Goal: Task Accomplishment & Management: Use online tool/utility

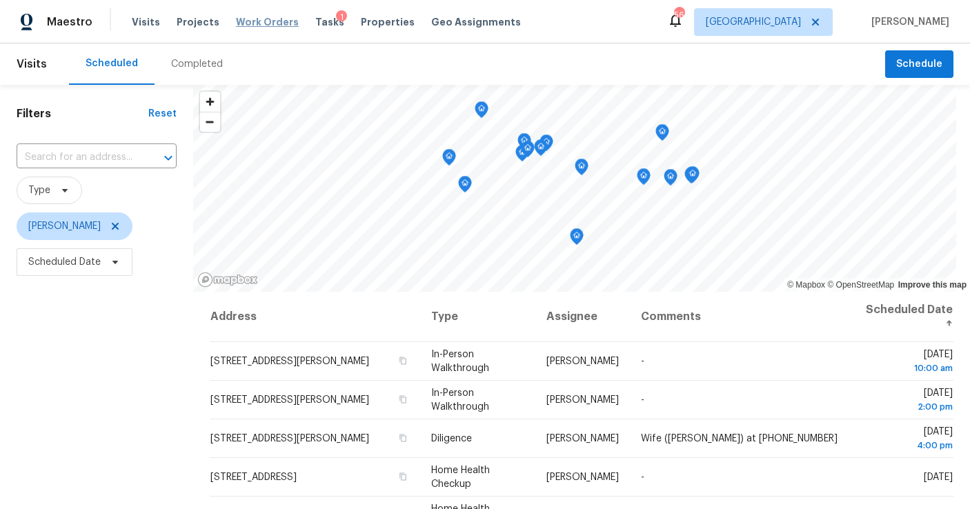
scroll to position [189, 0]
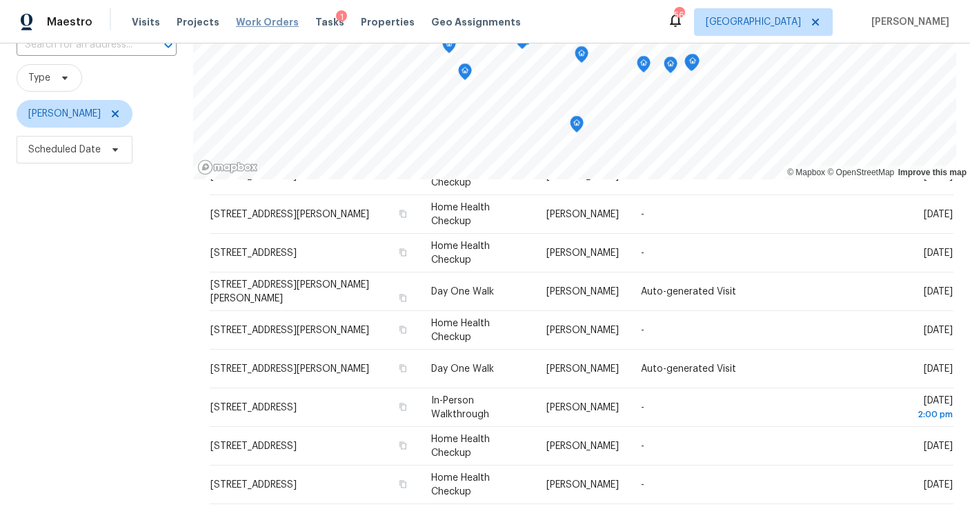
click at [266, 17] on span "Work Orders" at bounding box center [267, 22] width 63 height 14
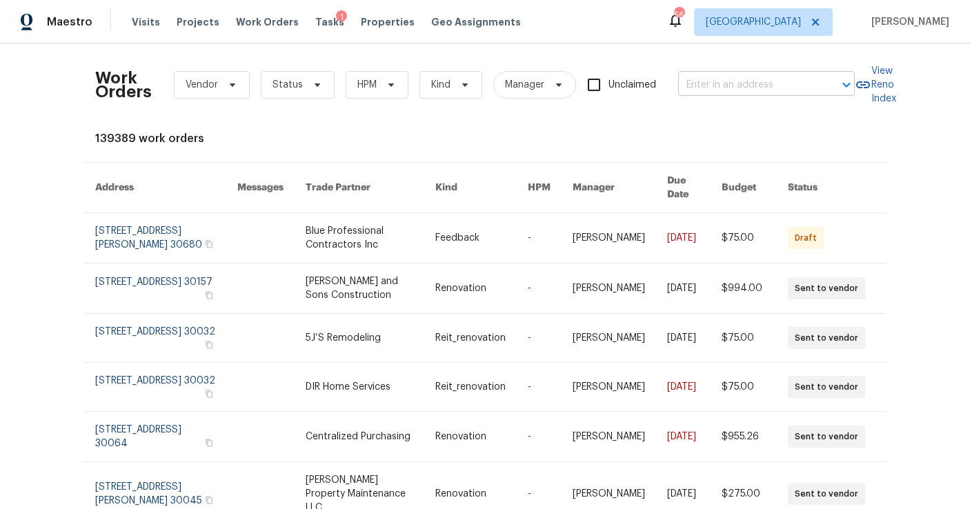
click at [725, 83] on input "text" at bounding box center [747, 85] width 138 height 21
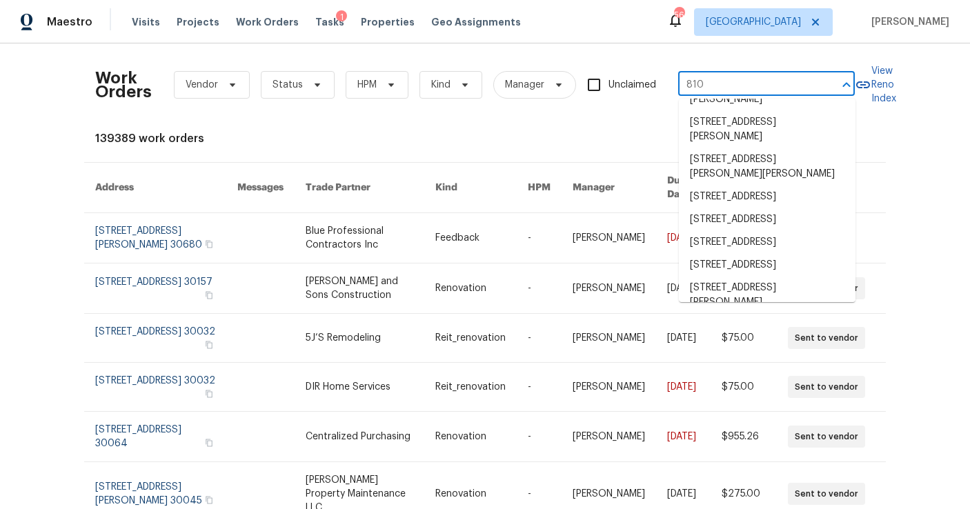
scroll to position [1048, 0]
type input "810"
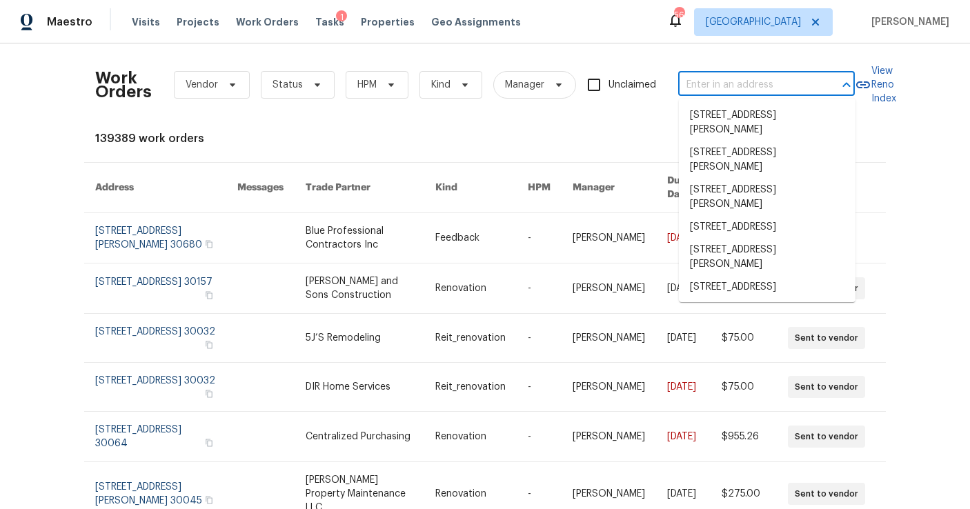
scroll to position [994, 0]
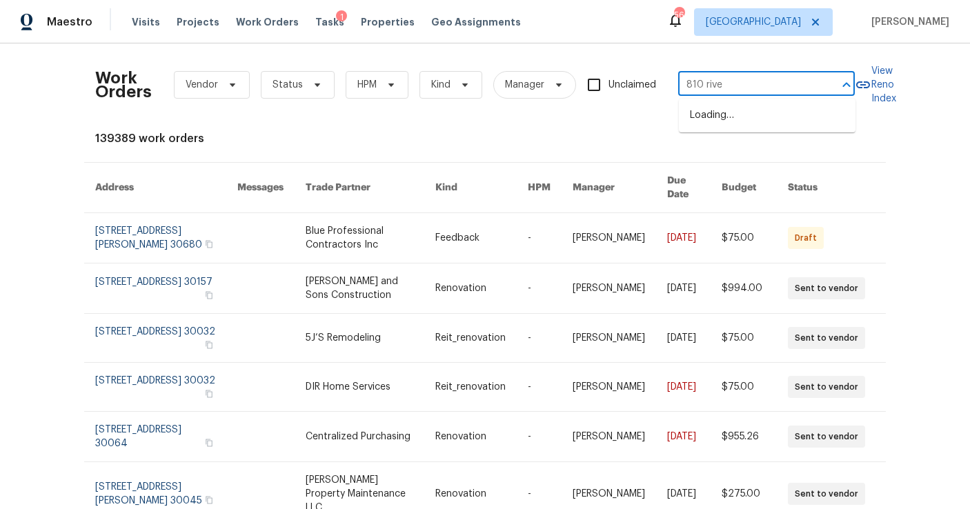
type input "810 river"
click at [714, 173] on li "810 River Valley Dr, Jonesboro, GA 30238" at bounding box center [767, 161] width 177 height 23
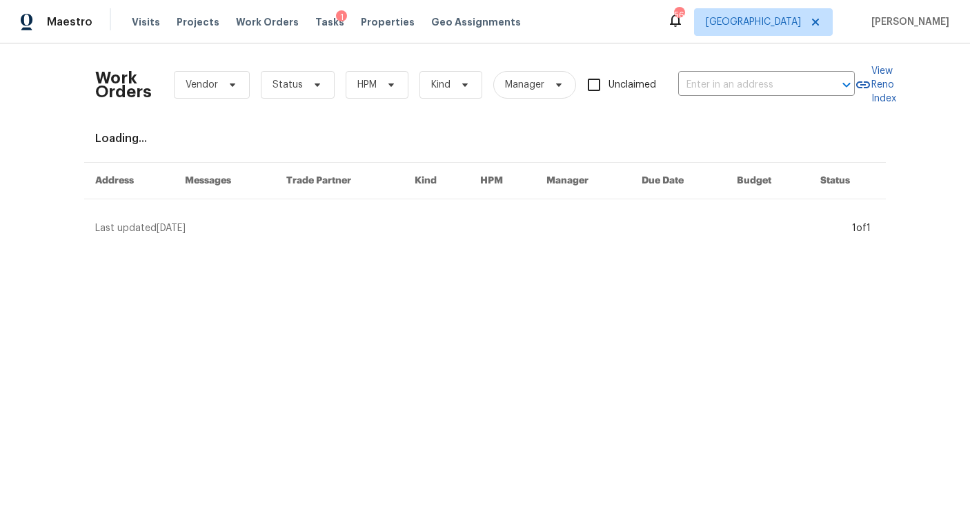
type input "810 River Valley Dr, Jonesboro, GA 30238"
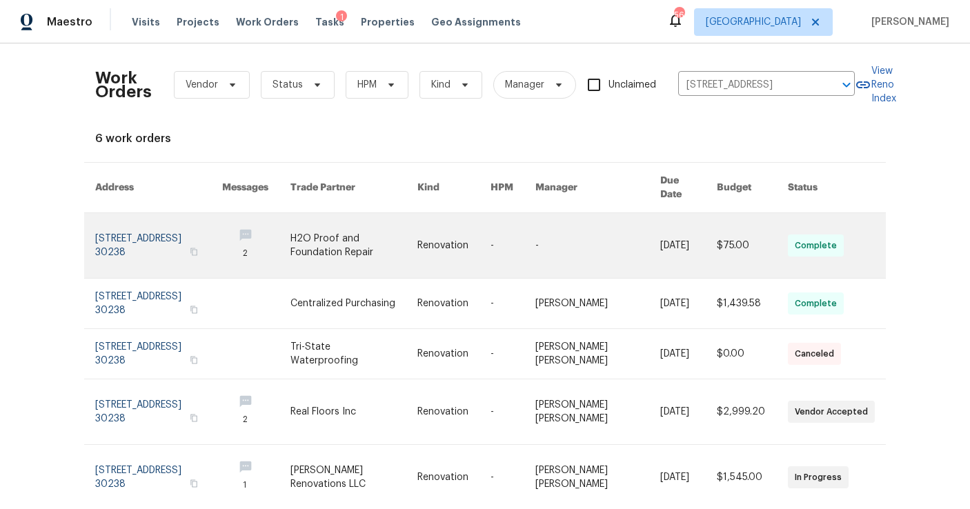
click at [171, 238] on link at bounding box center [158, 245] width 127 height 65
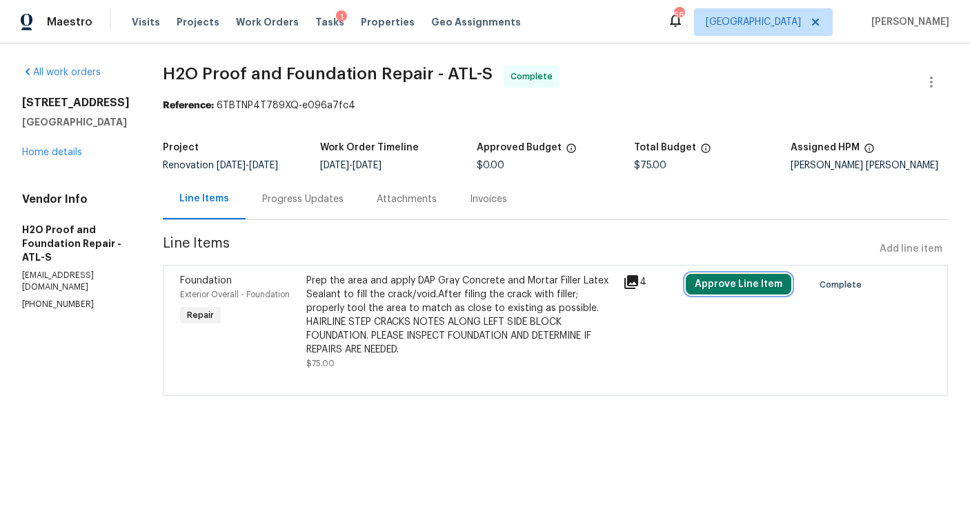
click at [739, 287] on button "Approve Line Item" at bounding box center [739, 284] width 106 height 21
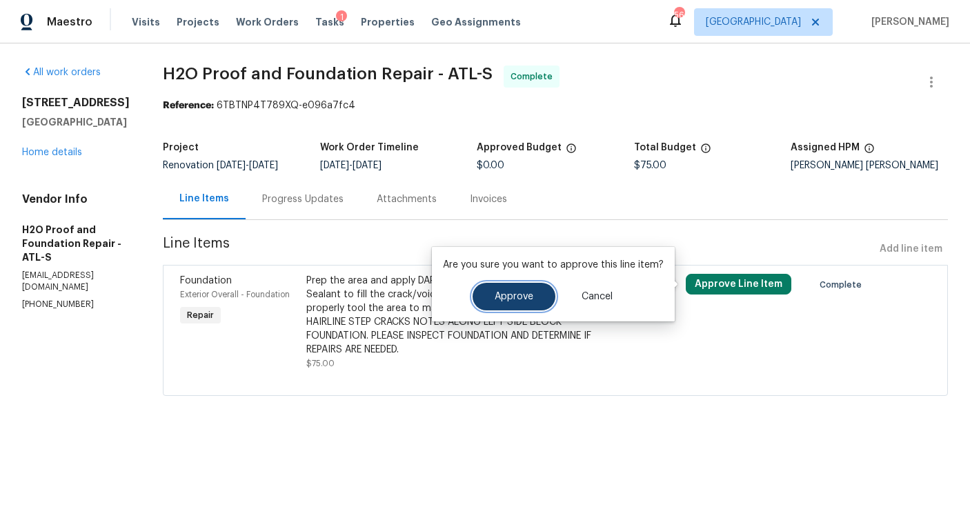
click at [528, 297] on span "Approve" at bounding box center [514, 297] width 39 height 10
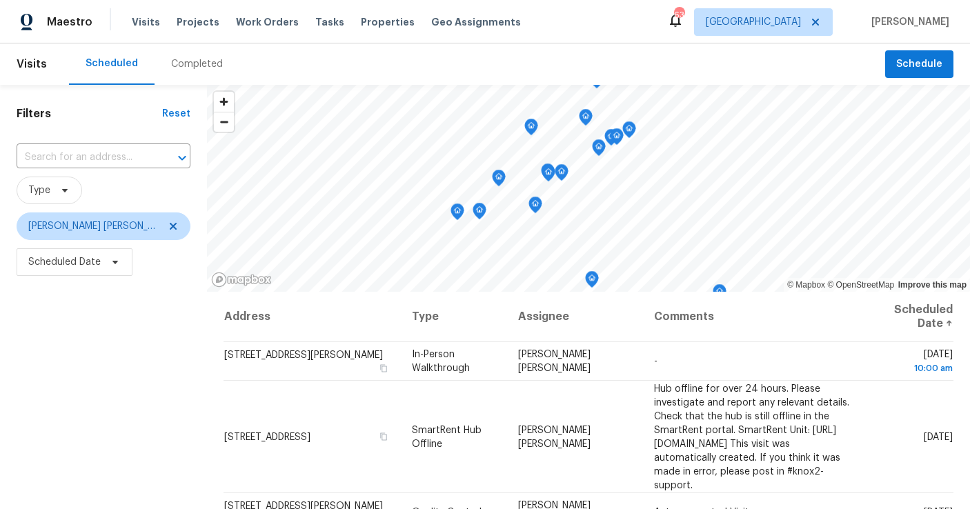
click at [315, 28] on div "Tasks" at bounding box center [329, 22] width 29 height 14
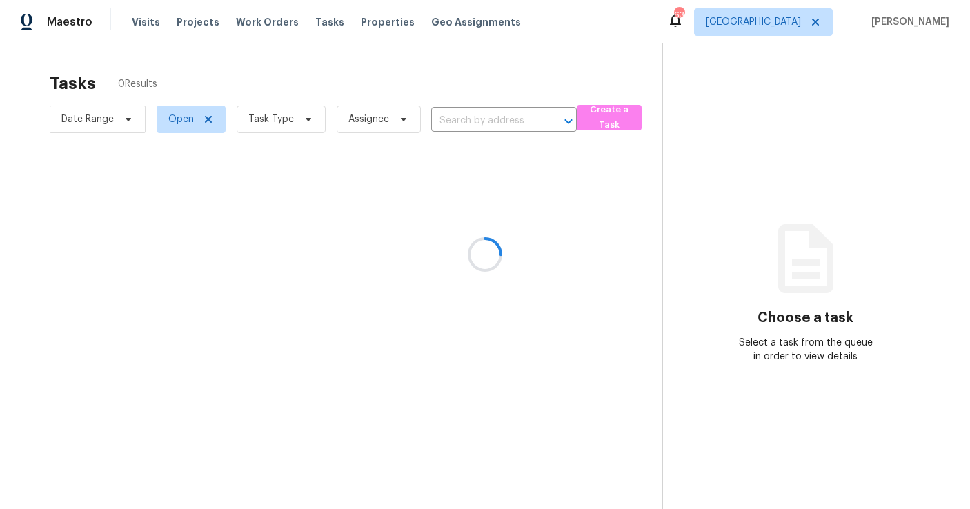
click at [282, 117] on div at bounding box center [485, 254] width 970 height 509
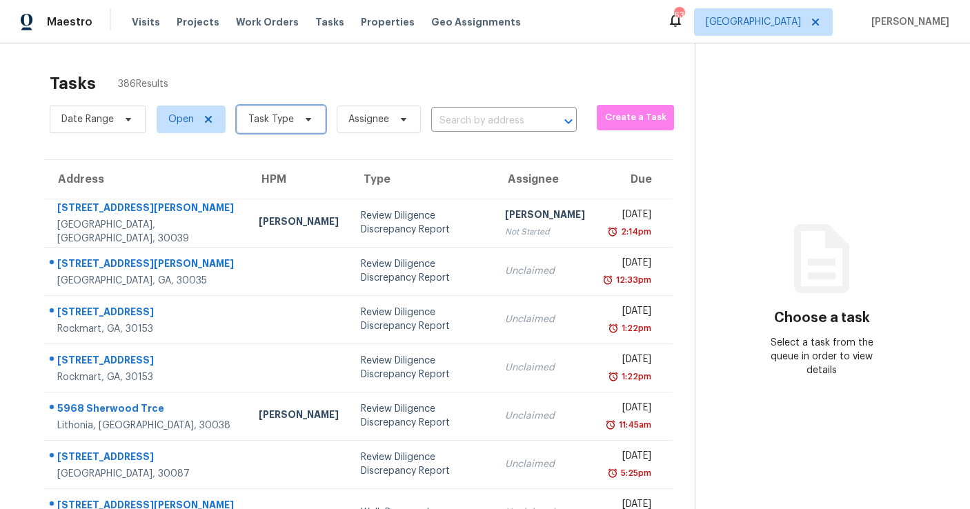
click at [278, 125] on span "Task Type" at bounding box center [271, 119] width 46 height 14
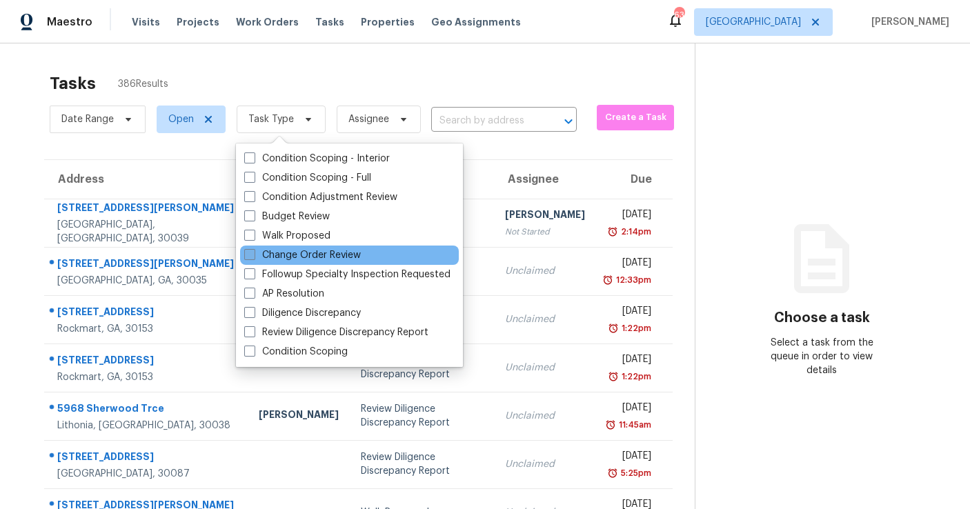
click at [283, 253] on label "Change Order Review" at bounding box center [302, 255] width 117 height 14
click at [253, 253] on input "Change Order Review" at bounding box center [248, 252] width 9 height 9
checkbox input "true"
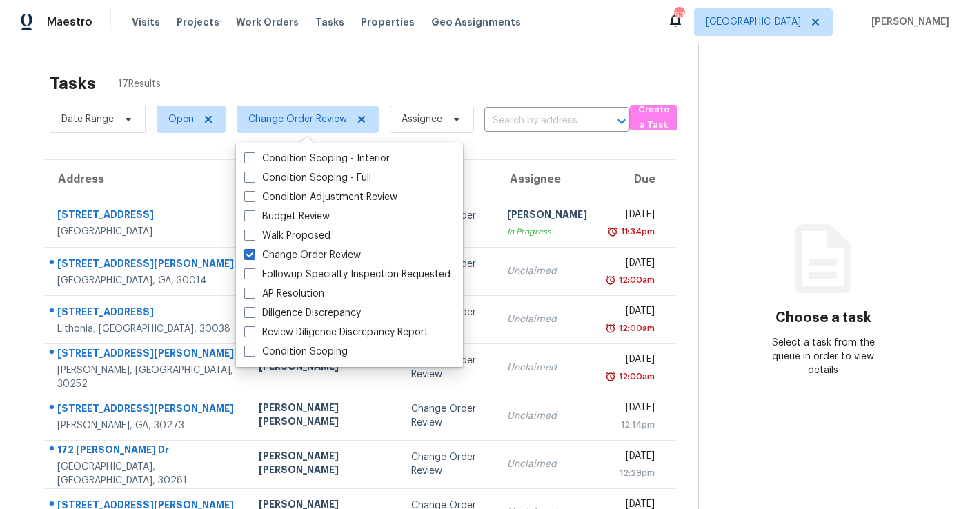
click at [294, 55] on div "Tasks 17 Results Date Range Open Change Order Review Assignee ​ Create a Task A…" at bounding box center [485, 381] width 970 height 676
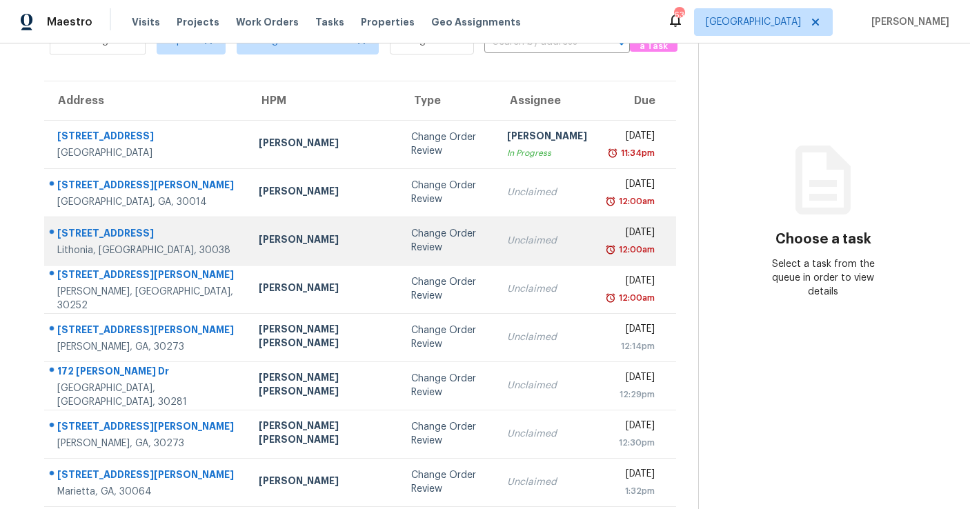
scroll to position [77, 0]
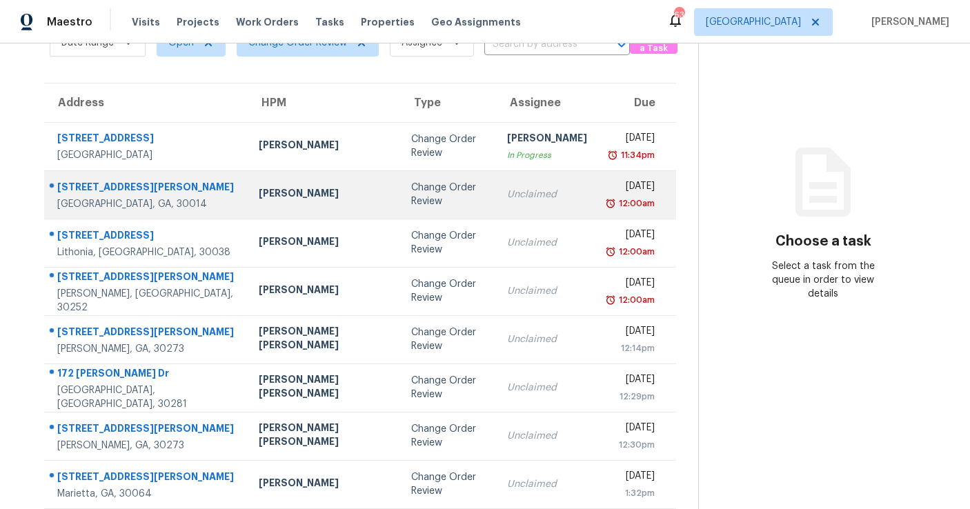
click at [507, 195] on div "Unclaimed" at bounding box center [547, 195] width 80 height 14
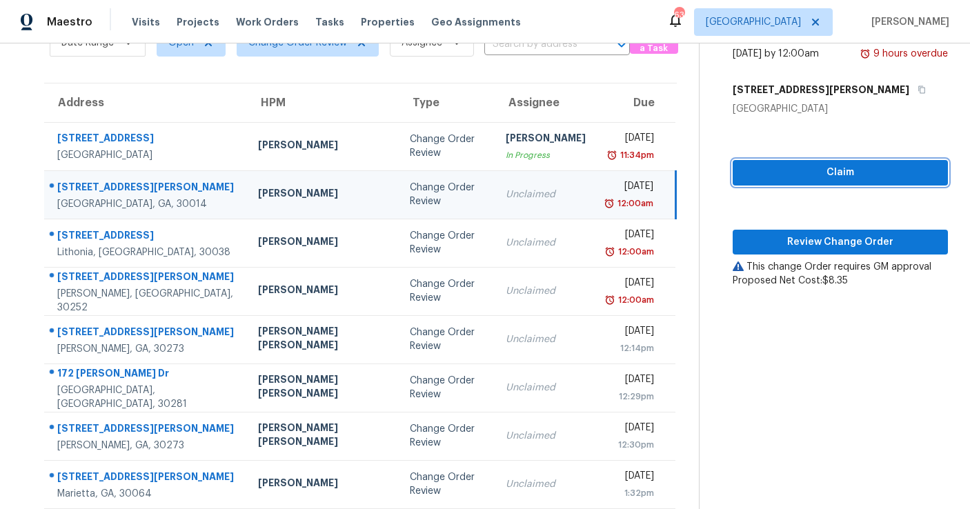
click at [744, 165] on span "Claim" at bounding box center [840, 172] width 193 height 17
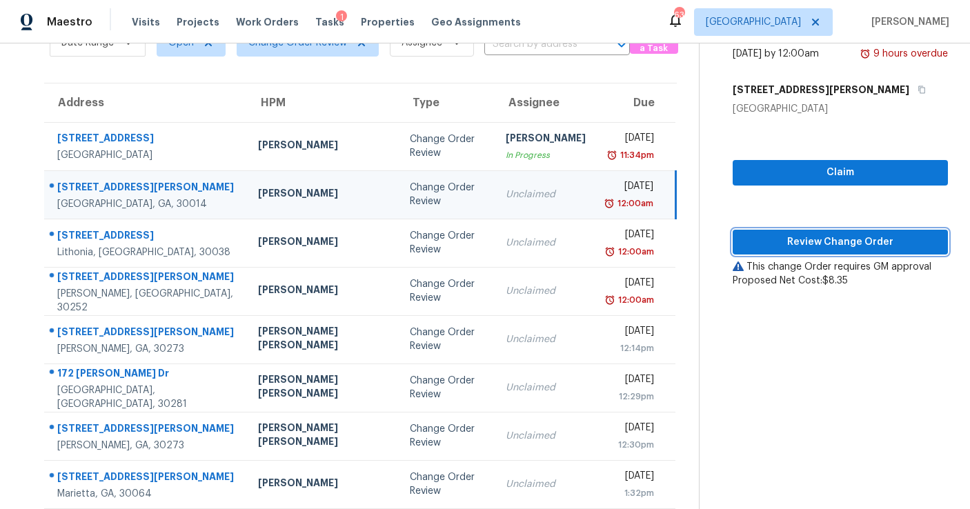
click at [747, 244] on span "Review Change Order" at bounding box center [840, 242] width 193 height 17
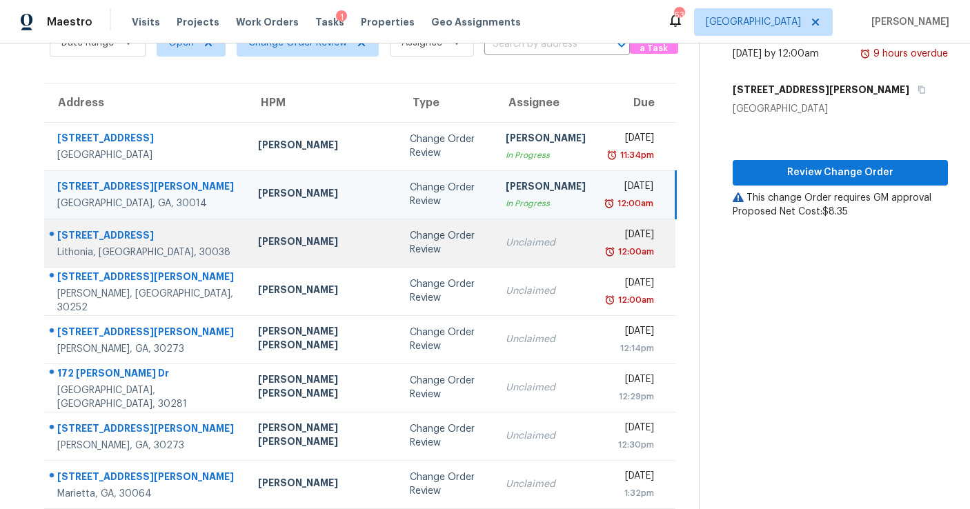
click at [506, 238] on div "Unclaimed" at bounding box center [546, 243] width 80 height 14
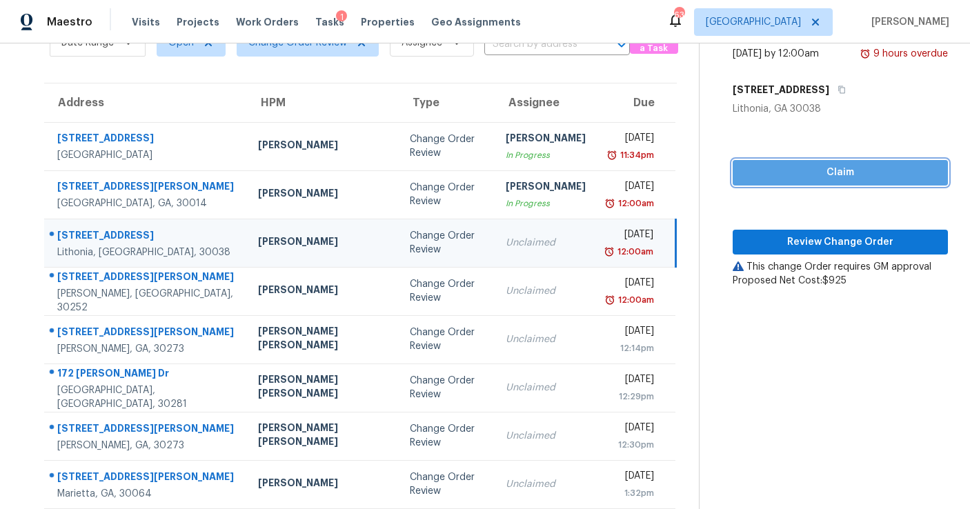
click at [776, 168] on span "Claim" at bounding box center [840, 172] width 193 height 17
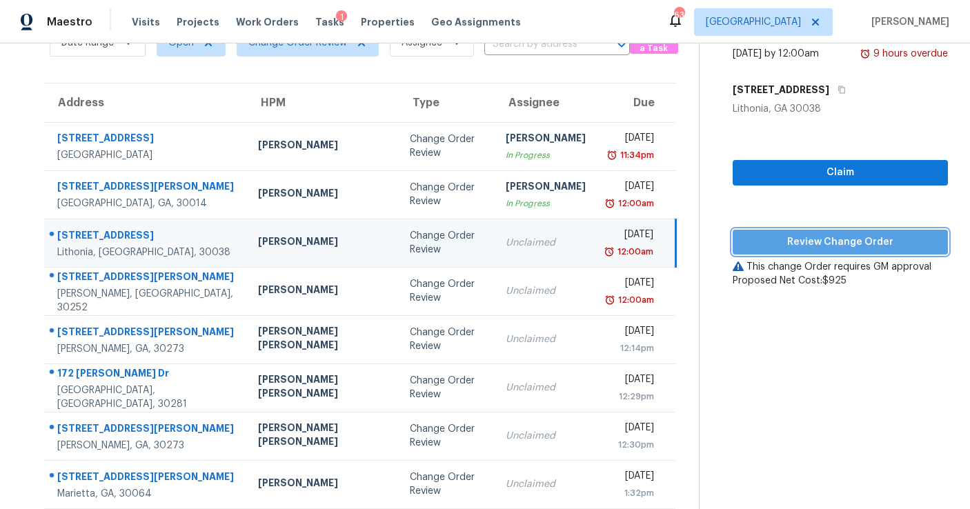
click at [773, 237] on span "Review Change Order" at bounding box center [840, 242] width 193 height 17
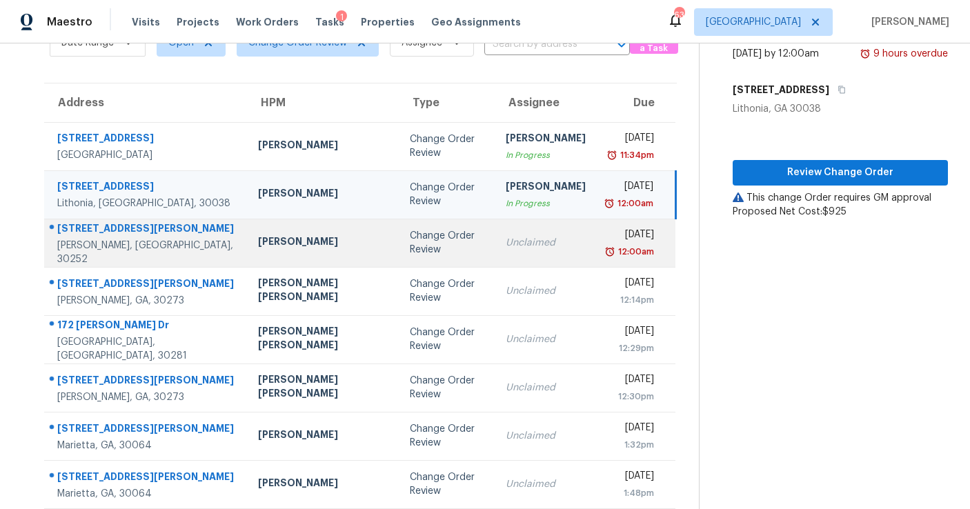
click at [414, 262] on td "Change Order Review" at bounding box center [447, 243] width 96 height 48
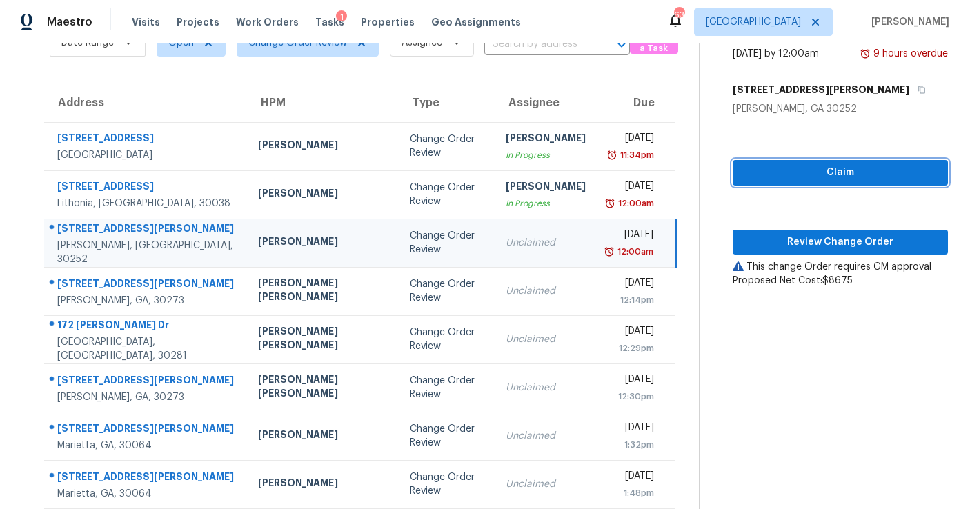
click at [782, 174] on span "Claim" at bounding box center [840, 172] width 193 height 17
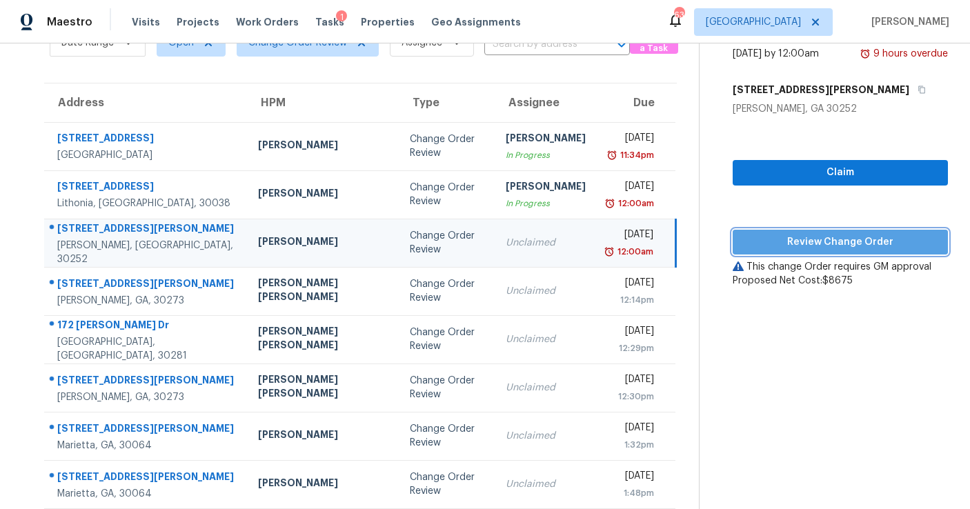
click at [780, 238] on span "Review Change Order" at bounding box center [840, 242] width 193 height 17
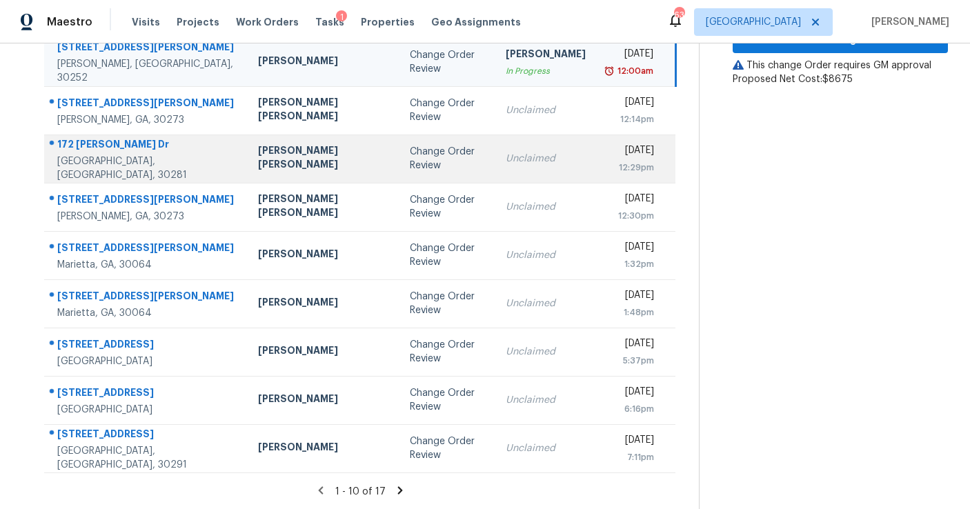
scroll to position [0, 0]
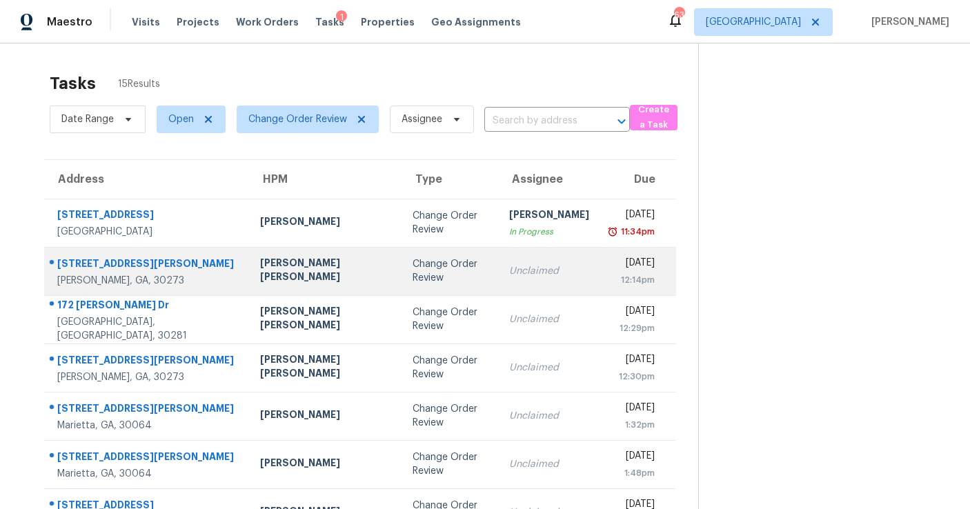
click at [402, 290] on td "Change Order Review" at bounding box center [450, 271] width 97 height 48
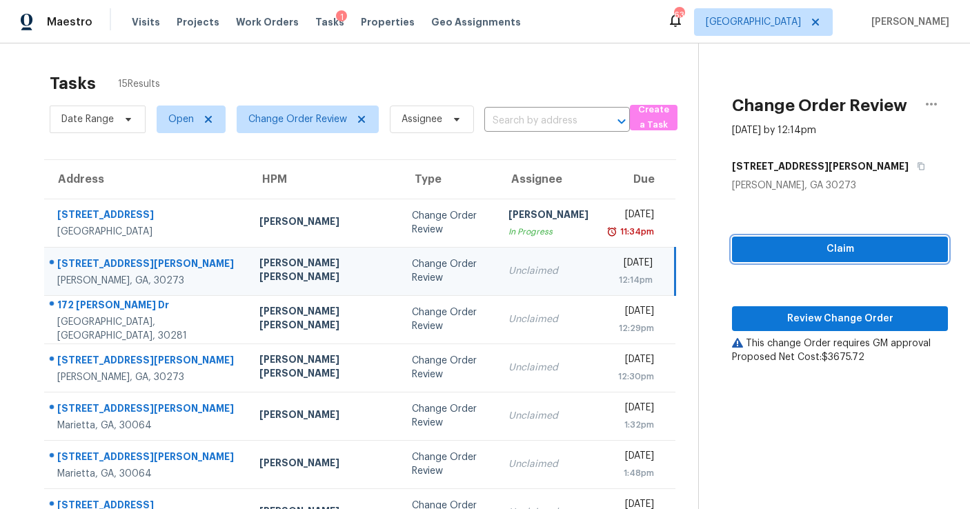
click at [771, 246] on span "Claim" at bounding box center [840, 249] width 194 height 17
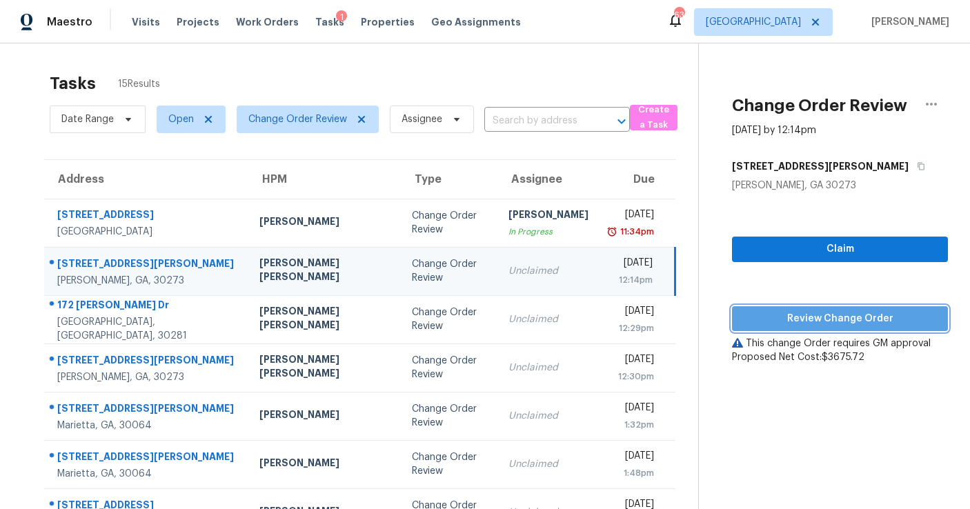
click at [770, 318] on span "Review Change Order" at bounding box center [840, 319] width 194 height 17
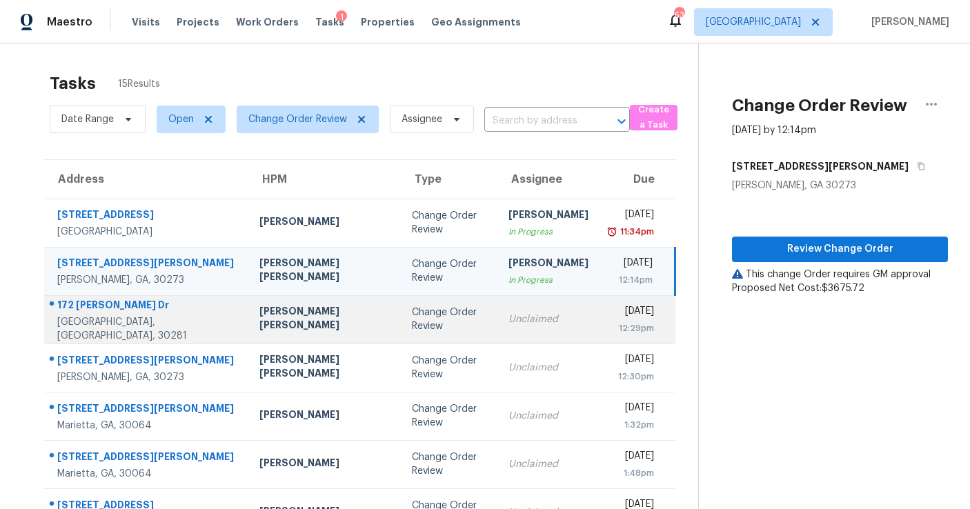
click at [497, 331] on td "Unclaimed" at bounding box center [548, 319] width 102 height 48
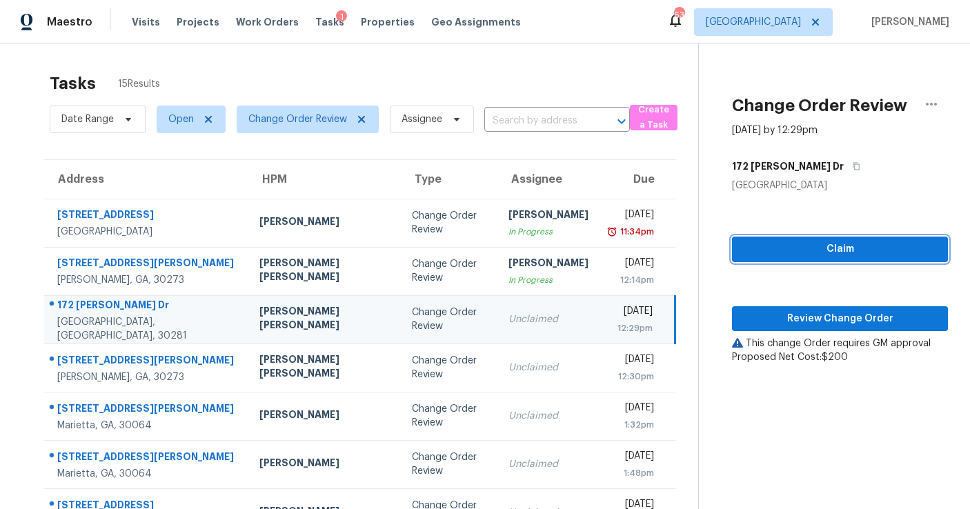
click at [755, 237] on button "Claim" at bounding box center [840, 250] width 216 height 26
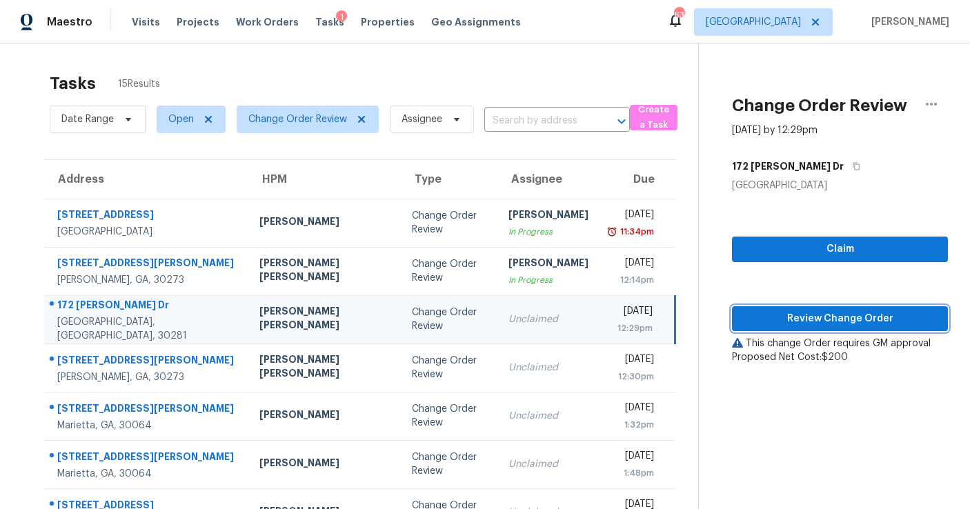
click at [758, 318] on span "Review Change Order" at bounding box center [840, 319] width 194 height 17
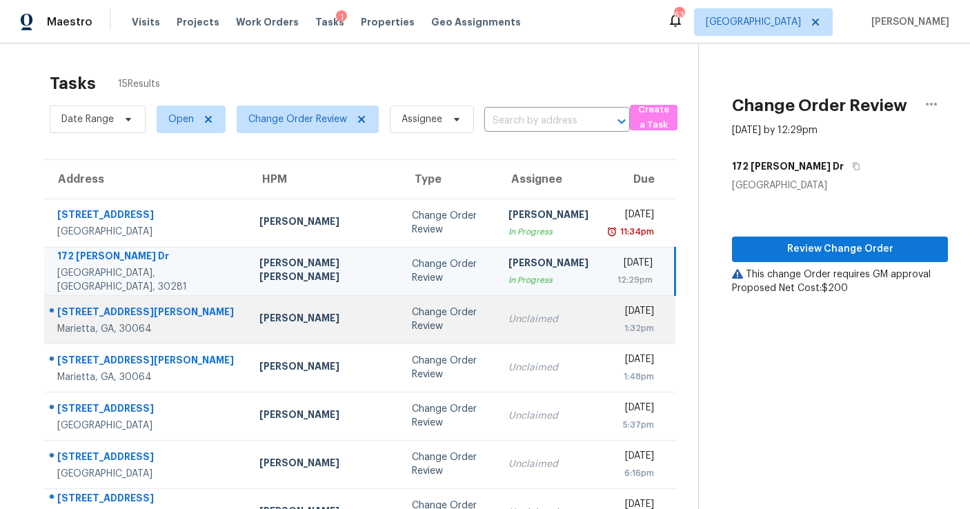
click at [509, 317] on div "Unclaimed" at bounding box center [549, 320] width 80 height 14
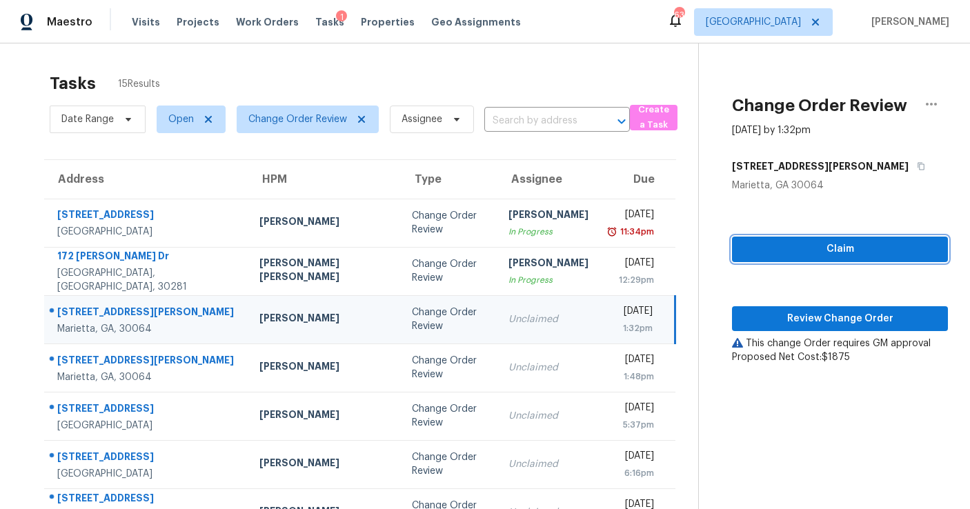
click at [764, 245] on span "Claim" at bounding box center [840, 249] width 194 height 17
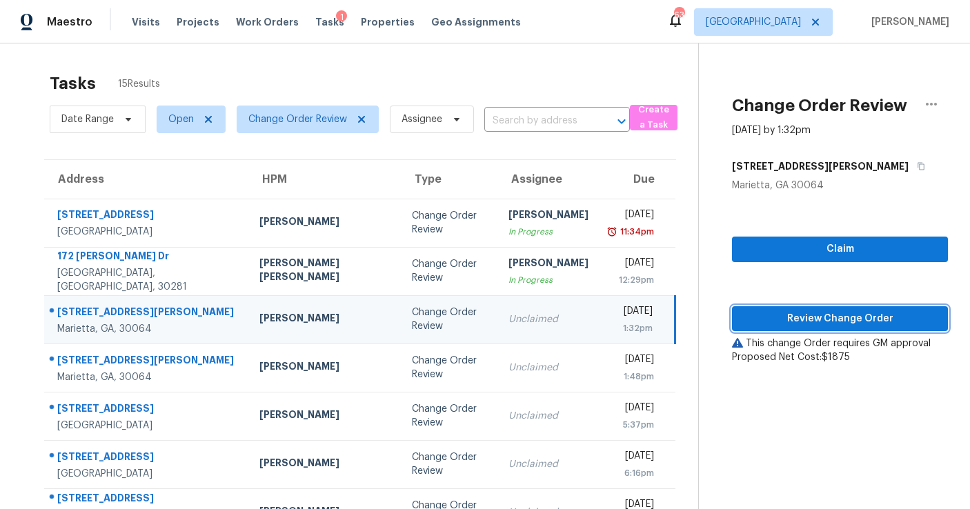
click at [760, 312] on span "Review Change Order" at bounding box center [840, 319] width 194 height 17
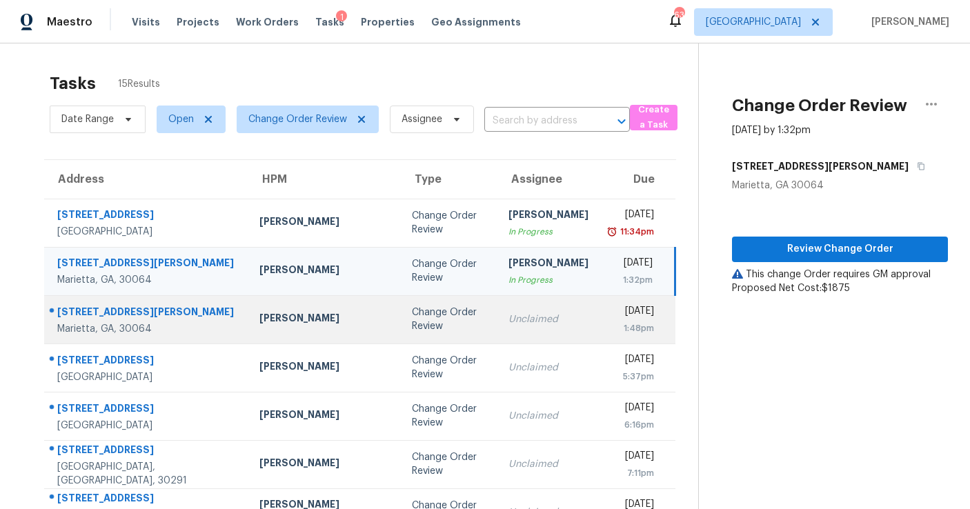
click at [509, 322] on div "Unclaimed" at bounding box center [549, 320] width 80 height 14
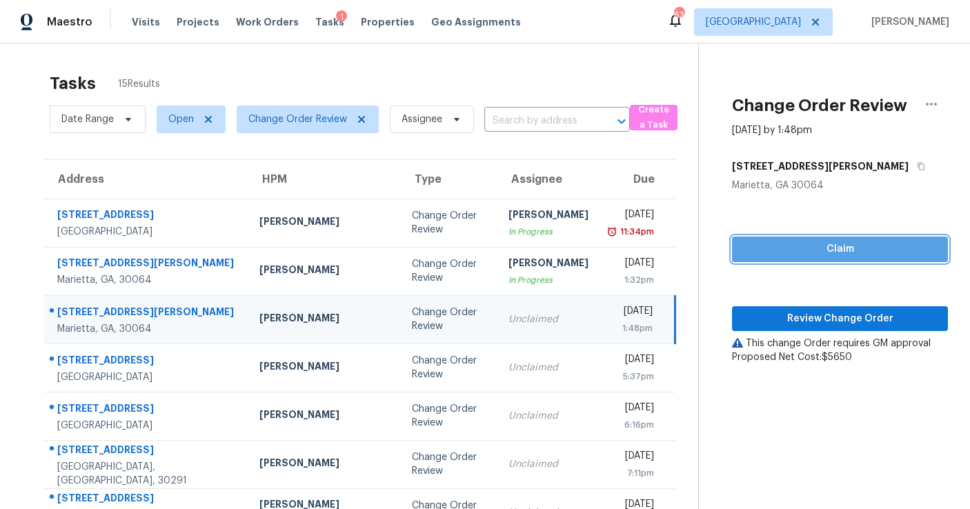
click at [759, 251] on span "Claim" at bounding box center [840, 249] width 194 height 17
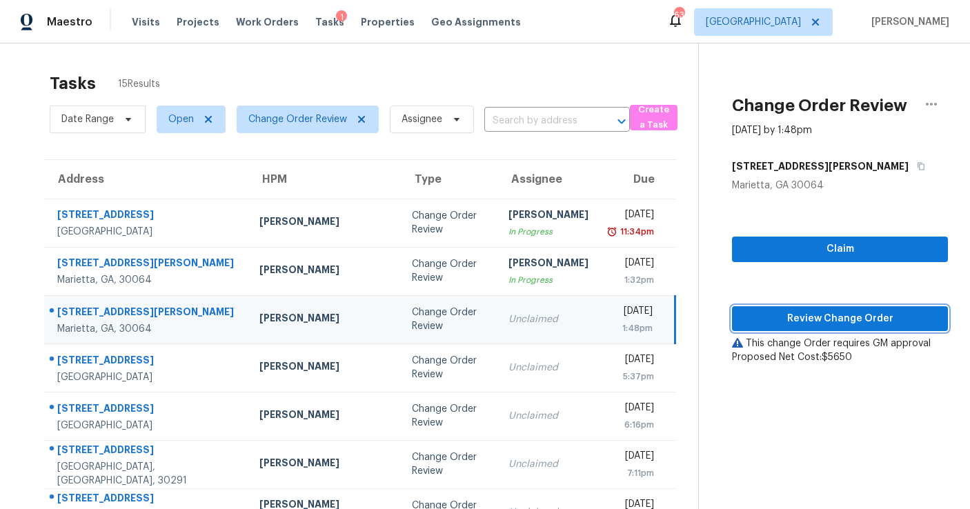
click at [811, 317] on span "Review Change Order" at bounding box center [840, 319] width 194 height 17
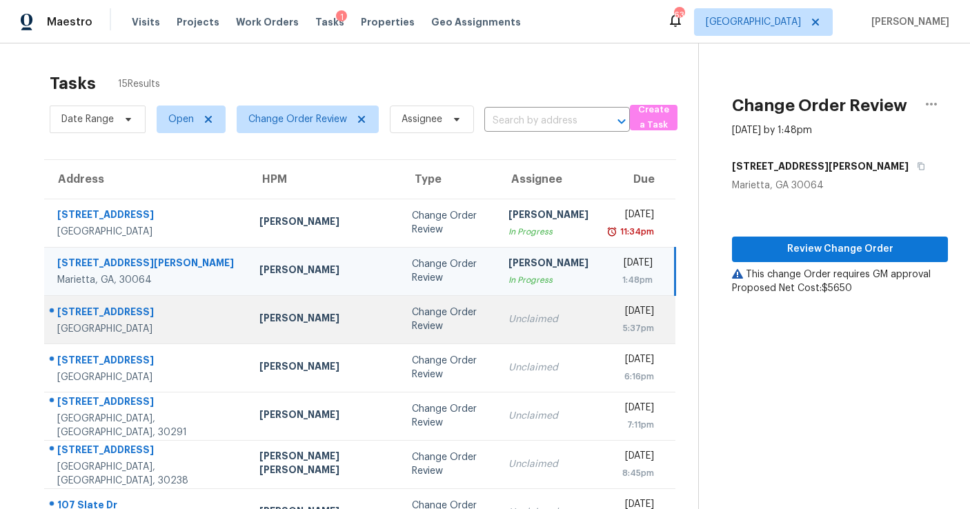
click at [509, 318] on div "Unclaimed" at bounding box center [549, 320] width 80 height 14
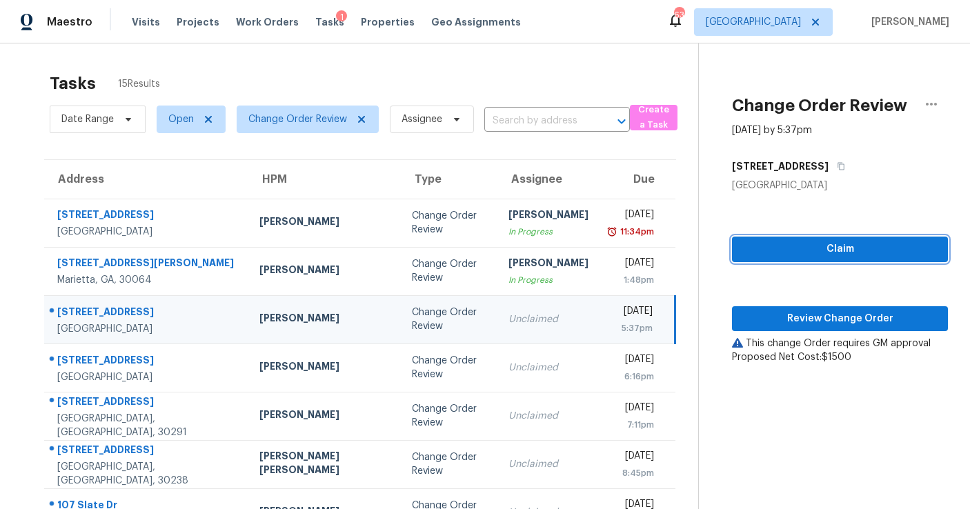
click at [807, 248] on span "Claim" at bounding box center [840, 249] width 194 height 17
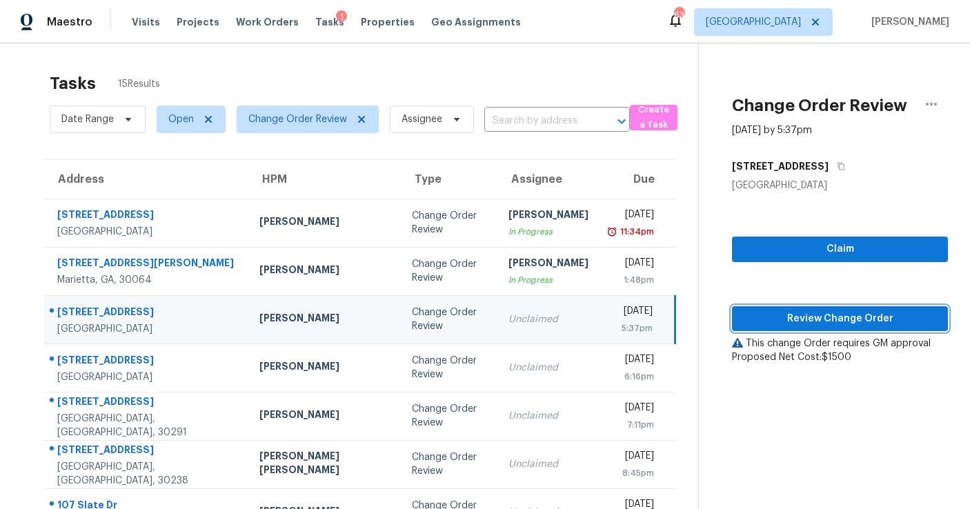
click at [820, 313] on span "Review Change Order" at bounding box center [840, 319] width 194 height 17
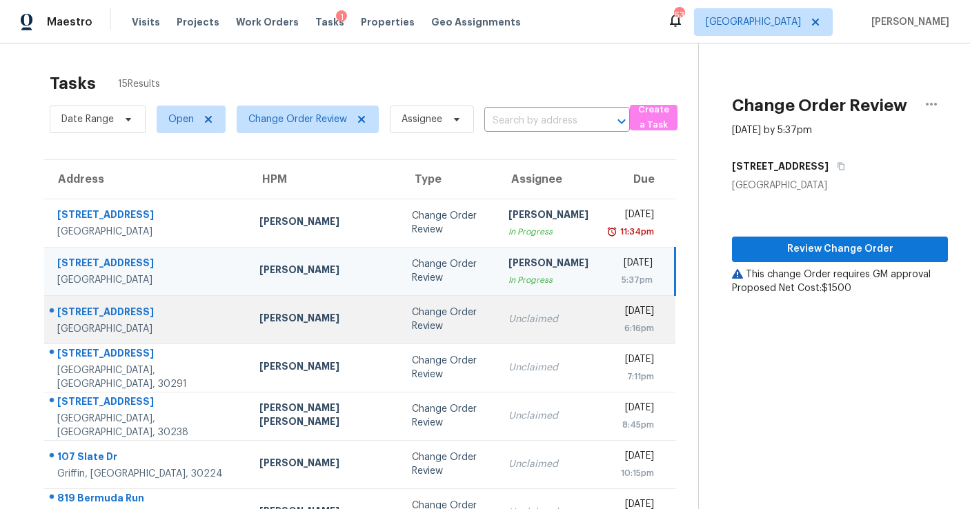
click at [600, 308] on td "Thu, Aug 28th 2025 6:16pm" at bounding box center [638, 319] width 76 height 48
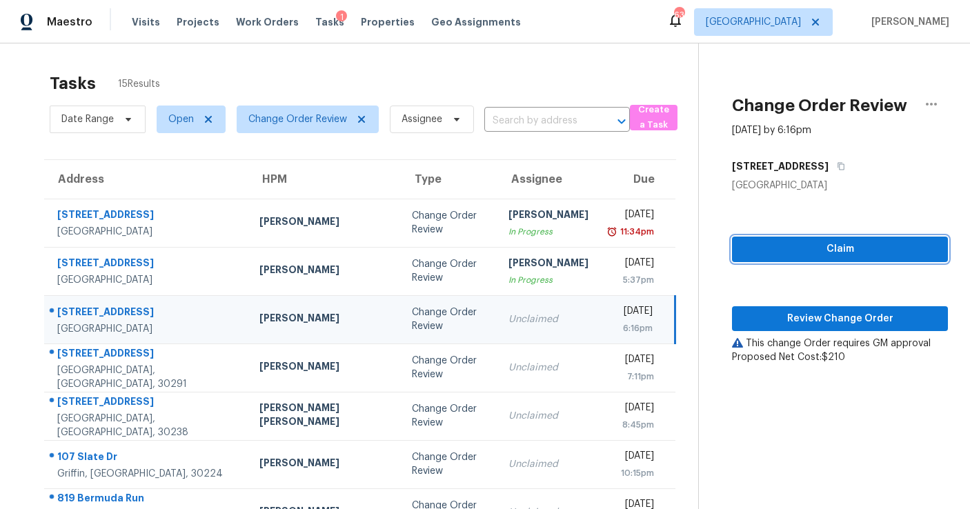
click at [774, 255] on span "Claim" at bounding box center [840, 249] width 194 height 17
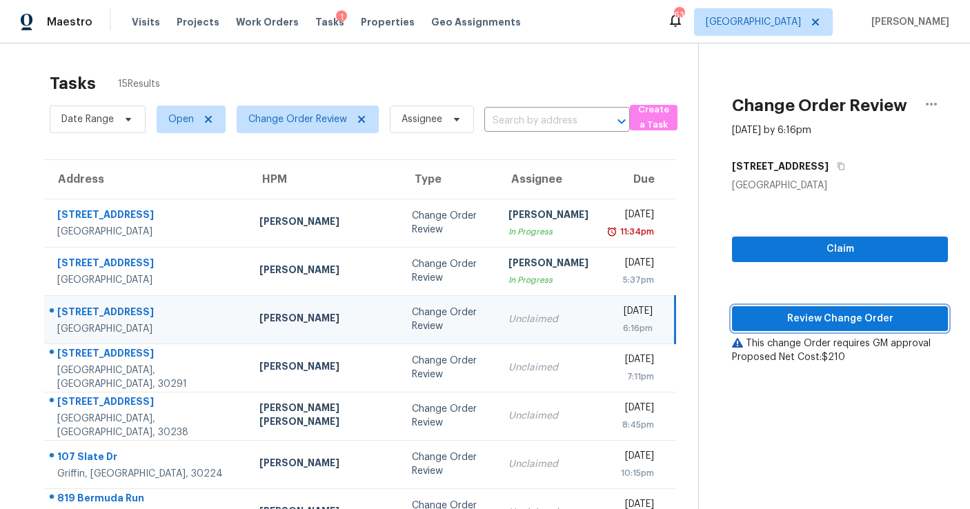
click at [785, 320] on span "Review Change Order" at bounding box center [840, 319] width 194 height 17
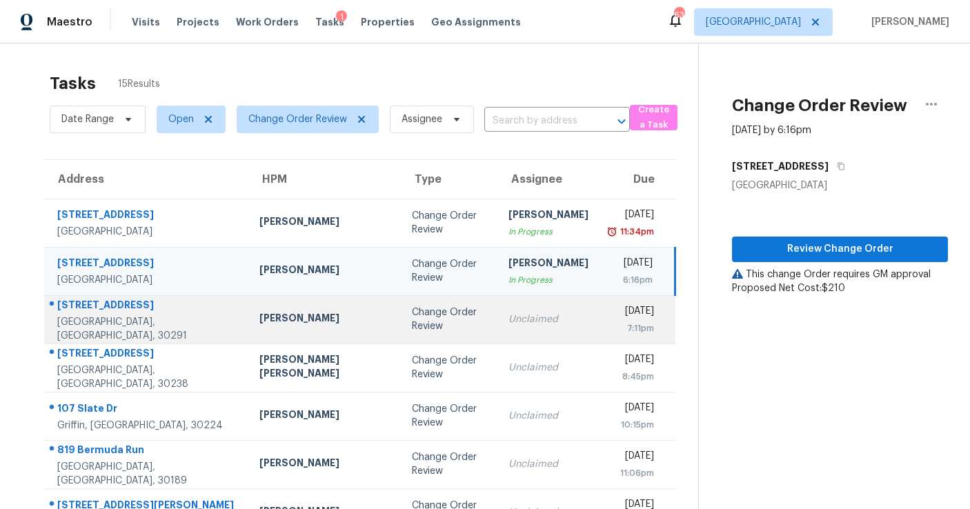
click at [509, 324] on div "Unclaimed" at bounding box center [549, 320] width 80 height 14
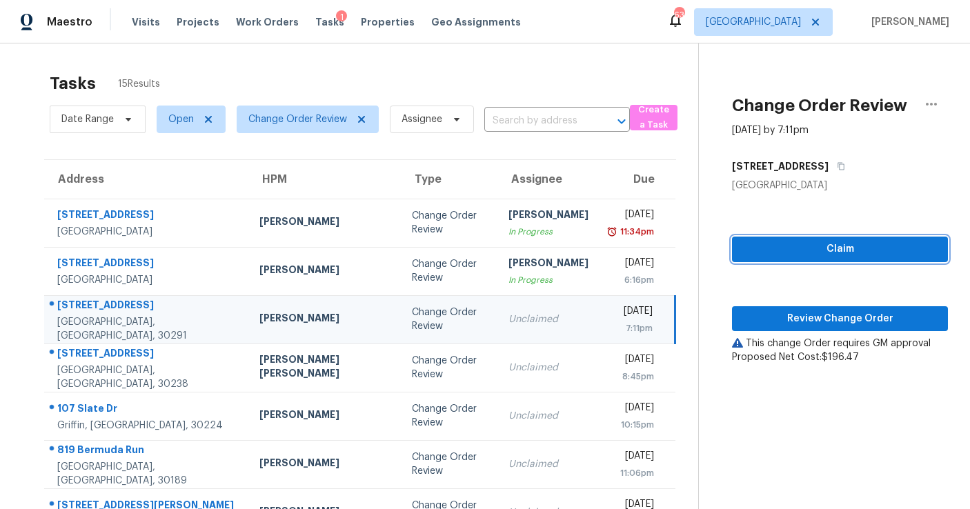
click at [811, 251] on span "Claim" at bounding box center [840, 249] width 194 height 17
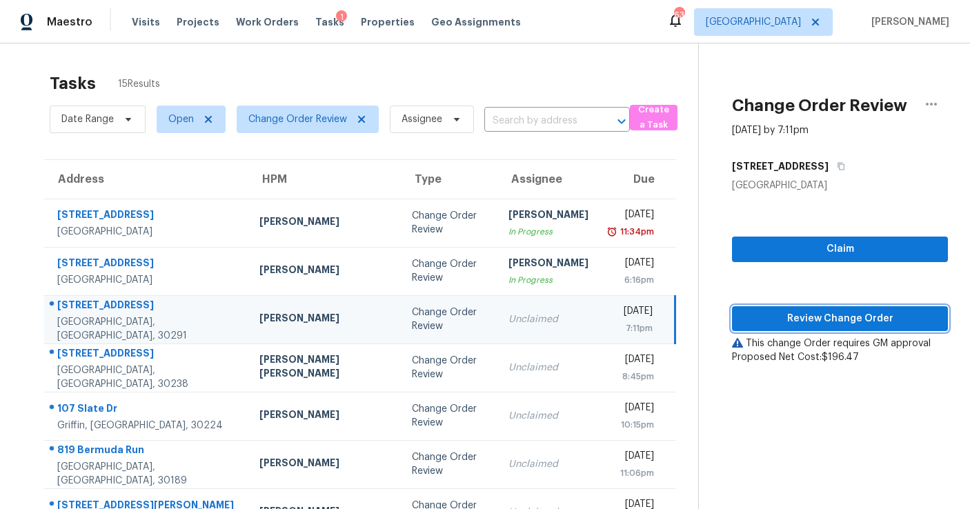
click at [803, 313] on span "Review Change Order" at bounding box center [840, 319] width 194 height 17
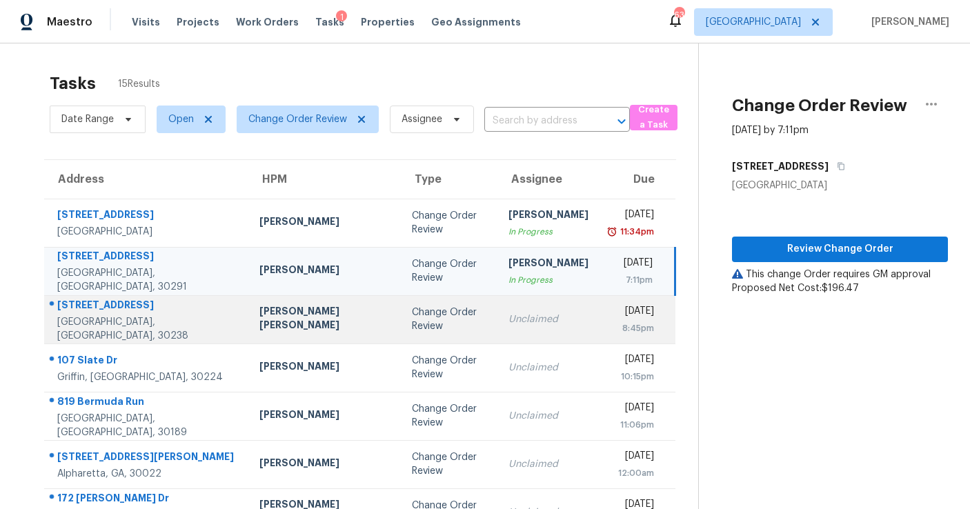
click at [509, 325] on div "Unclaimed" at bounding box center [549, 320] width 80 height 14
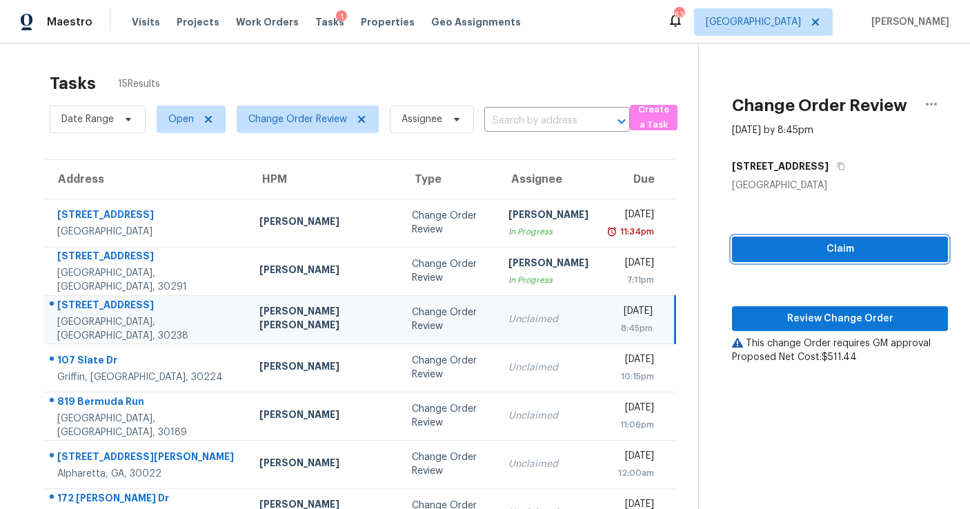
click at [790, 246] on span "Claim" at bounding box center [840, 249] width 194 height 17
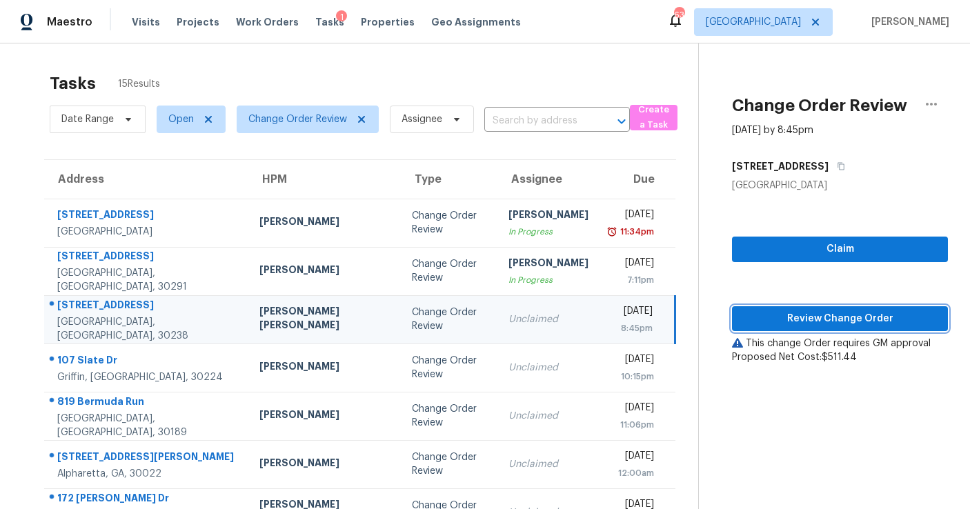
click at [792, 309] on button "Review Change Order" at bounding box center [840, 319] width 216 height 26
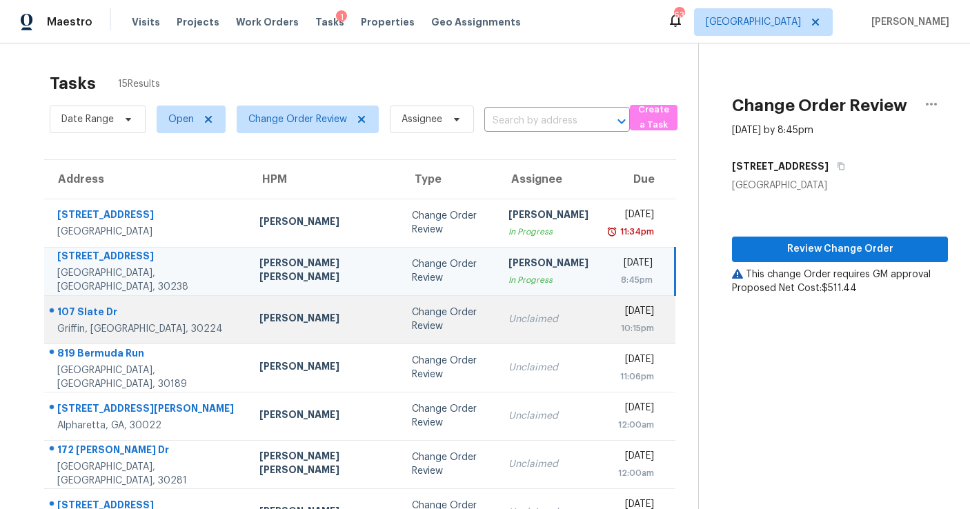
click at [497, 328] on td "Unclaimed" at bounding box center [548, 319] width 102 height 48
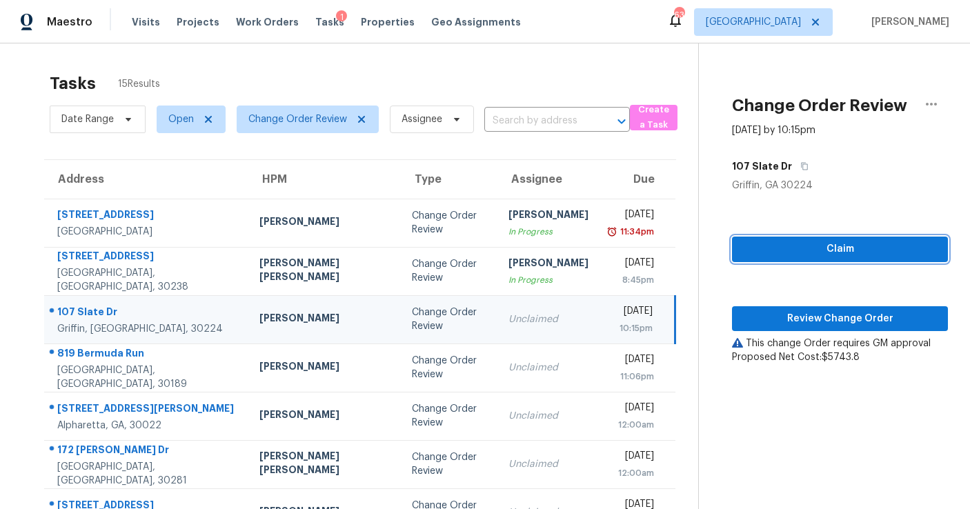
click at [794, 248] on span "Claim" at bounding box center [840, 249] width 194 height 17
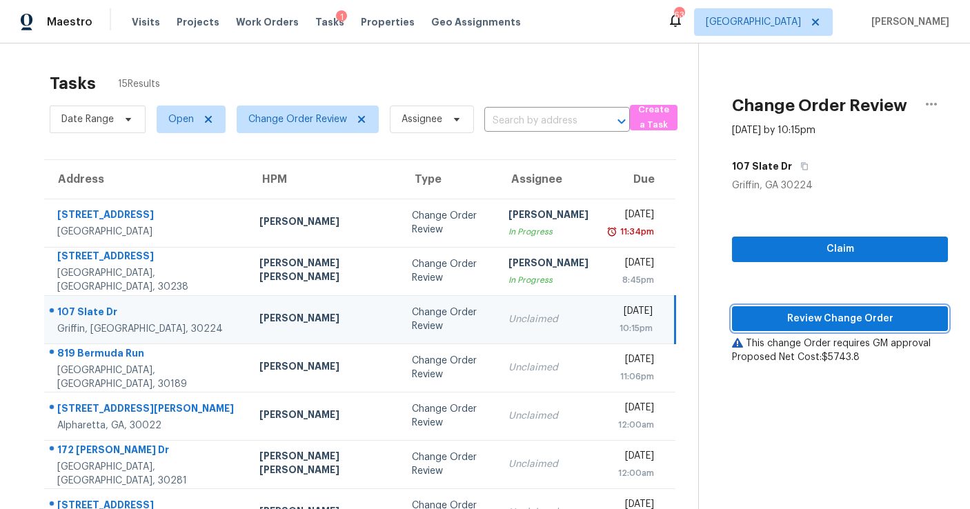
click at [807, 308] on button "Review Change Order" at bounding box center [840, 319] width 216 height 26
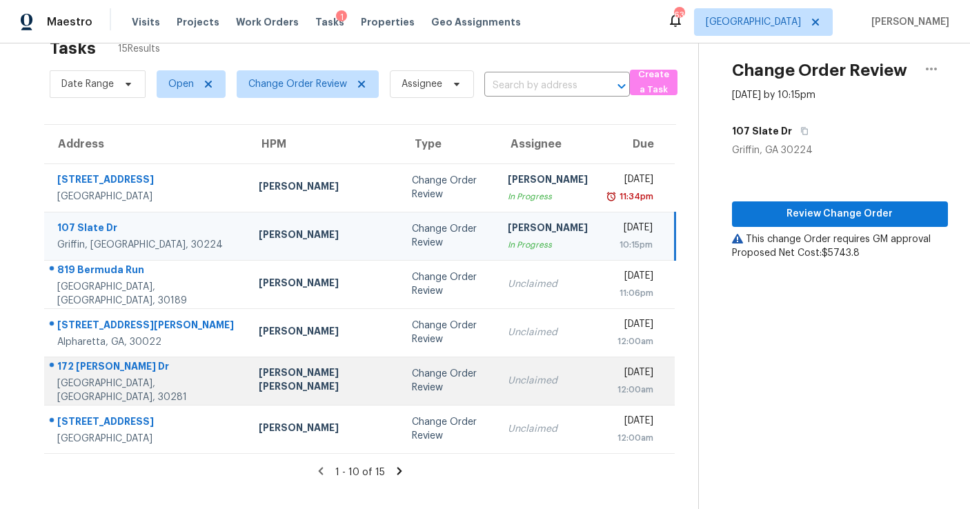
scroll to position [43, 0]
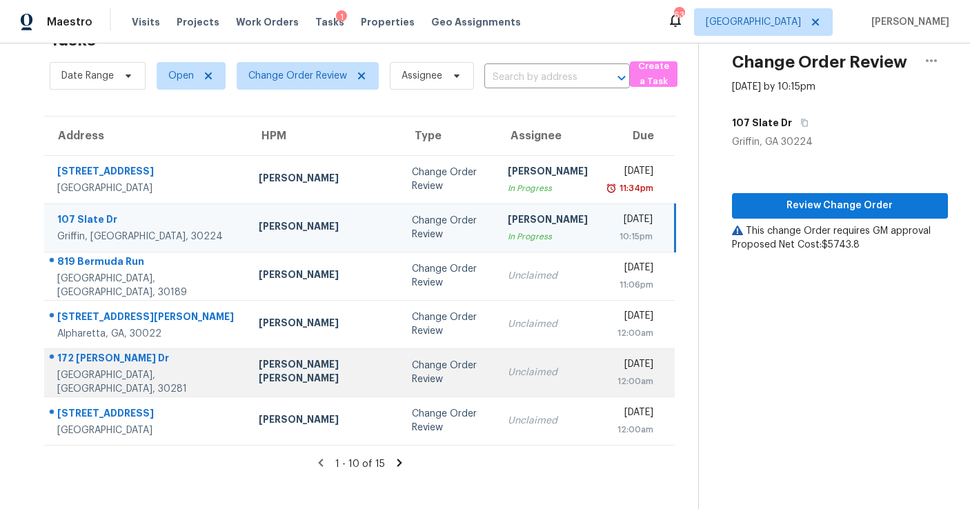
click at [497, 386] on td "Unclaimed" at bounding box center [548, 372] width 102 height 48
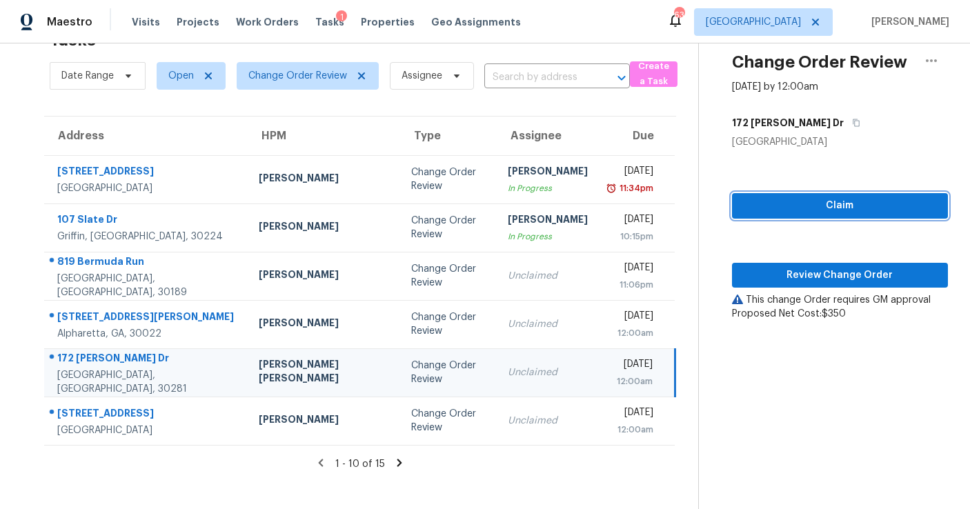
click at [805, 200] on span "Claim" at bounding box center [840, 205] width 194 height 17
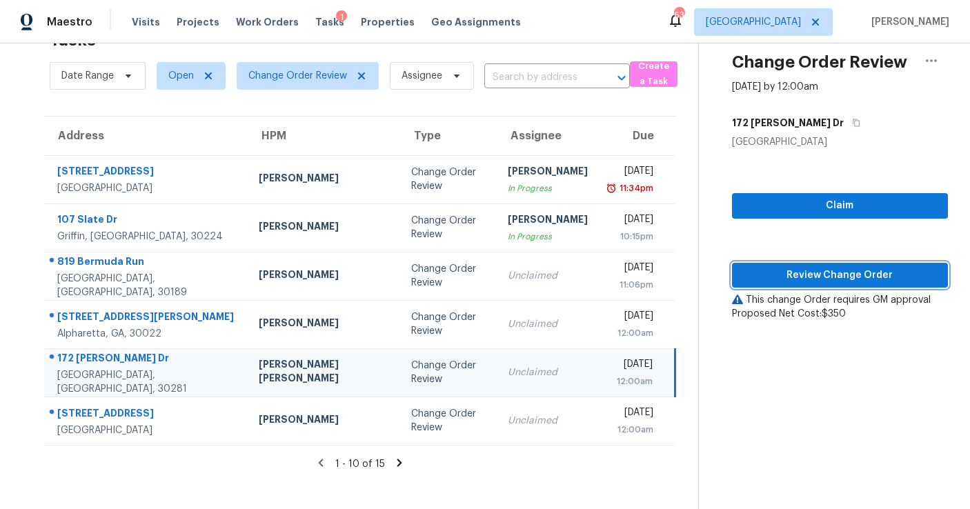
click at [780, 270] on span "Review Change Order" at bounding box center [840, 275] width 194 height 17
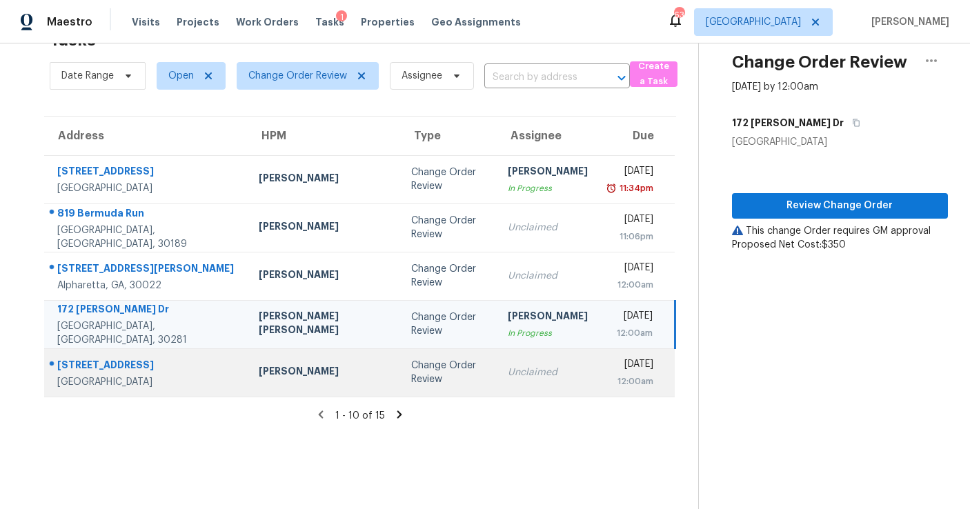
click at [411, 365] on div "Change Order Review" at bounding box center [448, 373] width 75 height 28
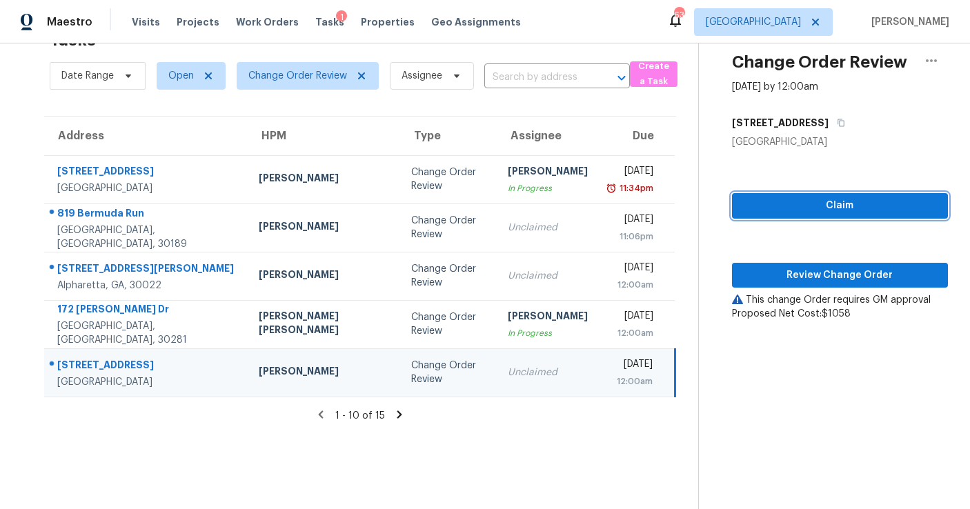
click at [818, 201] on span "Claim" at bounding box center [840, 205] width 194 height 17
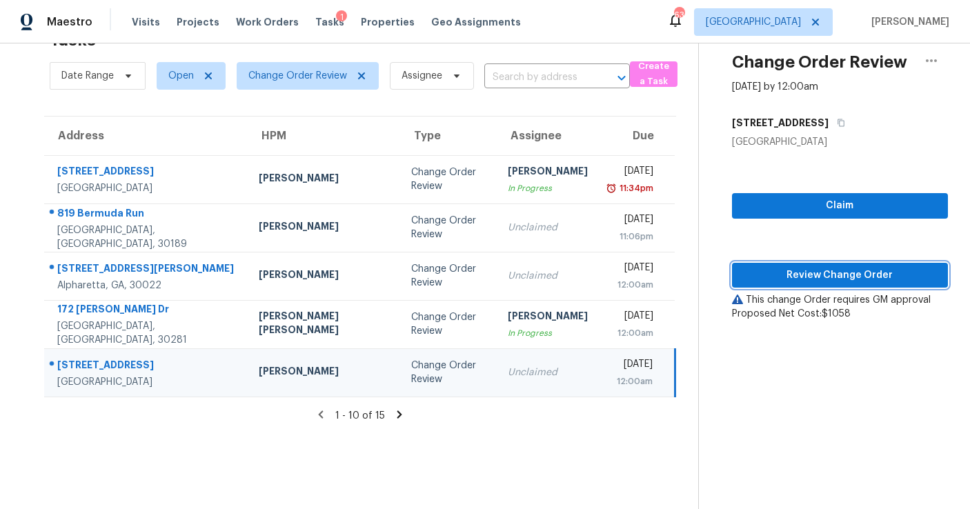
click at [816, 270] on span "Review Change Order" at bounding box center [840, 275] width 194 height 17
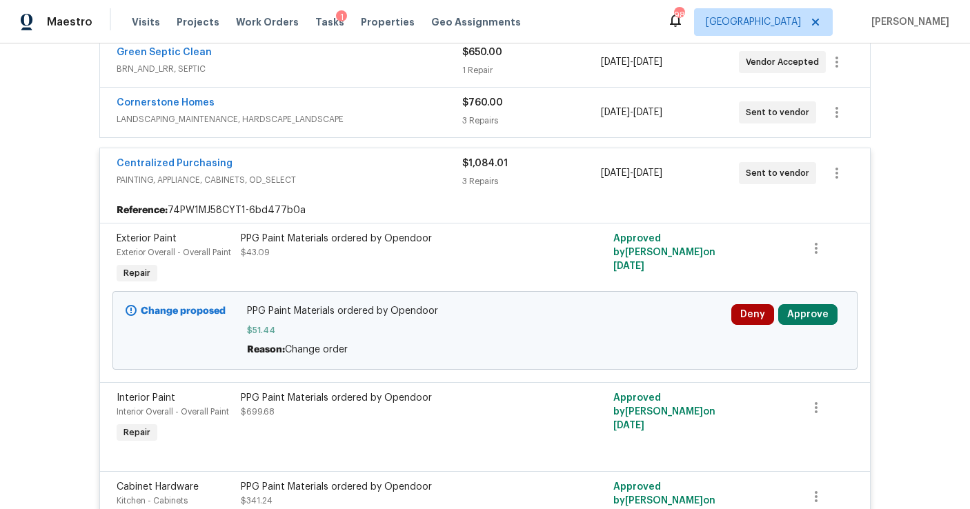
scroll to position [444, 0]
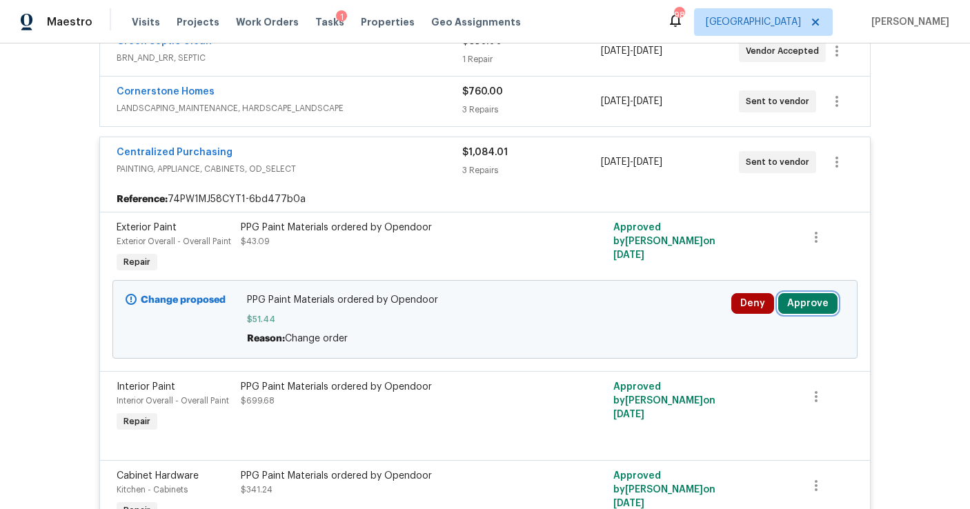
click at [805, 304] on button "Approve" at bounding box center [807, 303] width 59 height 21
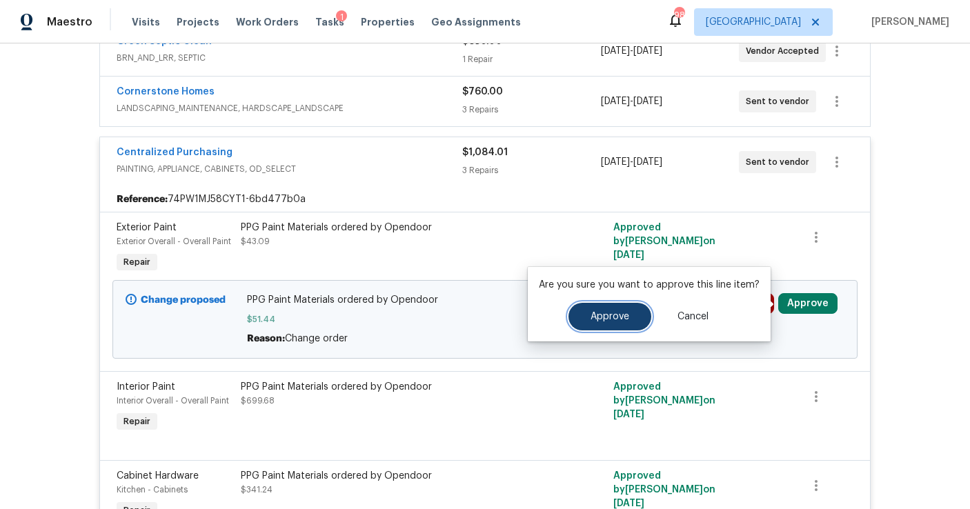
click at [608, 316] on span "Approve" at bounding box center [610, 317] width 39 height 10
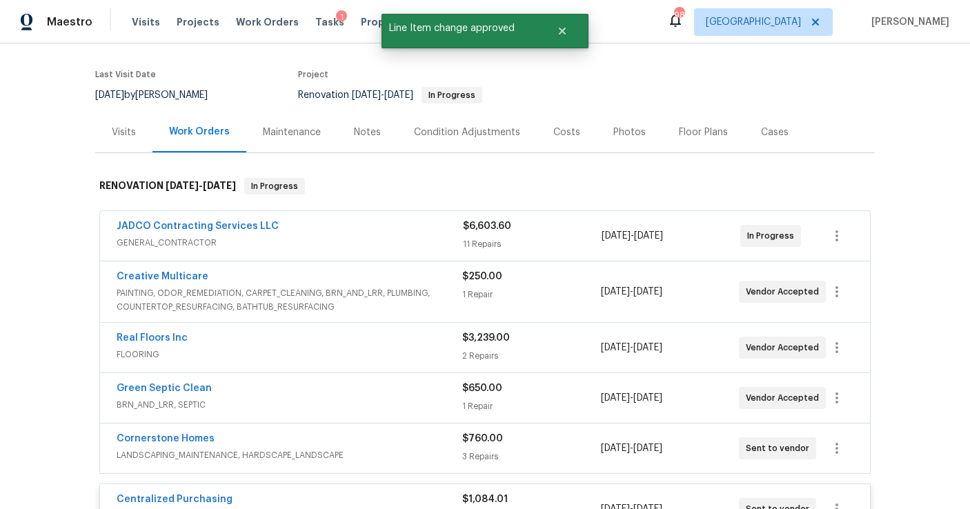
scroll to position [0, 0]
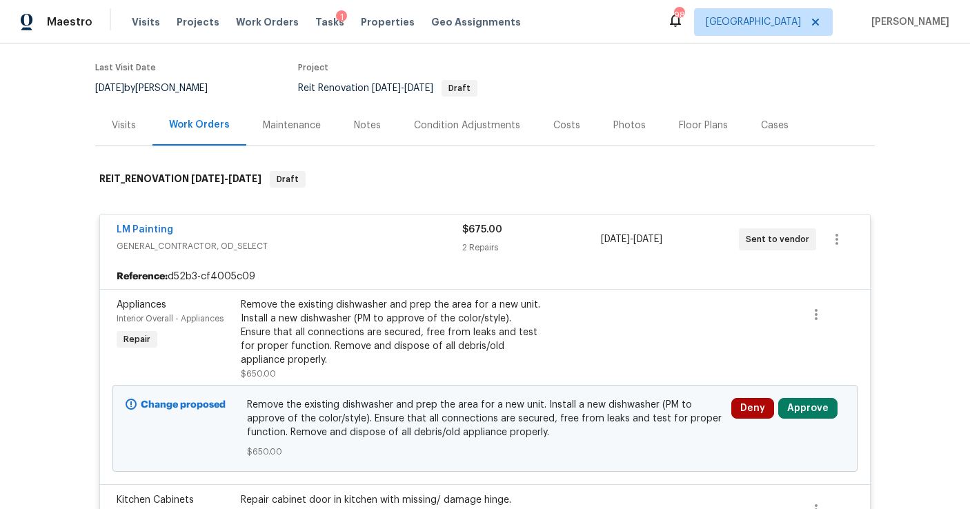
scroll to position [164, 0]
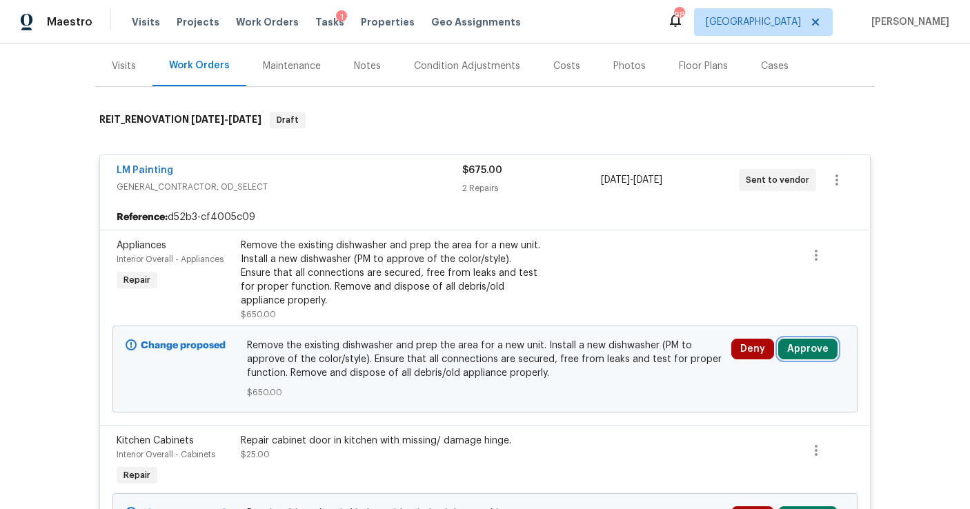
click at [794, 346] on button "Approve" at bounding box center [807, 349] width 59 height 21
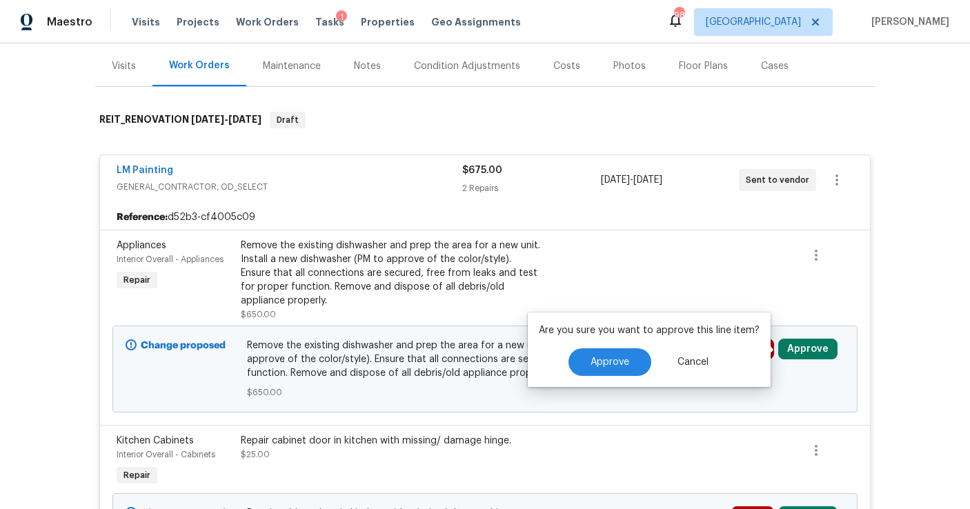
click at [584, 345] on div "Are you sure you want to approve this line item? Approve Cancel" at bounding box center [649, 350] width 243 height 75
click at [599, 362] on span "Approve" at bounding box center [610, 362] width 39 height 10
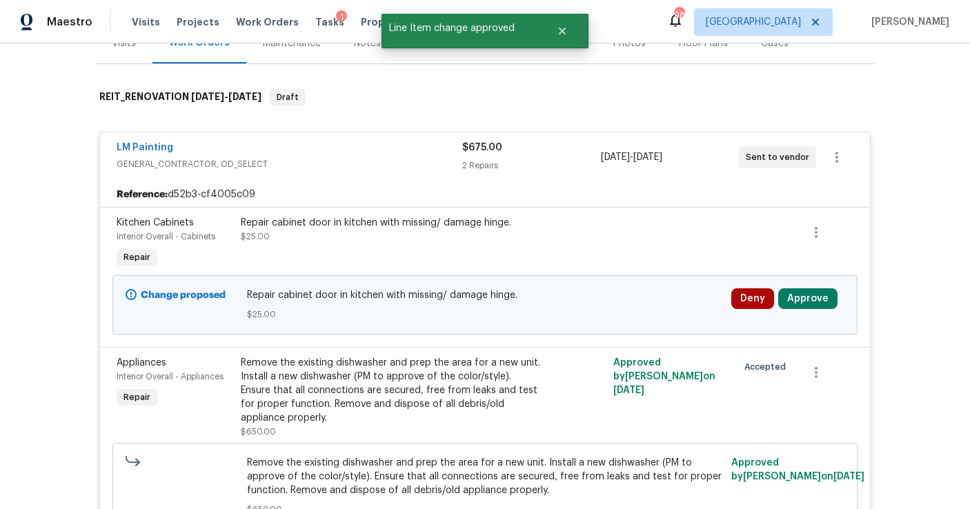
scroll to position [188, 0]
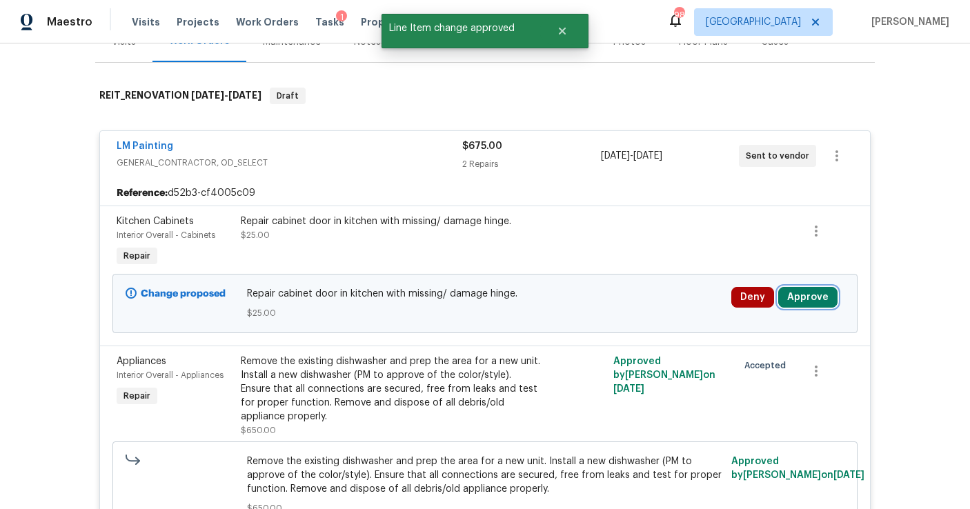
click at [807, 295] on button "Approve" at bounding box center [807, 297] width 59 height 21
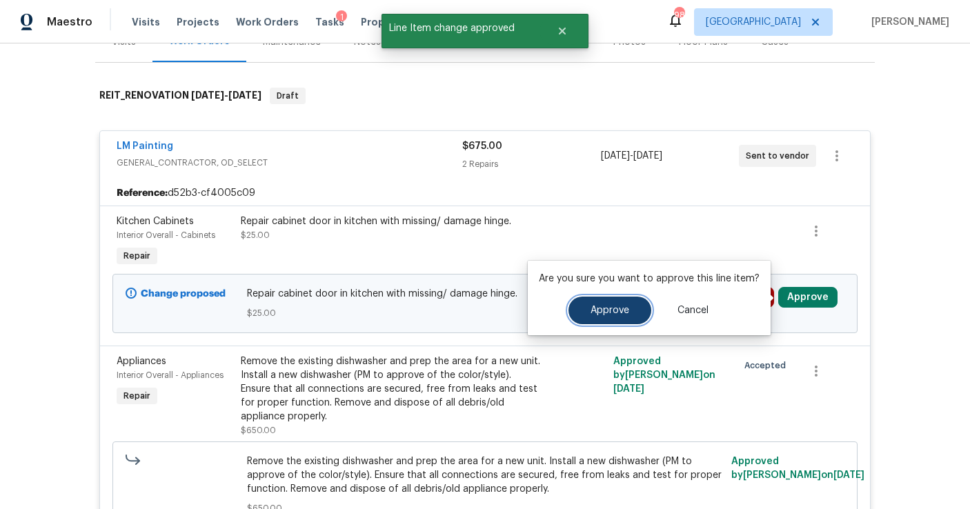
click at [632, 312] on button "Approve" at bounding box center [610, 311] width 83 height 28
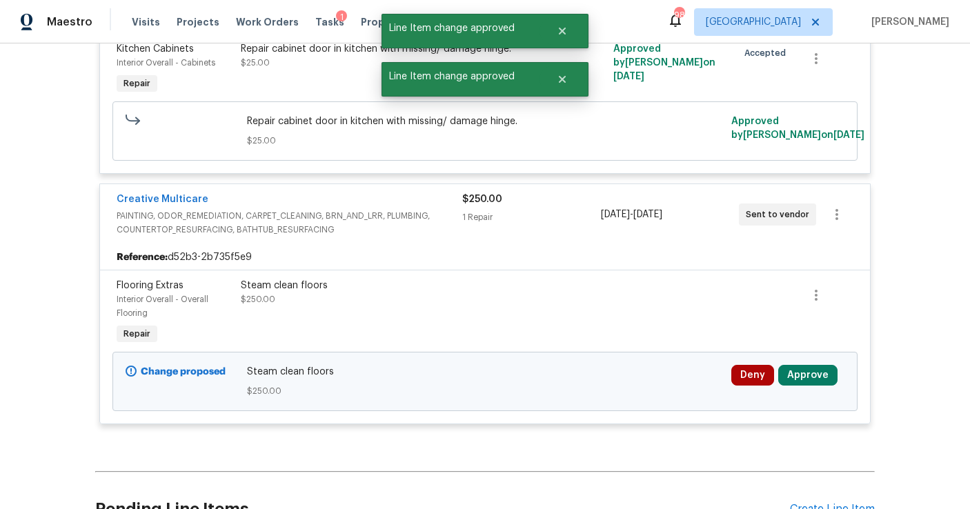
scroll to position [697, 0]
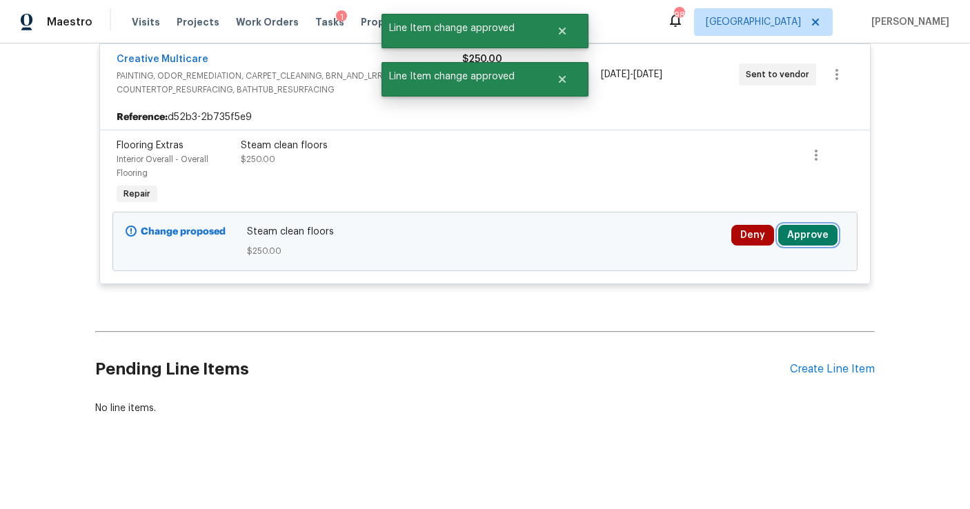
click at [799, 244] on button "Approve" at bounding box center [807, 235] width 59 height 21
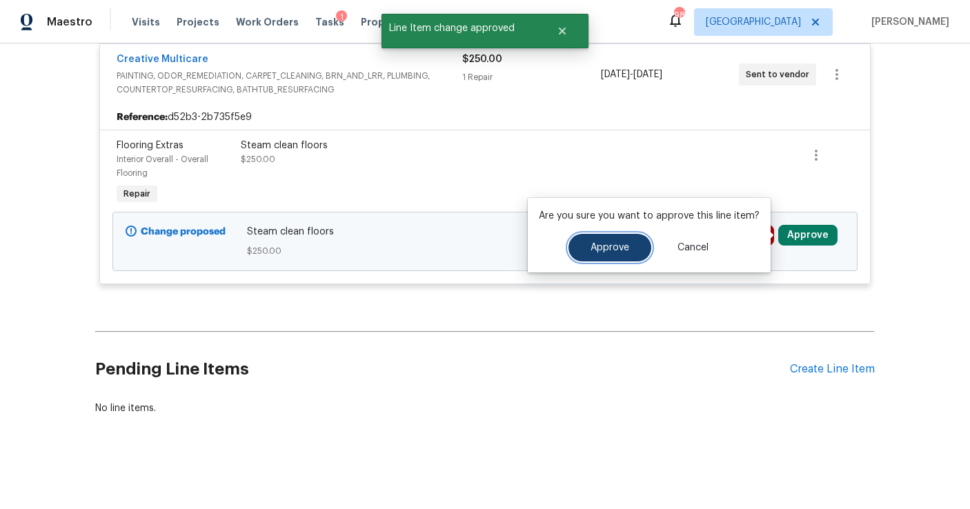
click at [604, 261] on button "Approve" at bounding box center [610, 248] width 83 height 28
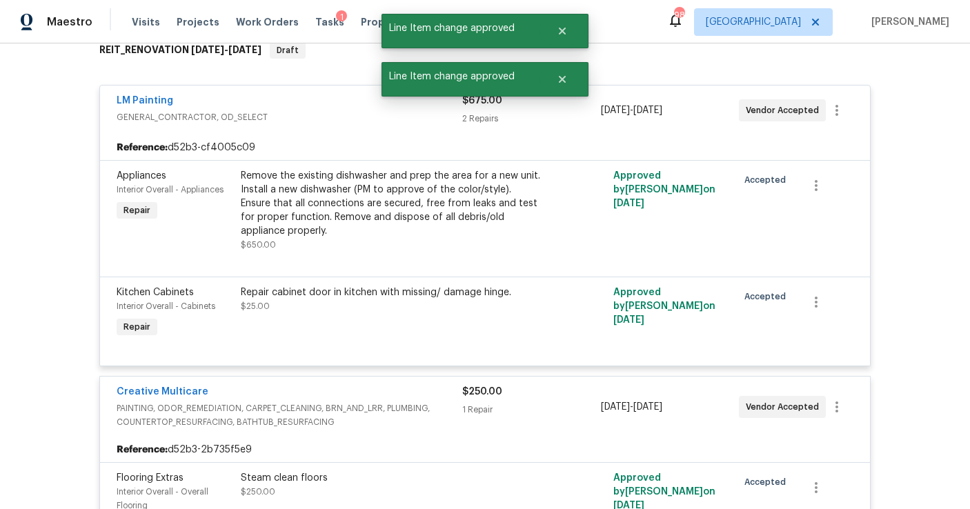
scroll to position [0, 0]
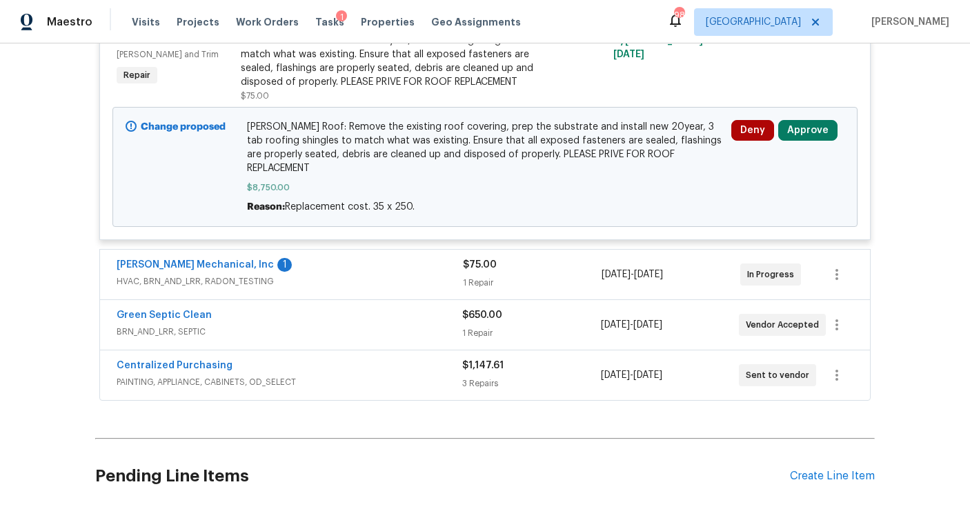
scroll to position [495, 0]
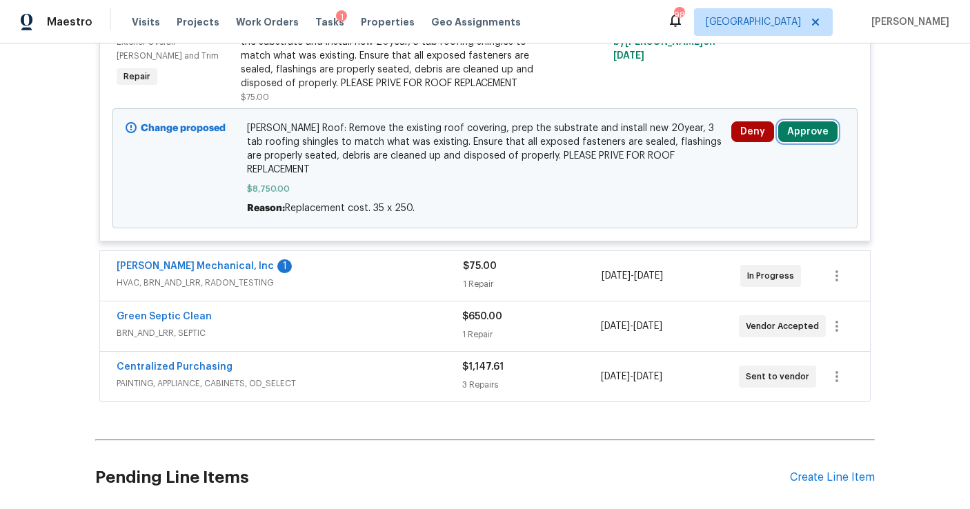
click at [799, 121] on button "Approve" at bounding box center [807, 131] width 59 height 21
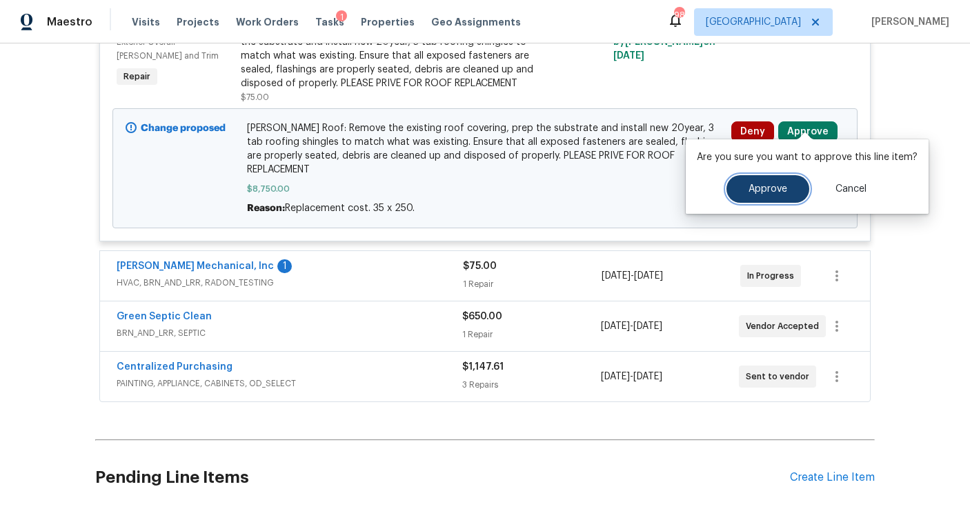
click at [727, 188] on button "Approve" at bounding box center [768, 189] width 83 height 28
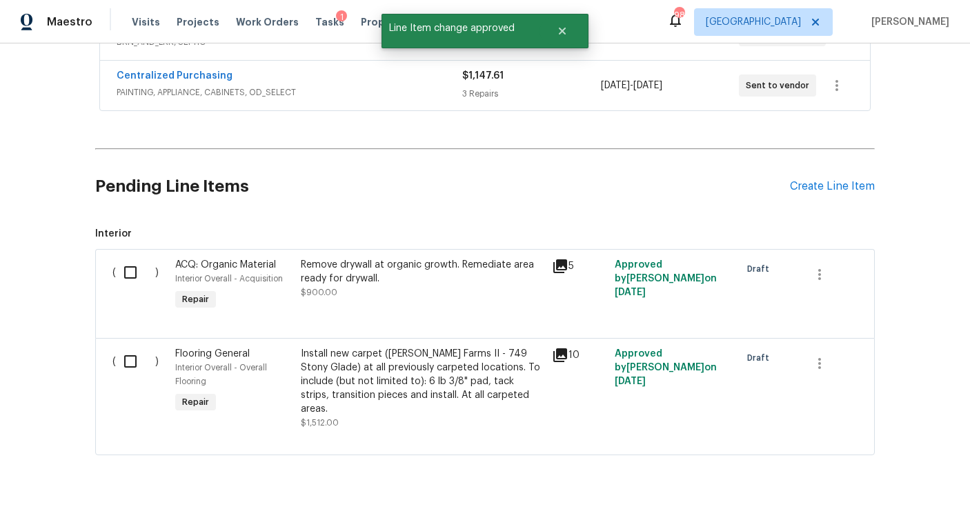
scroll to position [0, 0]
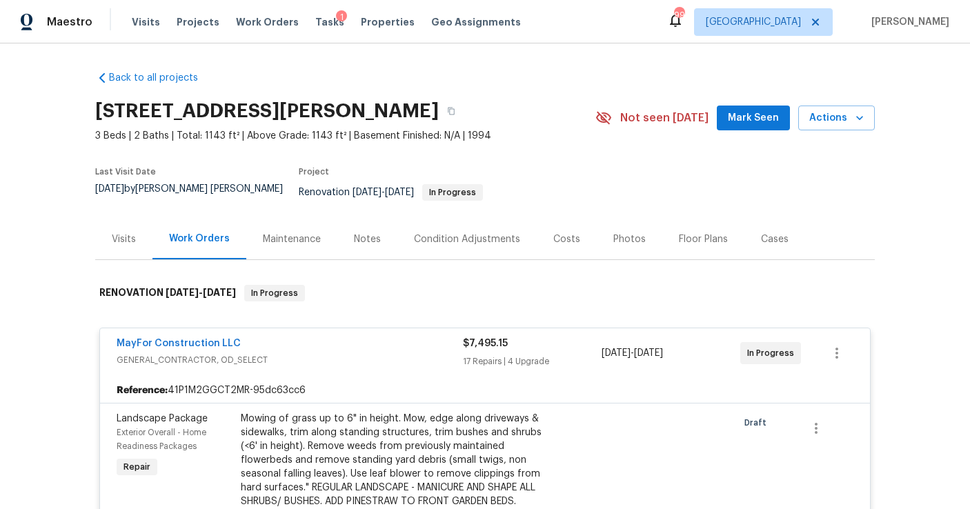
scroll to position [336, 0]
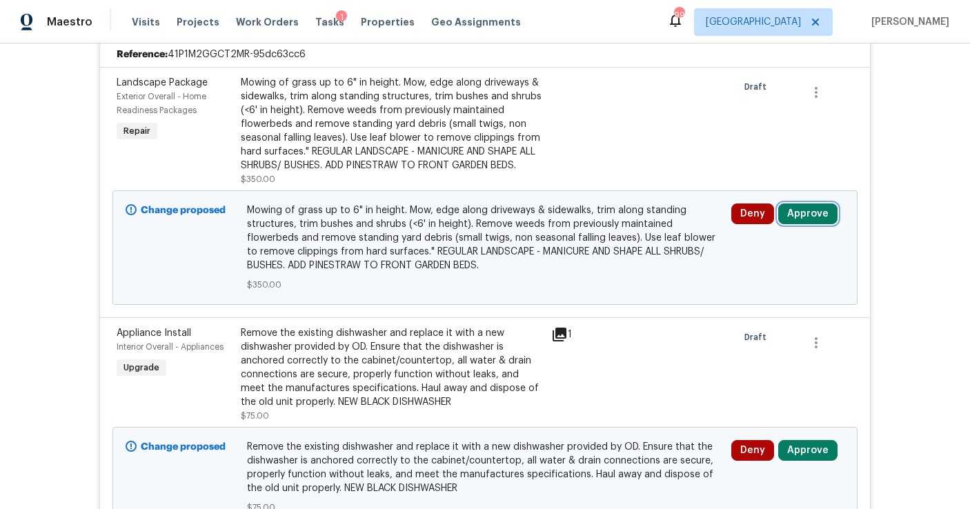
click at [808, 206] on button "Approve" at bounding box center [807, 214] width 59 height 21
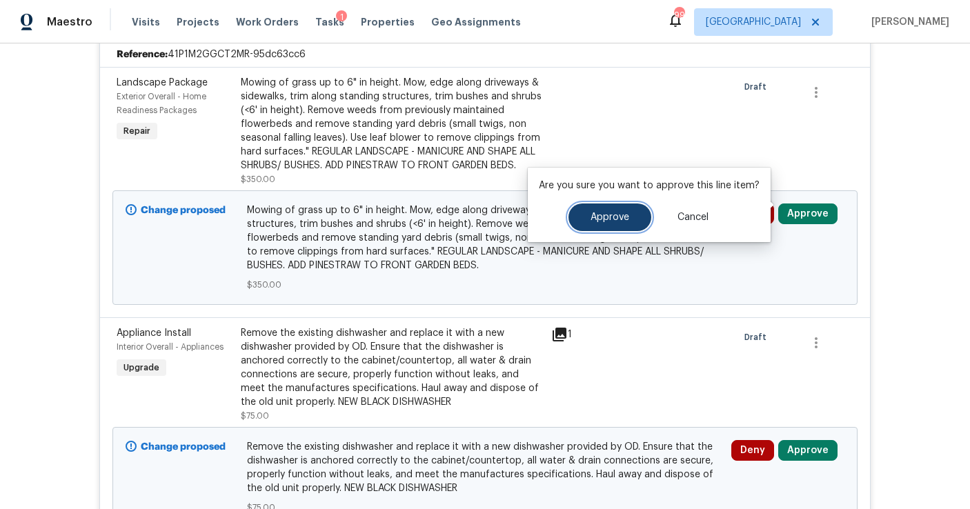
click at [629, 207] on button "Approve" at bounding box center [610, 218] width 83 height 28
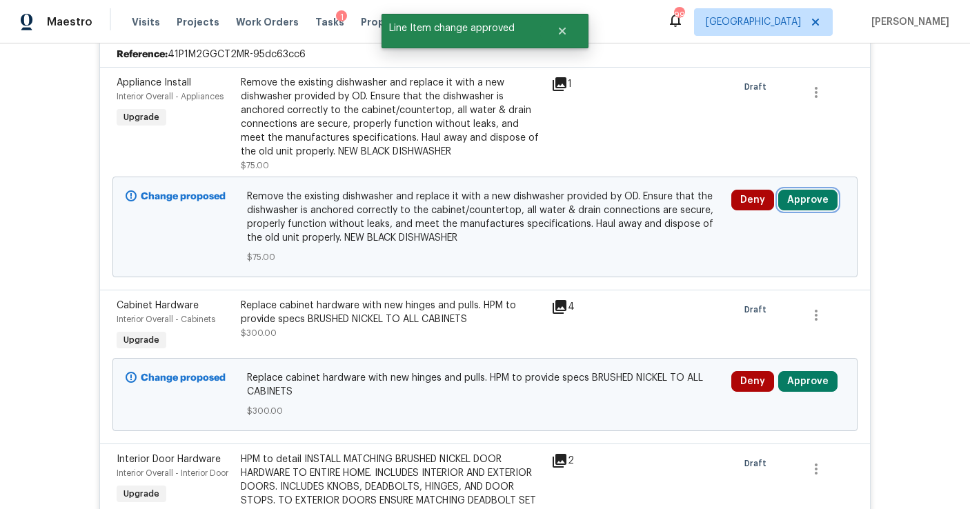
click at [803, 190] on button "Approve" at bounding box center [807, 200] width 59 height 21
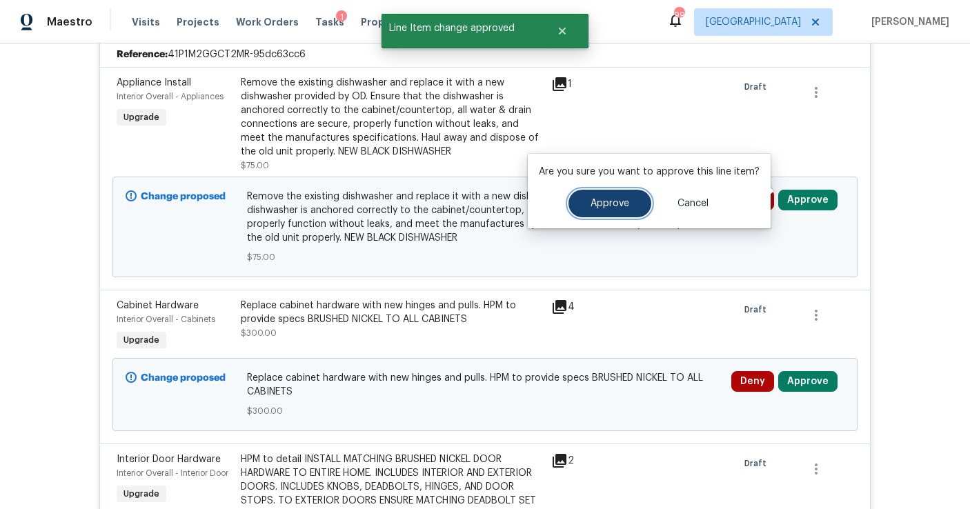
click at [604, 197] on button "Approve" at bounding box center [610, 204] width 83 height 28
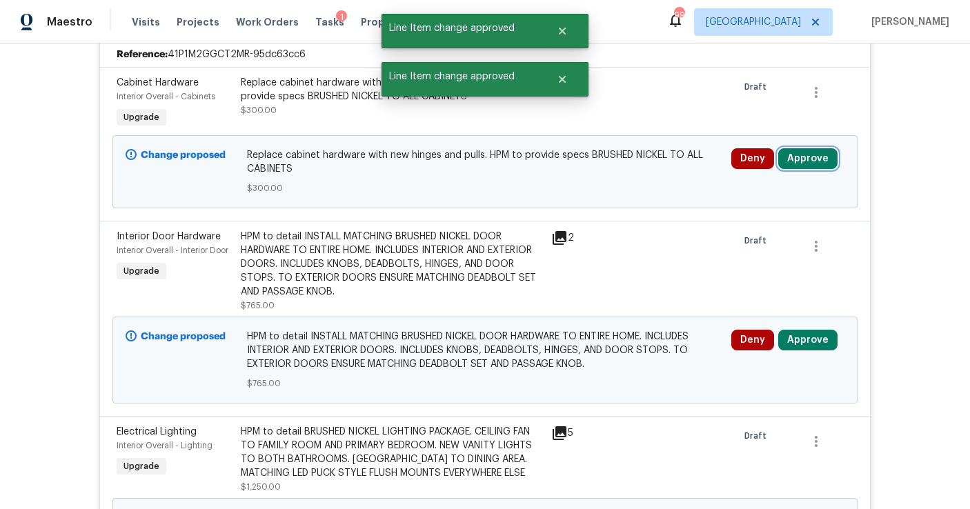
click at [807, 155] on button "Approve" at bounding box center [807, 158] width 59 height 21
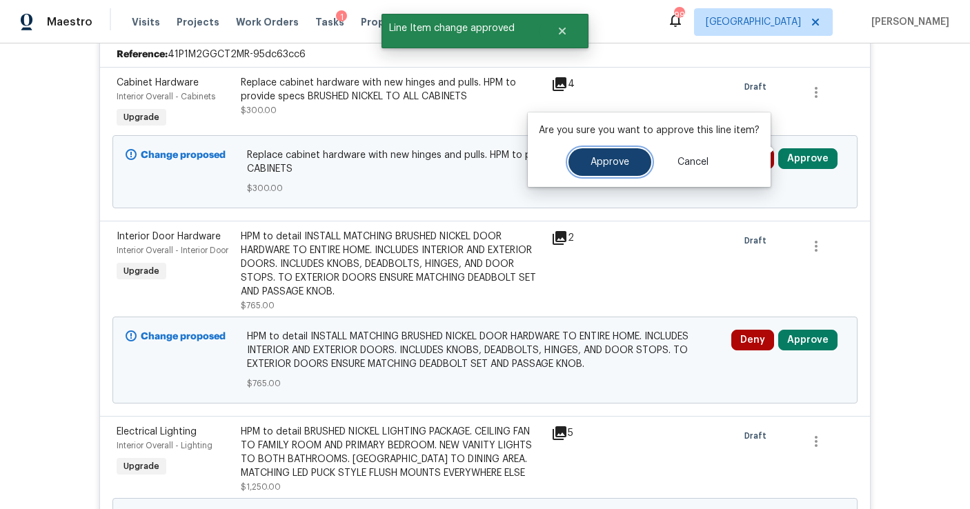
click at [624, 168] on button "Approve" at bounding box center [610, 162] width 83 height 28
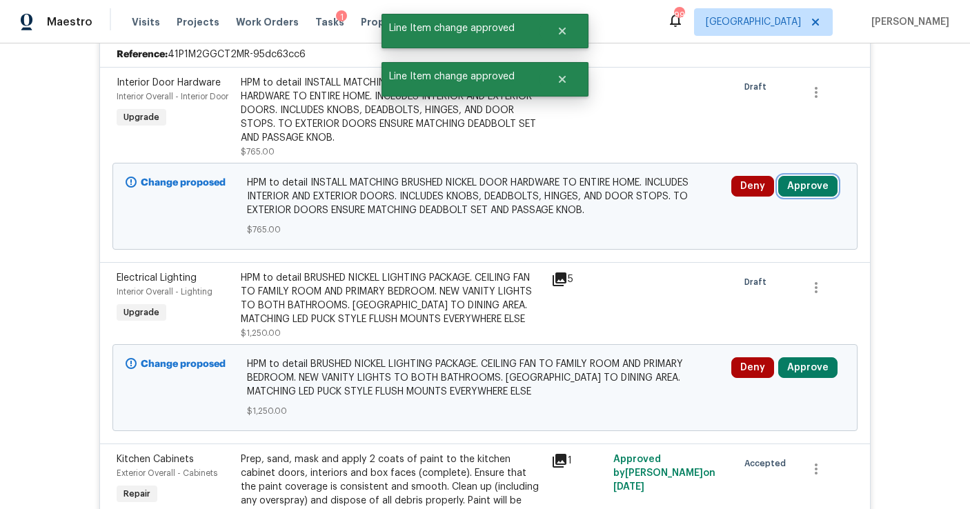
click at [791, 179] on button "Approve" at bounding box center [807, 186] width 59 height 21
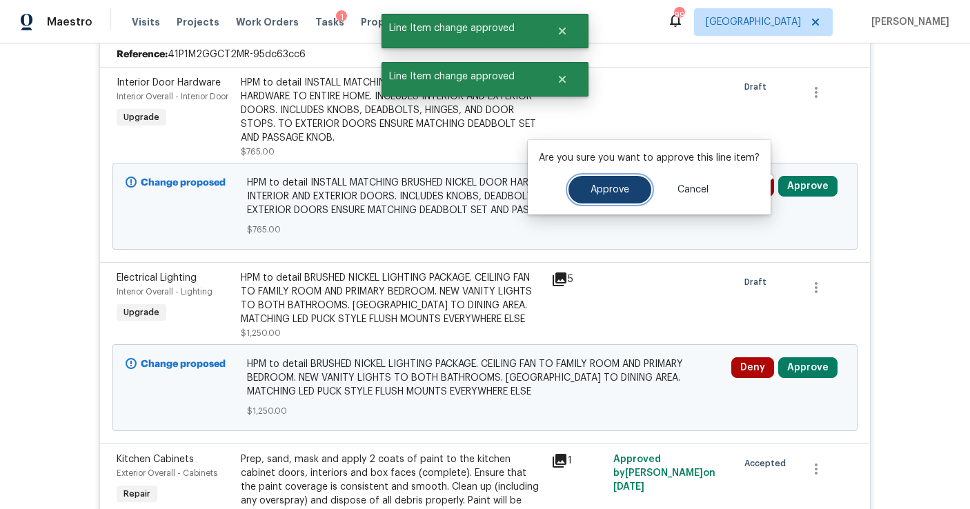
click at [605, 190] on span "Approve" at bounding box center [610, 190] width 39 height 10
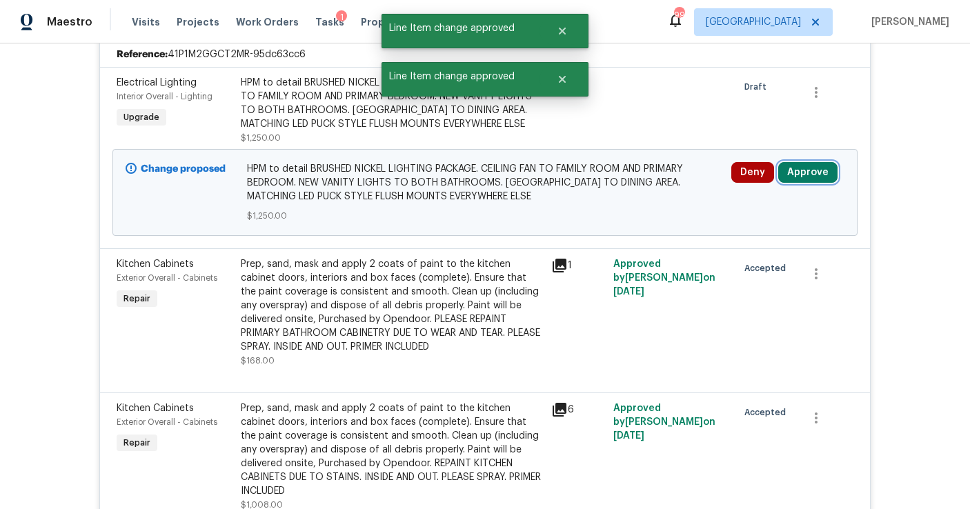
click at [809, 162] on button "Approve" at bounding box center [807, 172] width 59 height 21
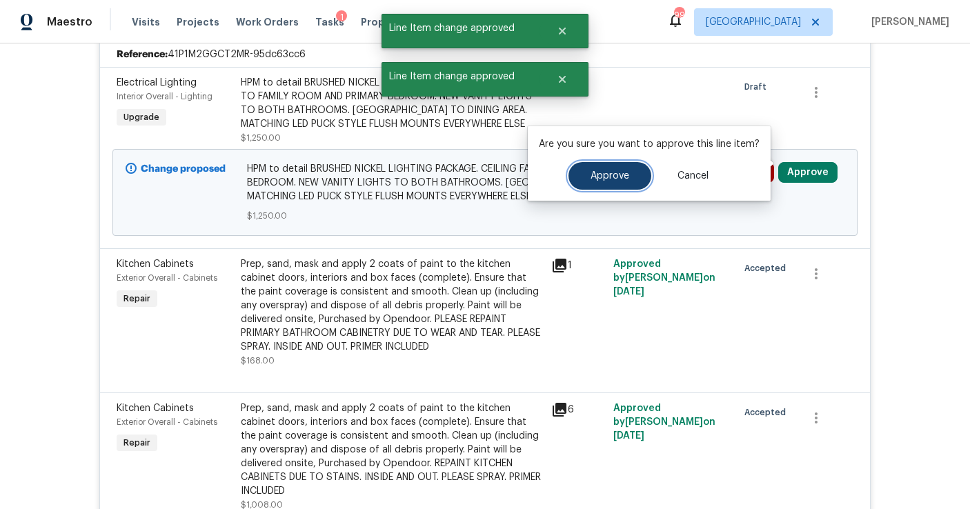
click at [590, 185] on button "Approve" at bounding box center [610, 176] width 83 height 28
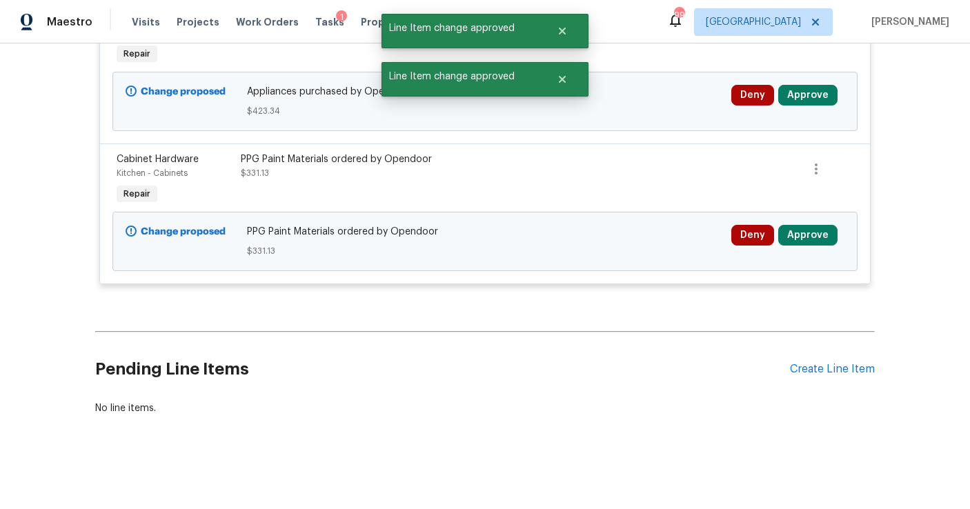
scroll to position [4023, 0]
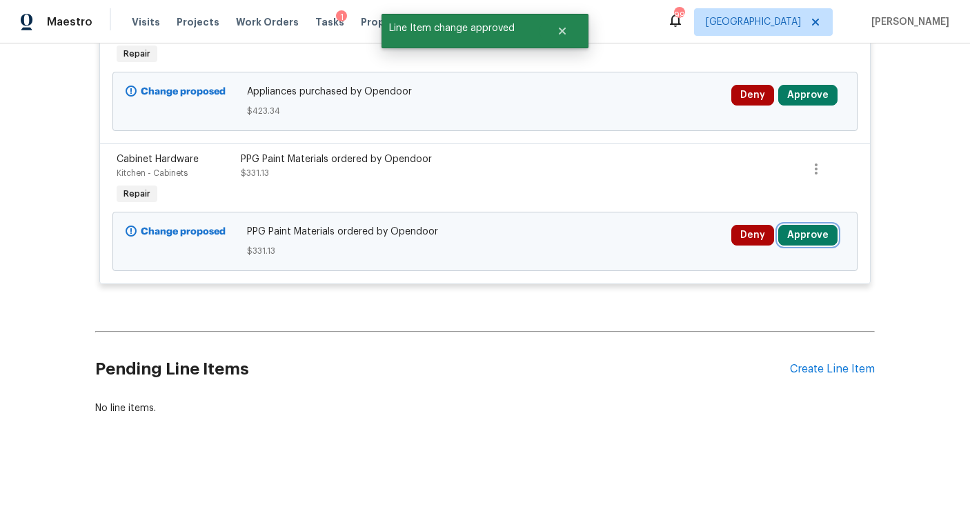
click at [790, 244] on button "Approve" at bounding box center [807, 235] width 59 height 21
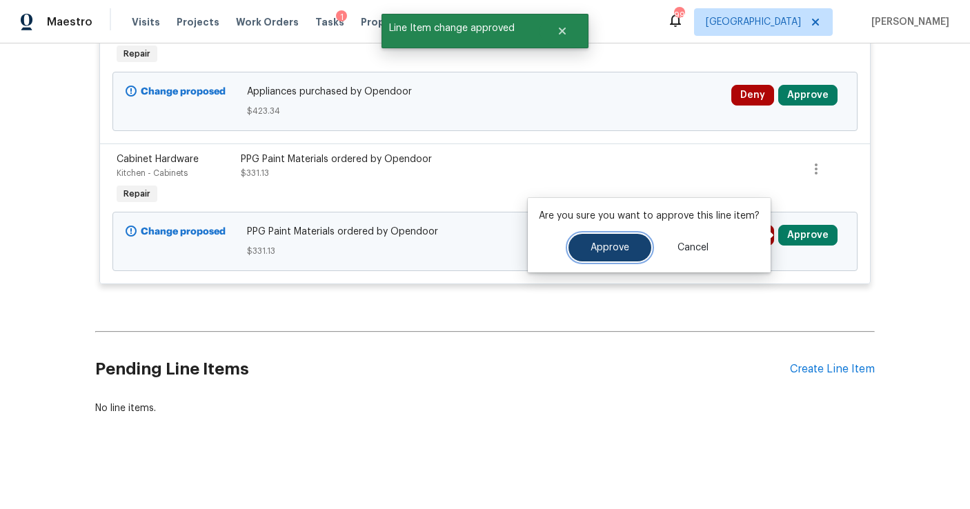
click at [627, 239] on button "Approve" at bounding box center [610, 248] width 83 height 28
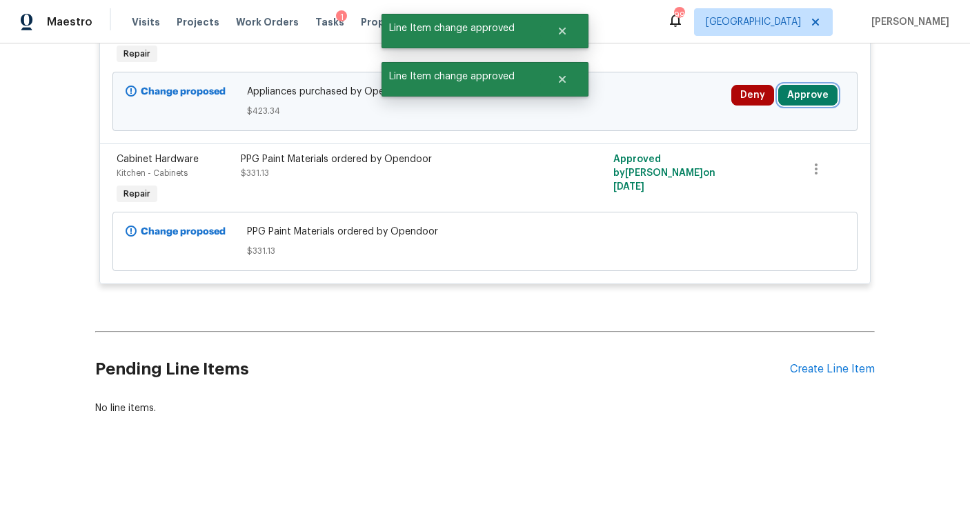
click at [814, 93] on button "Approve" at bounding box center [807, 95] width 59 height 21
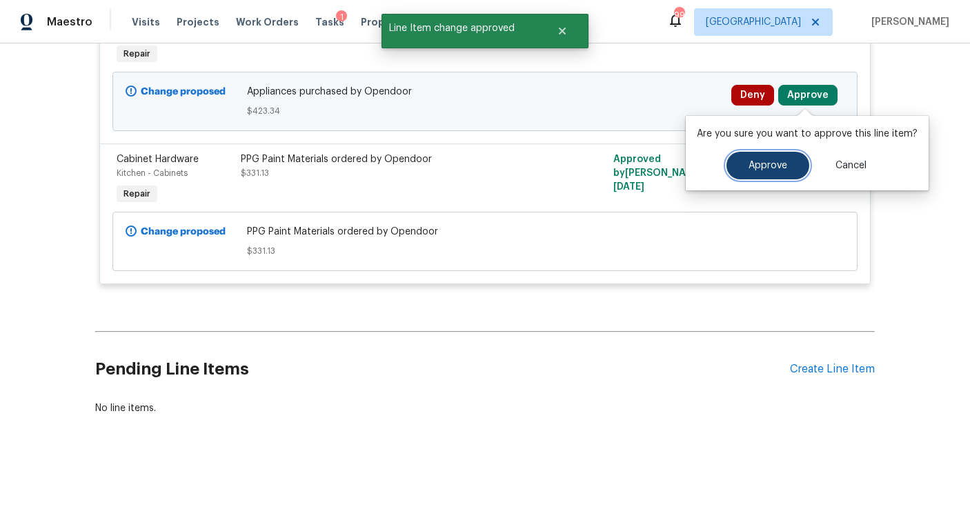
click at [751, 164] on span "Approve" at bounding box center [768, 166] width 39 height 10
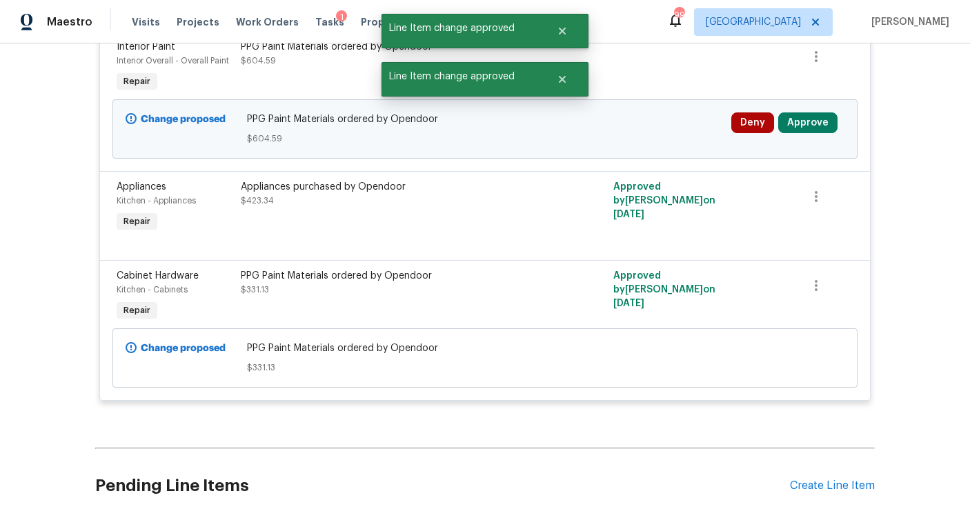
scroll to position [3758, 0]
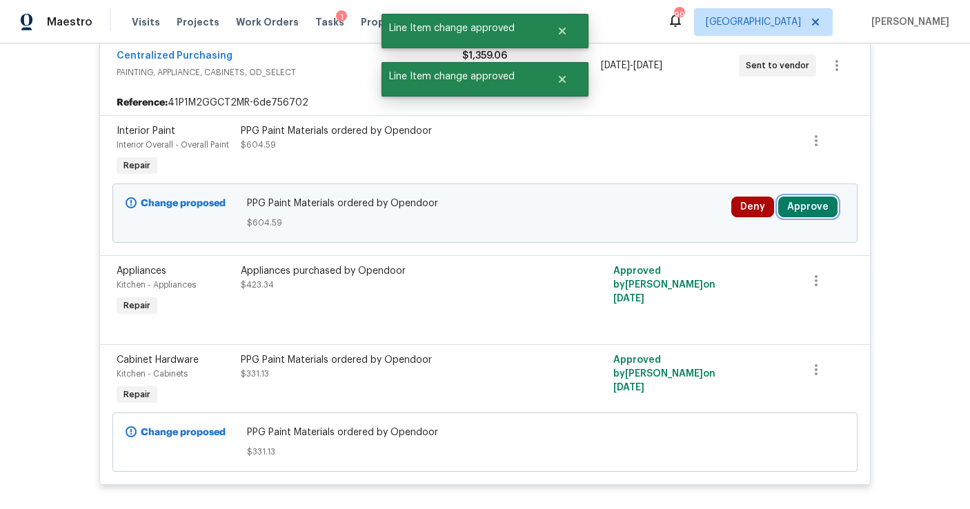
click at [796, 217] on button "Approve" at bounding box center [807, 207] width 59 height 21
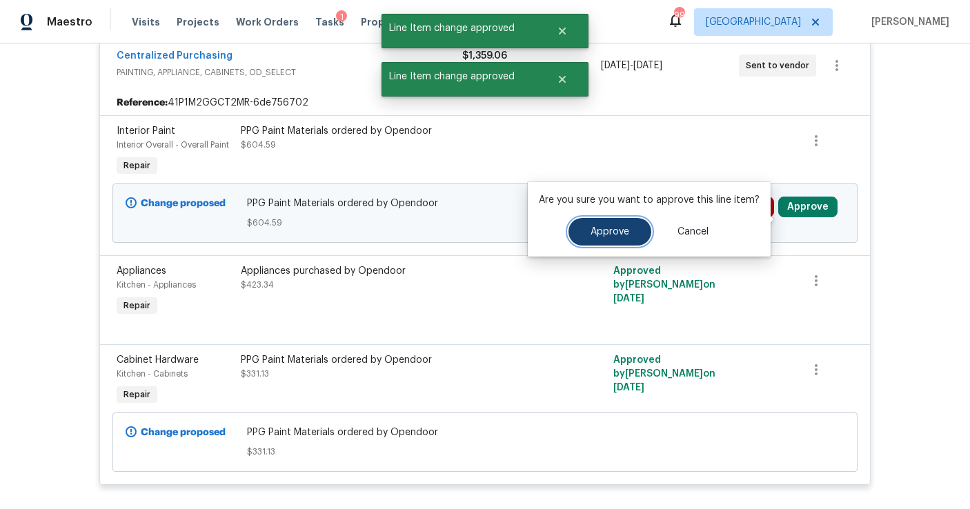
click at [609, 227] on span "Approve" at bounding box center [610, 232] width 39 height 10
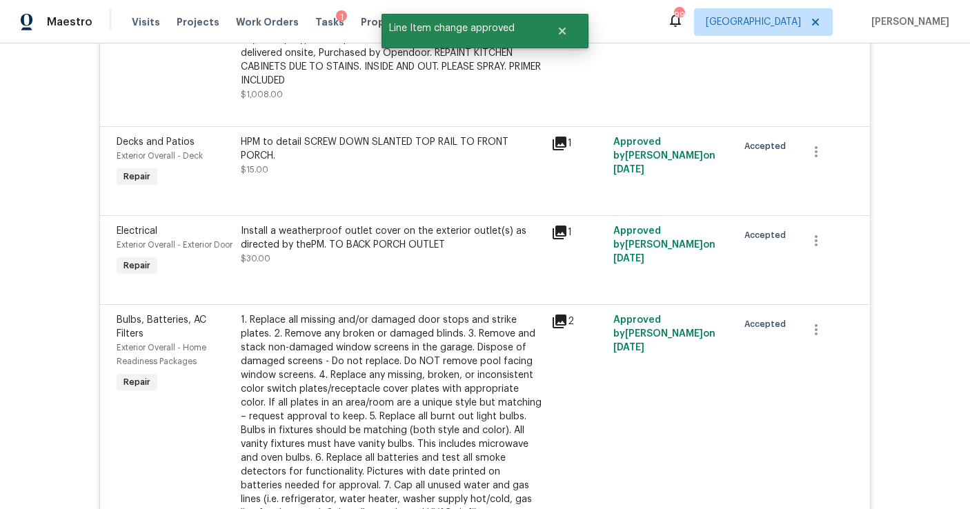
scroll to position [0, 0]
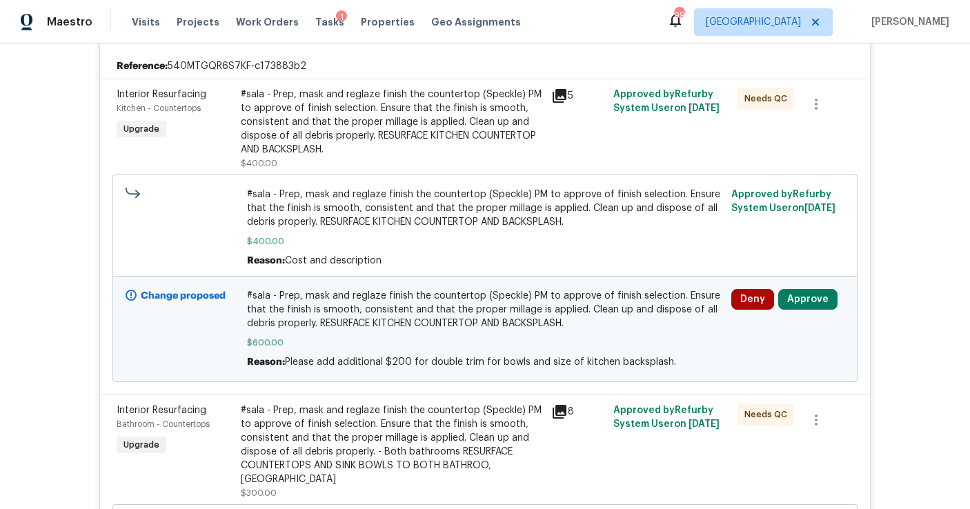
scroll to position [451, 0]
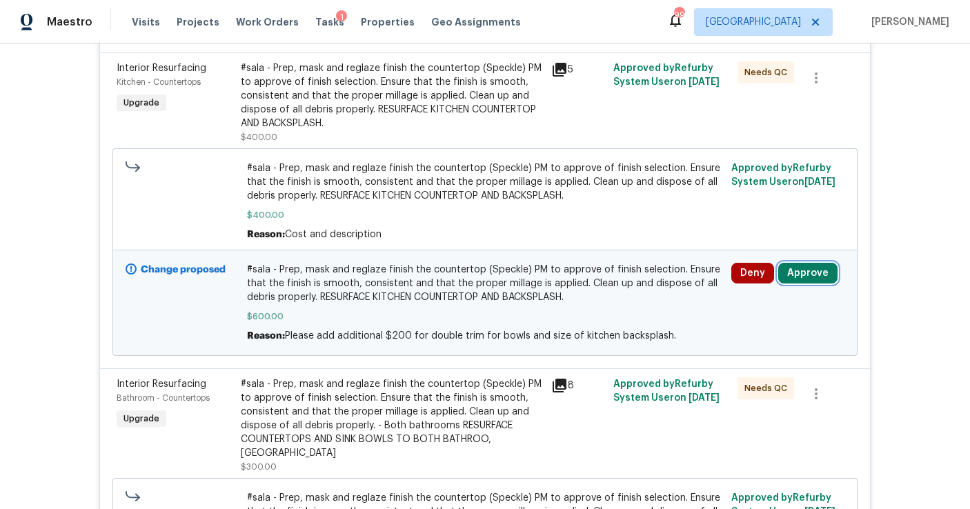
click at [818, 263] on button "Approve" at bounding box center [807, 273] width 59 height 21
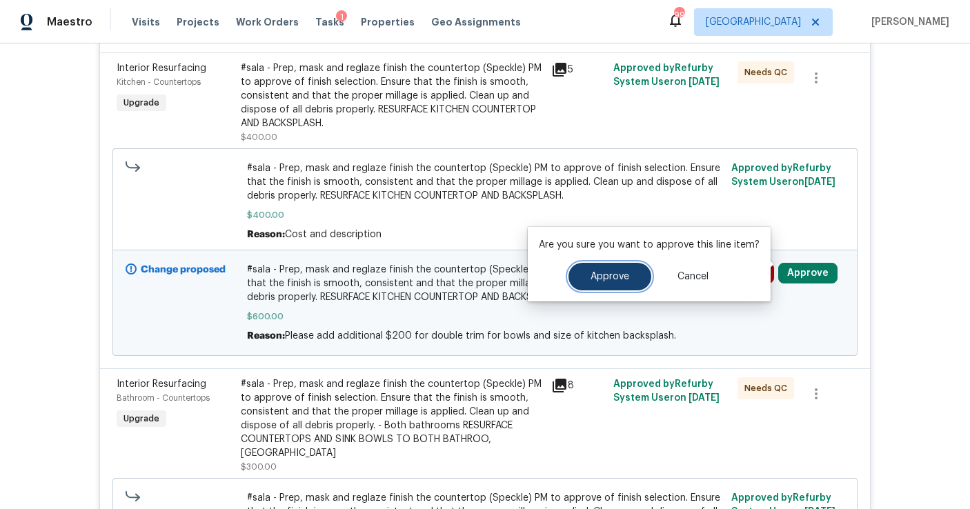
click at [600, 275] on span "Approve" at bounding box center [610, 277] width 39 height 10
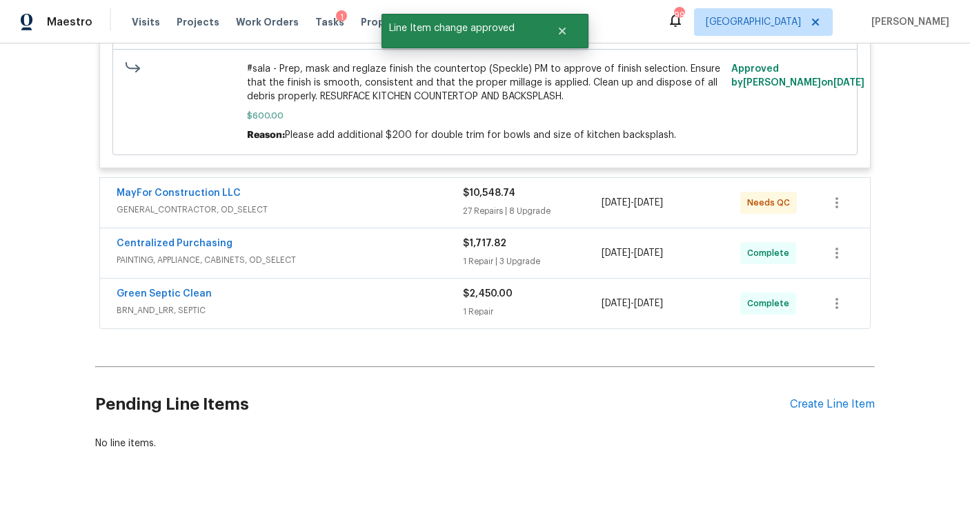
scroll to position [0, 0]
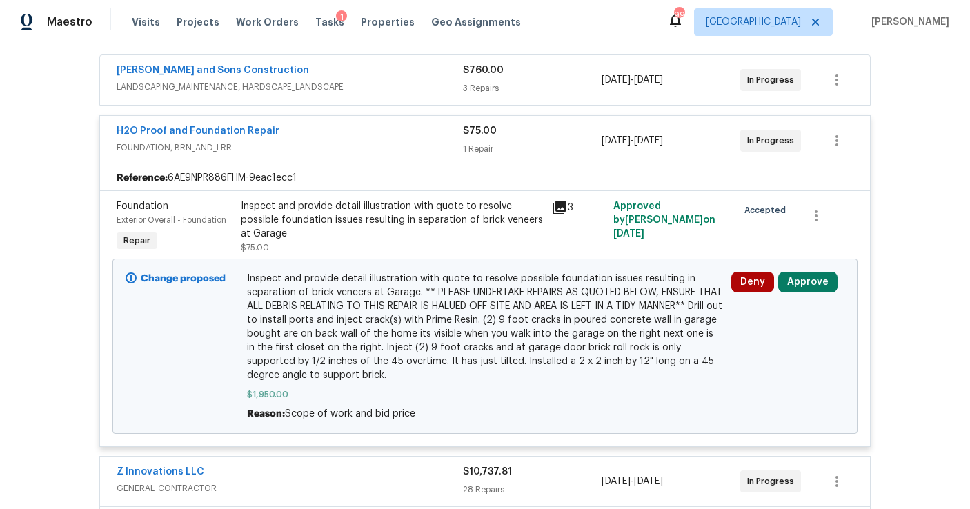
scroll to position [314, 0]
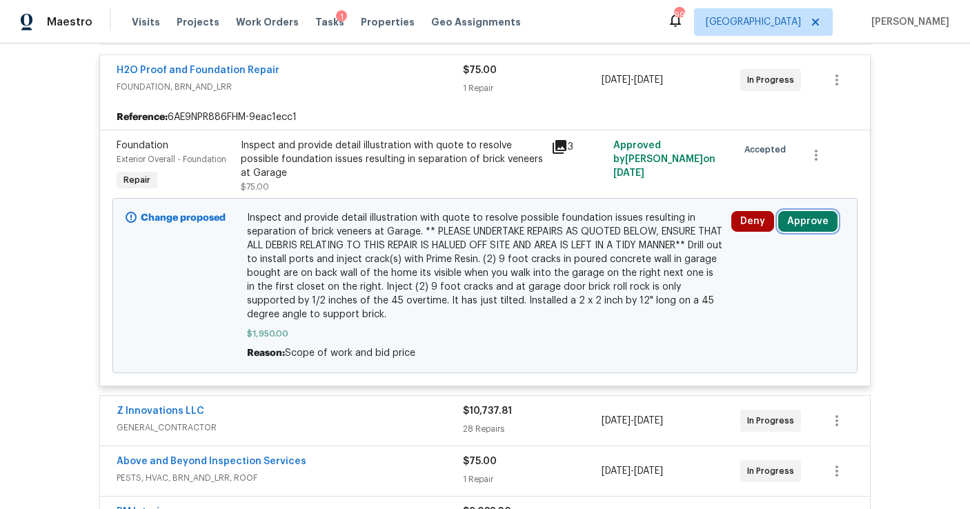
click at [788, 226] on button "Approve" at bounding box center [807, 221] width 59 height 21
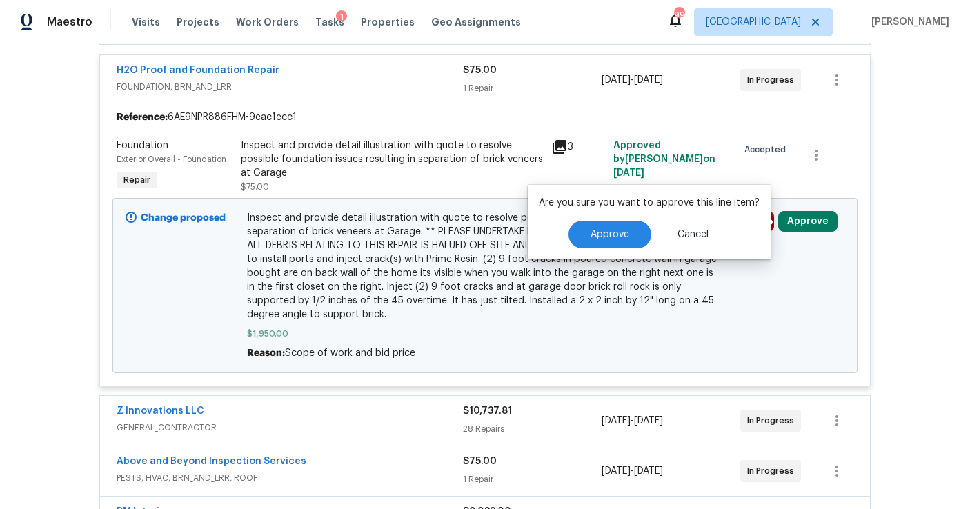
click at [553, 235] on div "Approve Cancel" at bounding box center [649, 235] width 221 height 28
click at [591, 233] on span "Approve" at bounding box center [610, 235] width 39 height 10
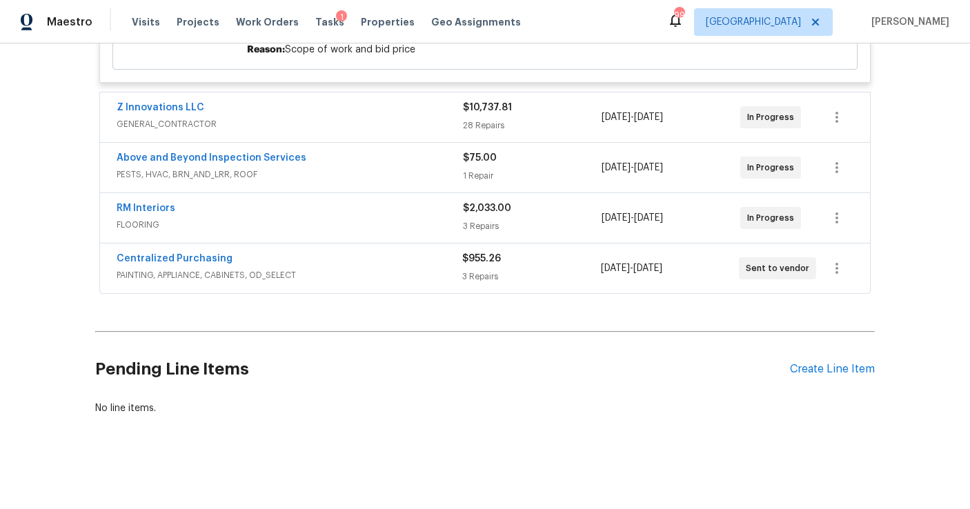
scroll to position [0, 0]
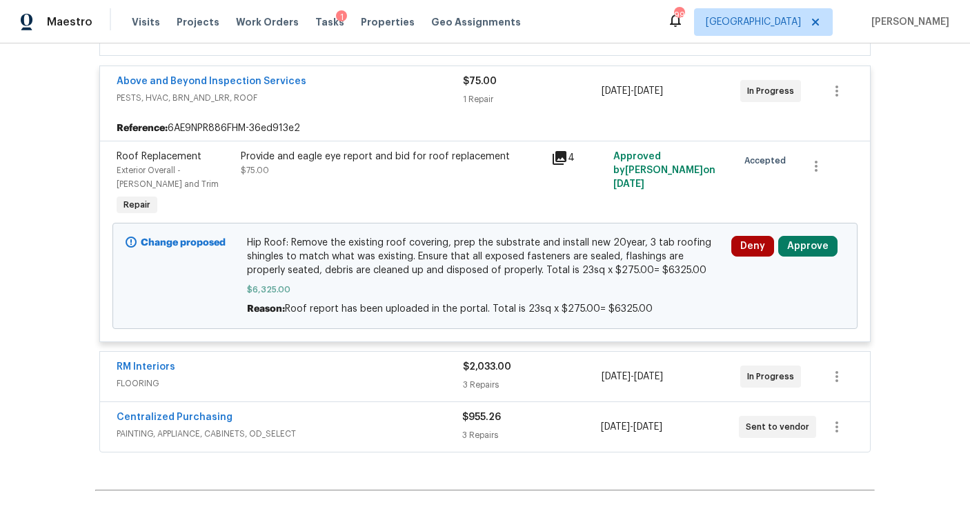
scroll to position [411, 0]
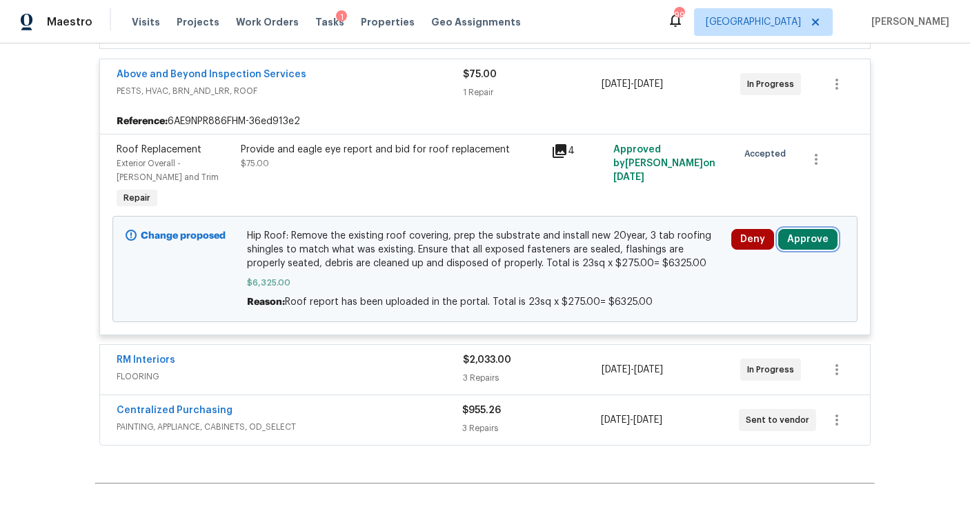
click at [807, 243] on button "Approve" at bounding box center [807, 239] width 59 height 21
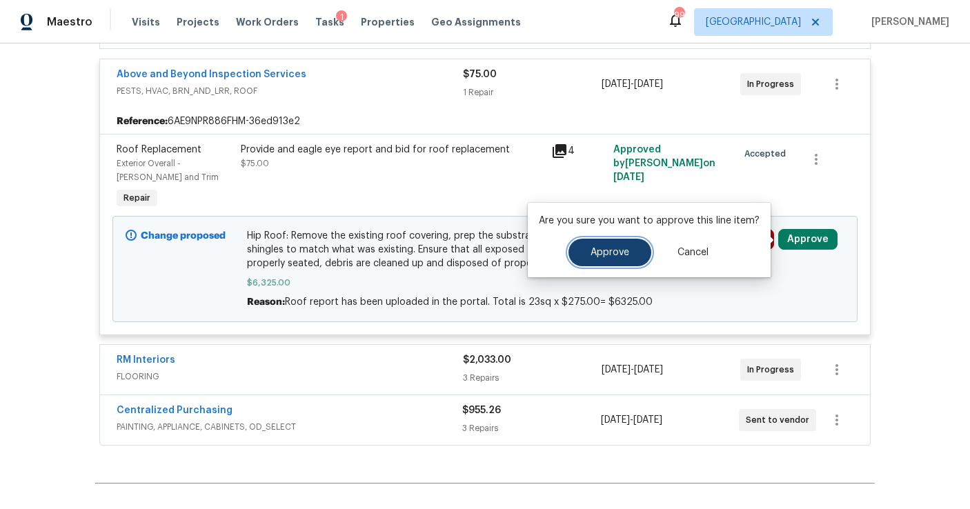
click at [606, 251] on span "Approve" at bounding box center [610, 253] width 39 height 10
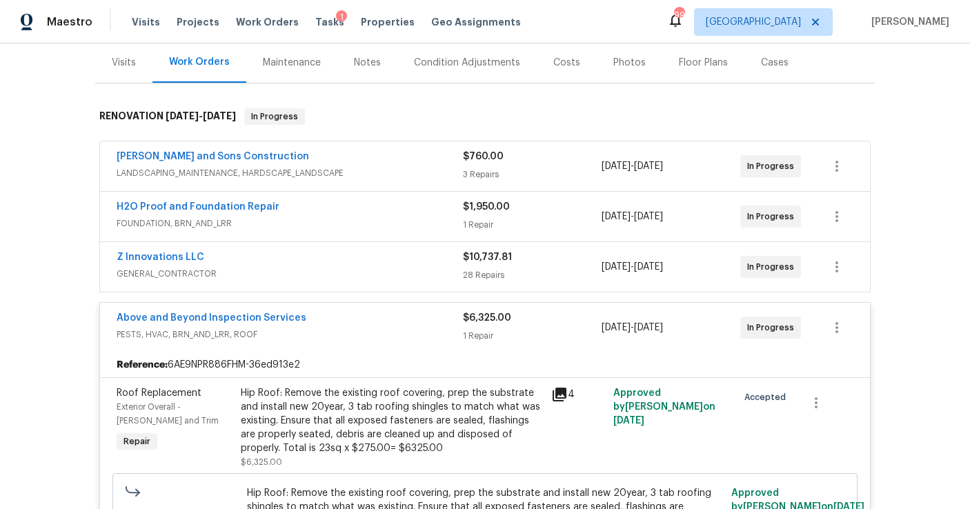
scroll to position [0, 0]
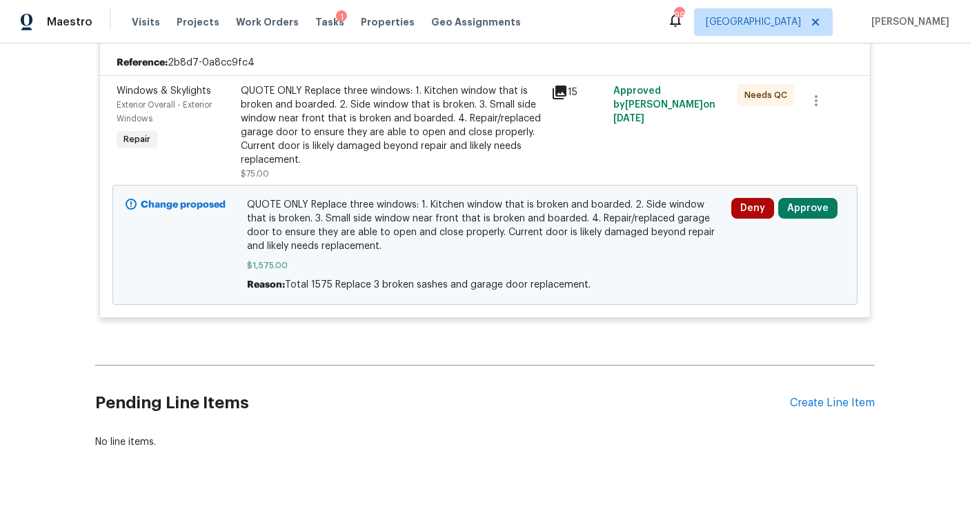
scroll to position [322, 0]
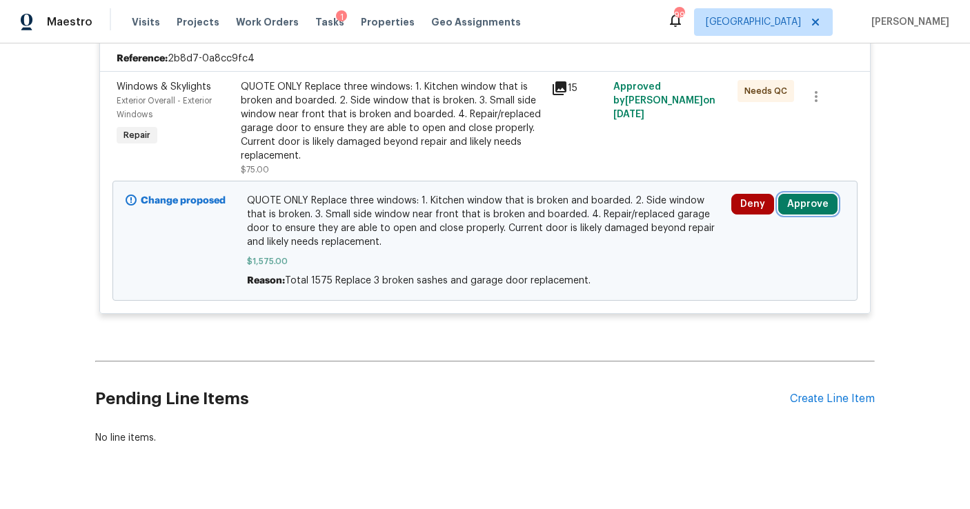
click at [804, 206] on button "Approve" at bounding box center [807, 204] width 59 height 21
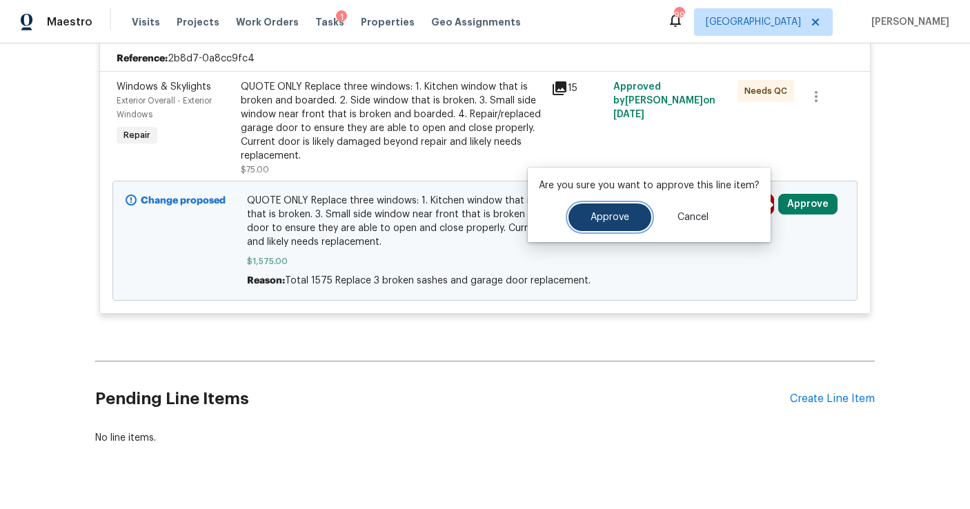
click at [622, 217] on span "Approve" at bounding box center [610, 218] width 39 height 10
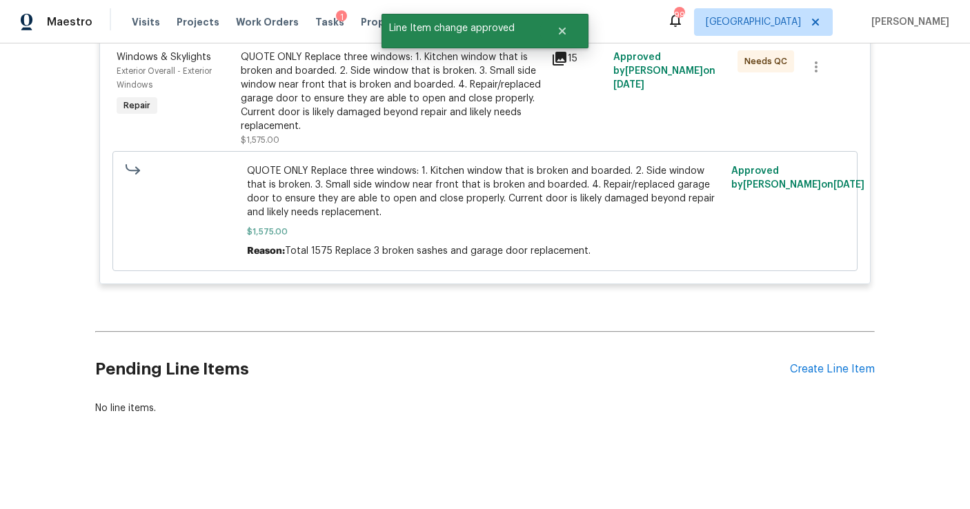
scroll to position [0, 0]
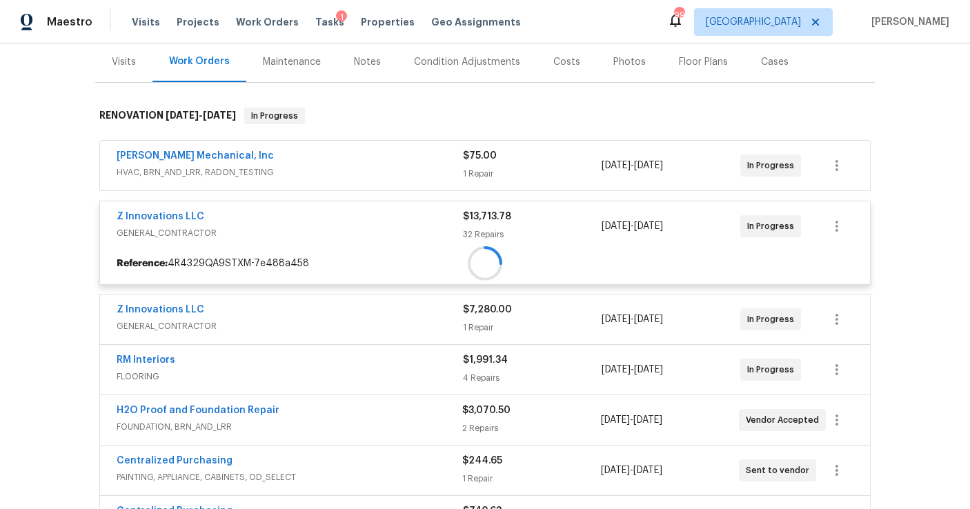
scroll to position [239, 0]
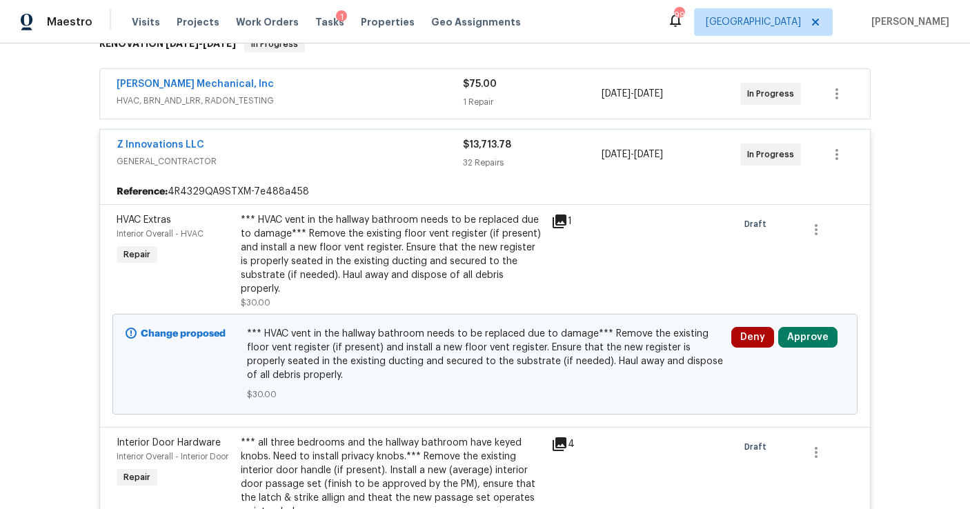
click at [796, 323] on div "Deny Approve" at bounding box center [787, 364] width 121 height 83
click at [798, 327] on button "Approve" at bounding box center [807, 337] width 59 height 21
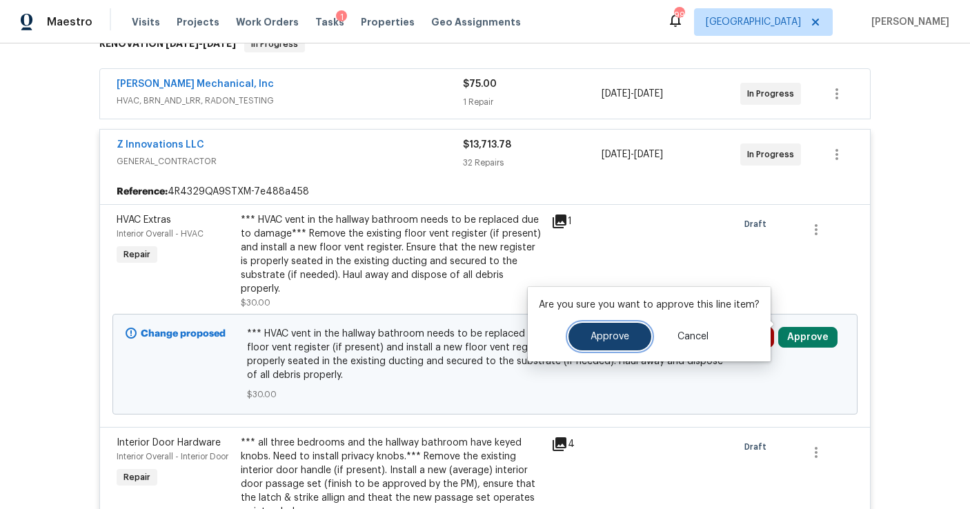
click at [612, 332] on span "Approve" at bounding box center [610, 337] width 39 height 10
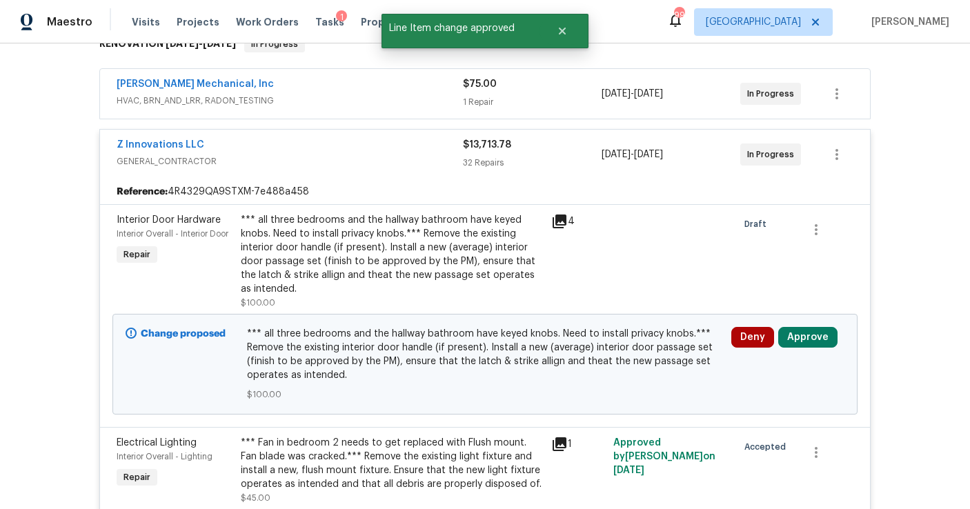
scroll to position [284, 0]
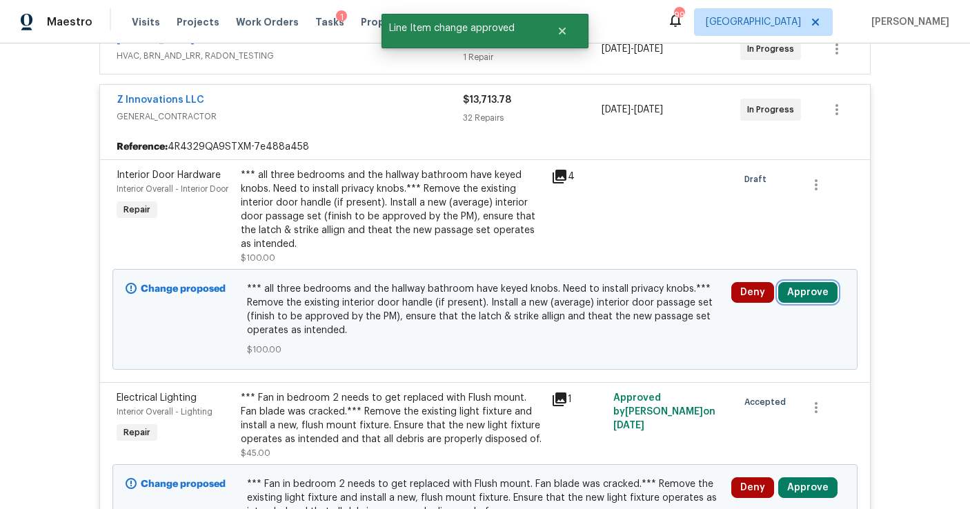
click at [804, 295] on button "Approve" at bounding box center [807, 292] width 59 height 21
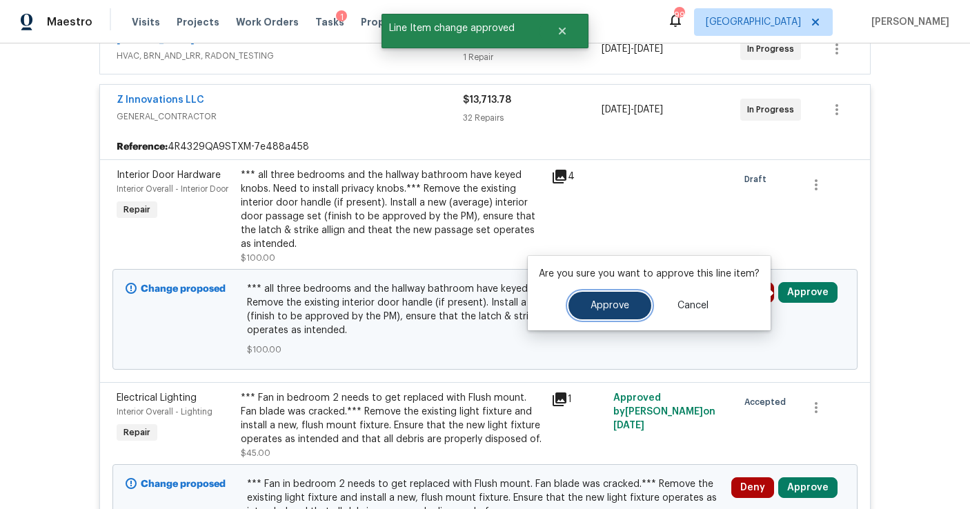
click at [624, 303] on span "Approve" at bounding box center [610, 306] width 39 height 10
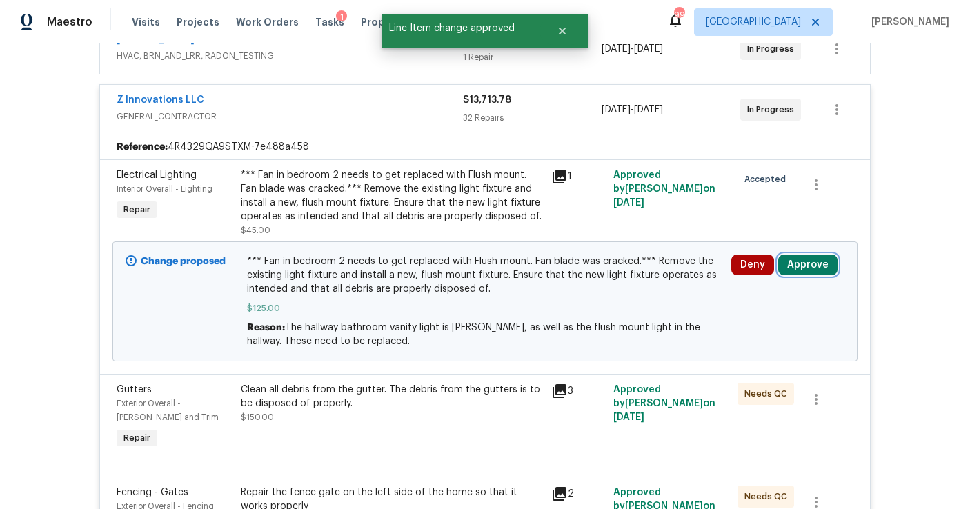
click at [809, 262] on button "Approve" at bounding box center [807, 265] width 59 height 21
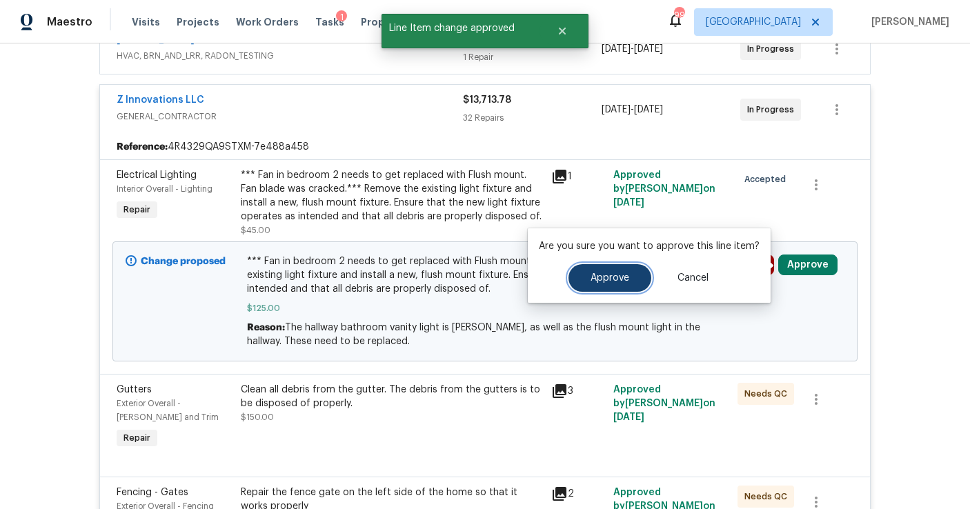
click at [627, 275] on button "Approve" at bounding box center [610, 278] width 83 height 28
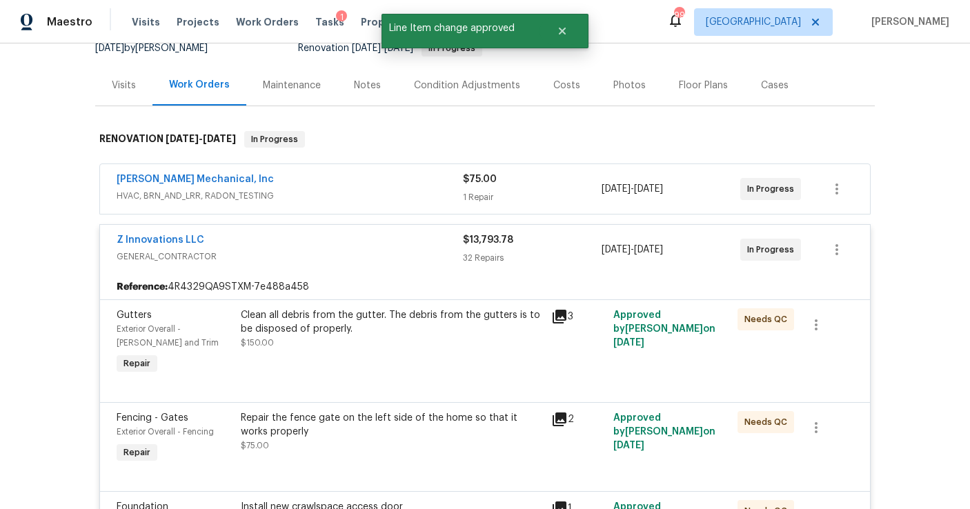
scroll to position [0, 0]
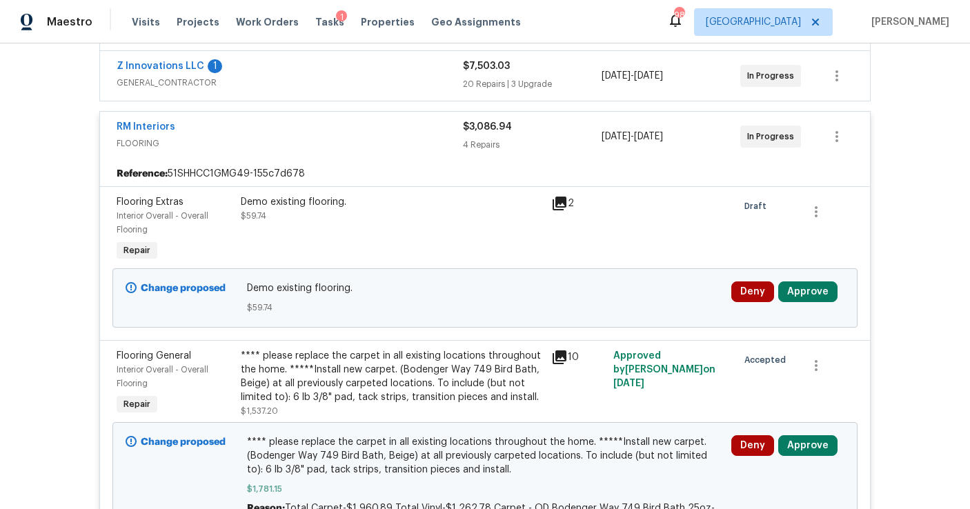
scroll to position [351, 0]
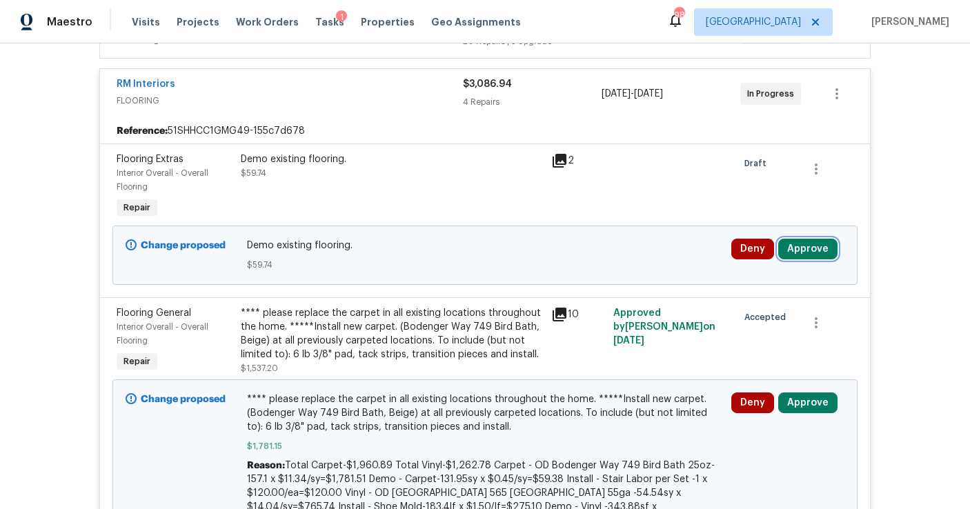
click at [802, 248] on button "Approve" at bounding box center [807, 249] width 59 height 21
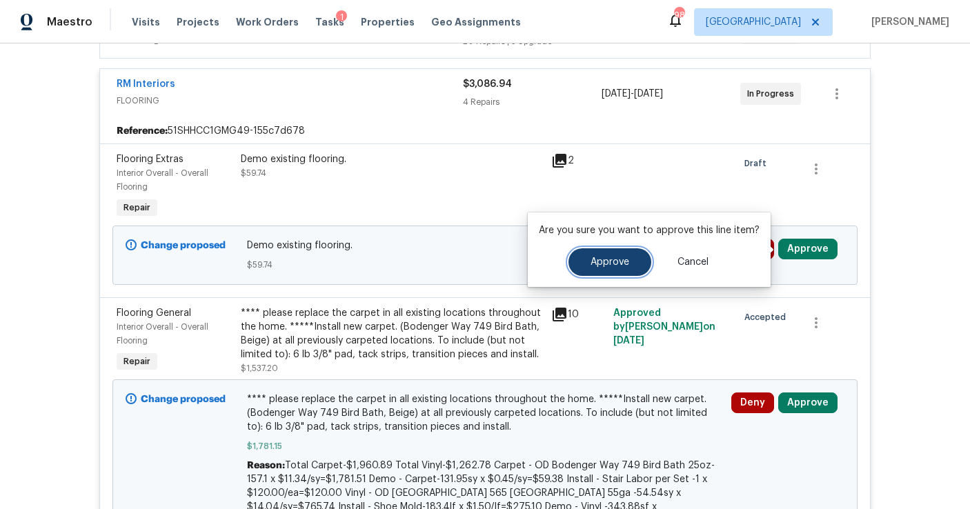
click at [635, 249] on button "Approve" at bounding box center [610, 262] width 83 height 28
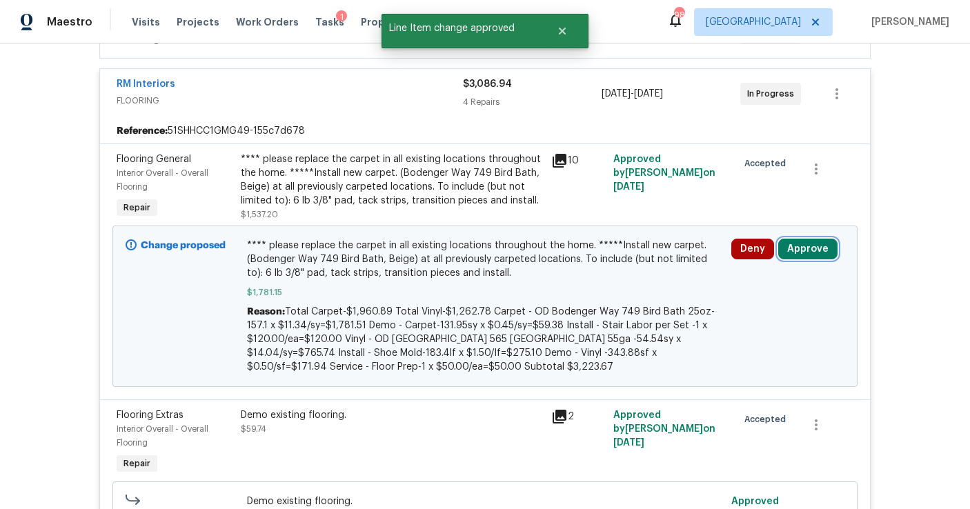
click at [802, 248] on button "Approve" at bounding box center [807, 249] width 59 height 21
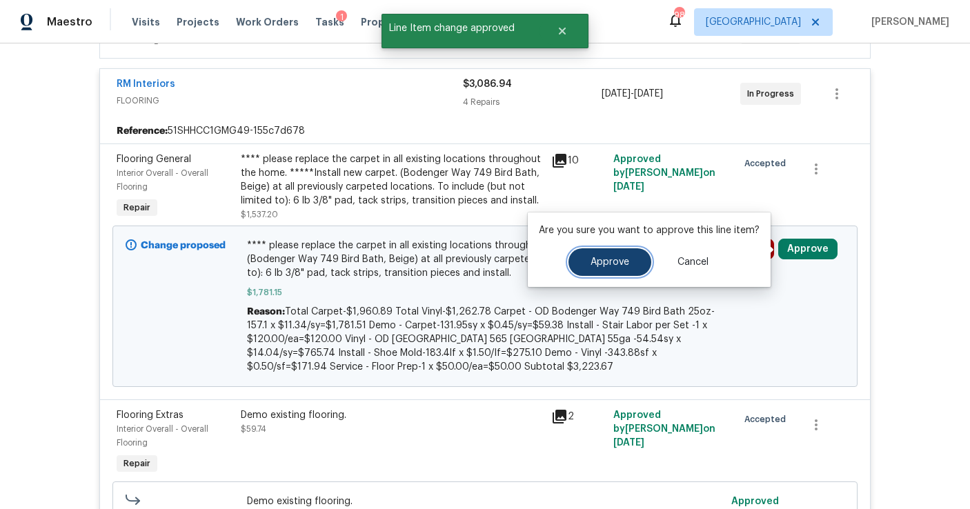
click at [635, 253] on button "Approve" at bounding box center [610, 262] width 83 height 28
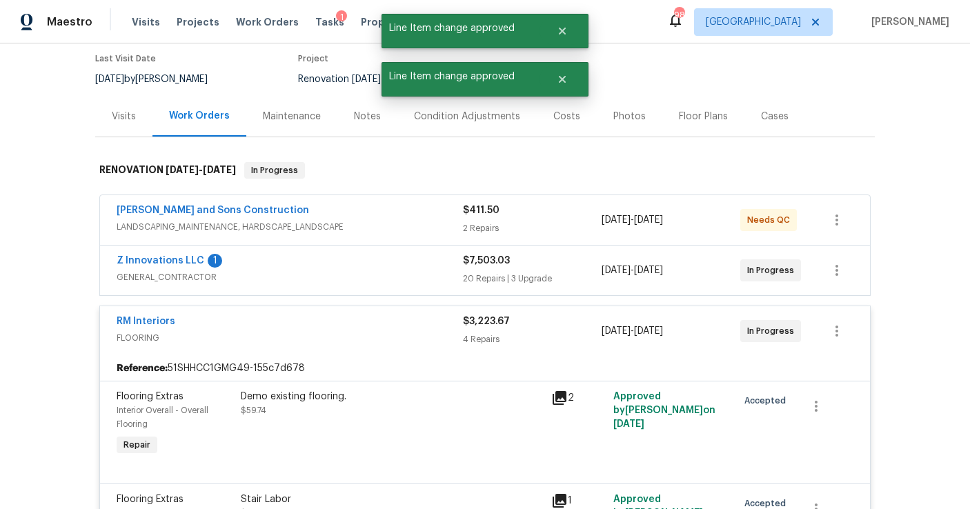
scroll to position [0, 0]
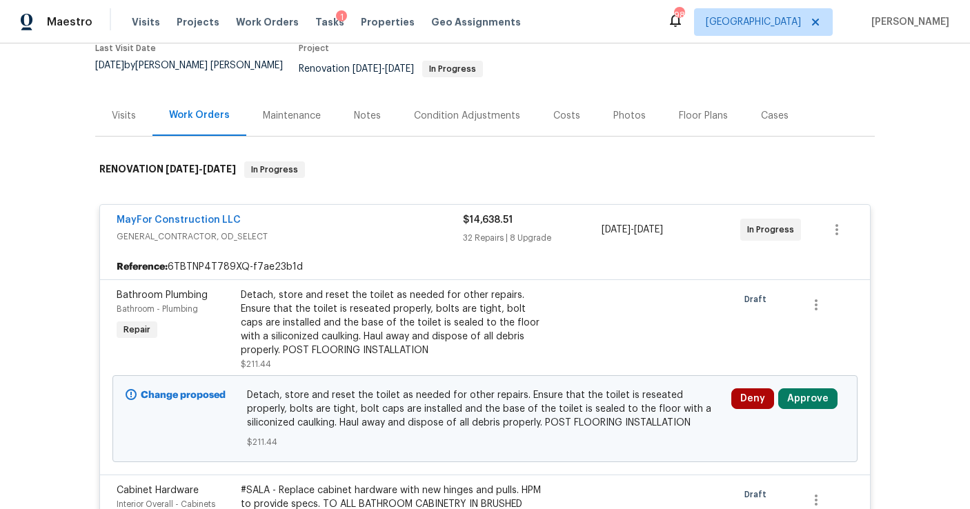
scroll to position [144, 0]
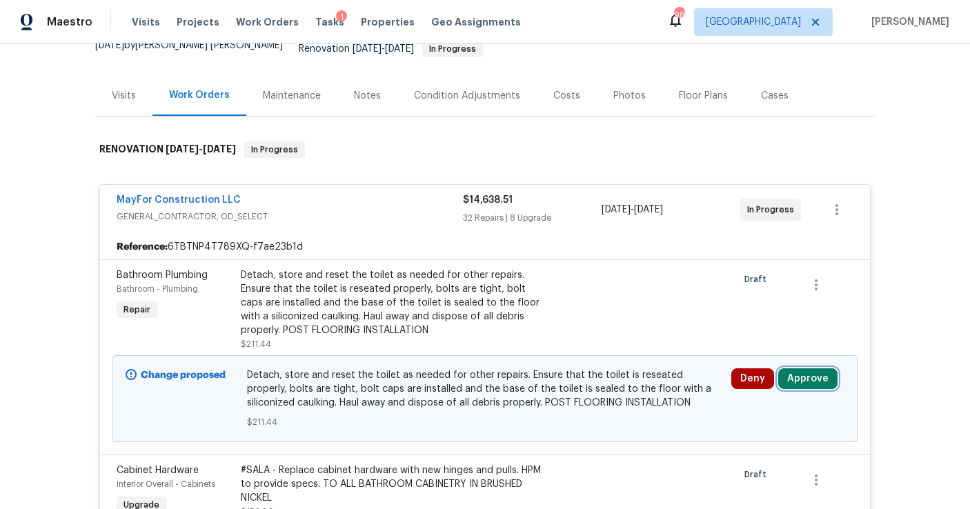
click at [796, 371] on button "Approve" at bounding box center [807, 378] width 59 height 21
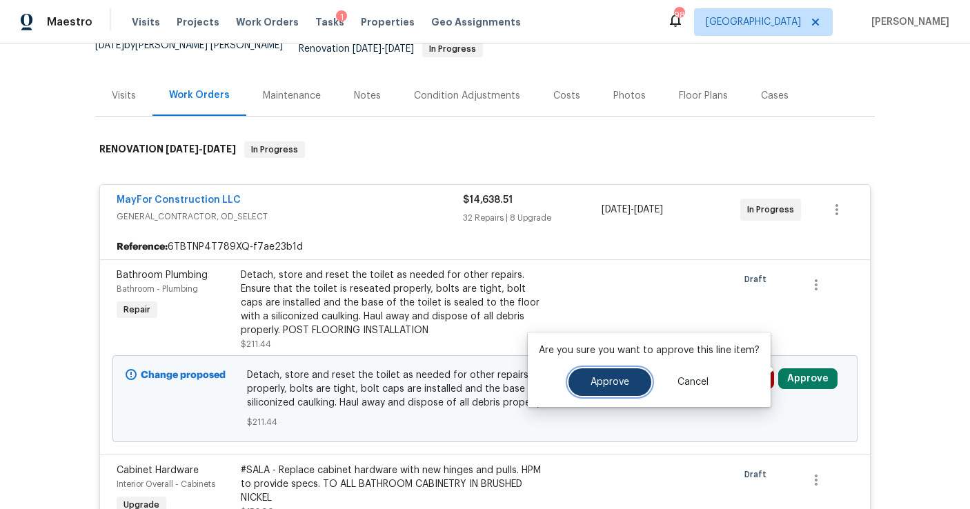
click at [623, 371] on button "Approve" at bounding box center [610, 382] width 83 height 28
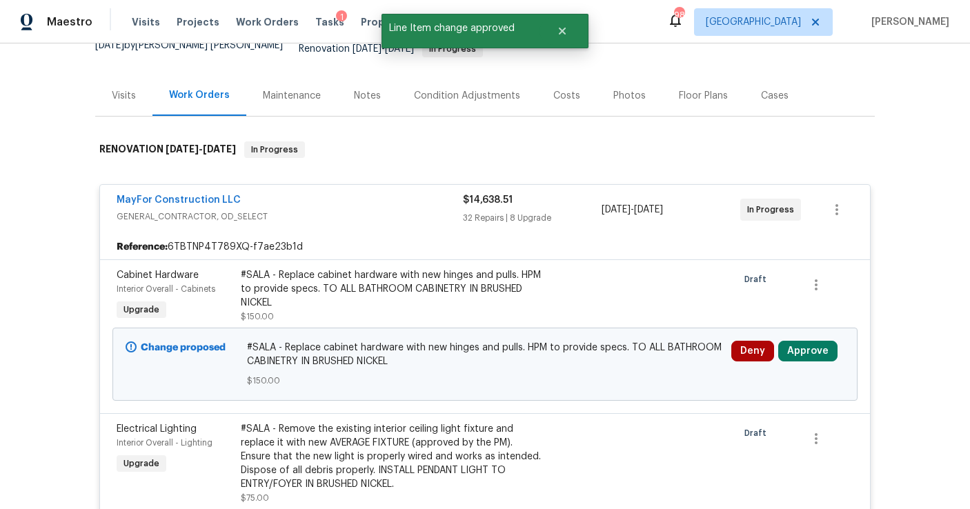
scroll to position [181, 0]
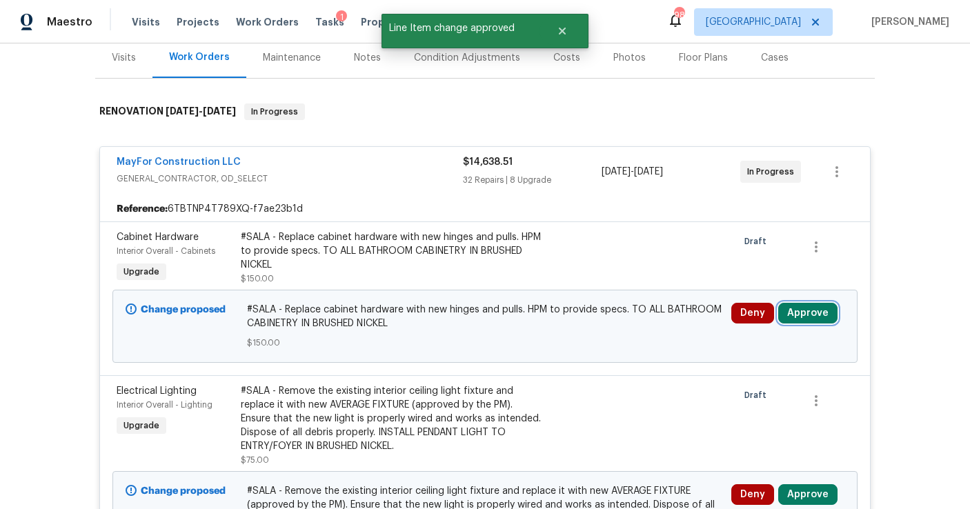
click at [801, 303] on button "Approve" at bounding box center [807, 313] width 59 height 21
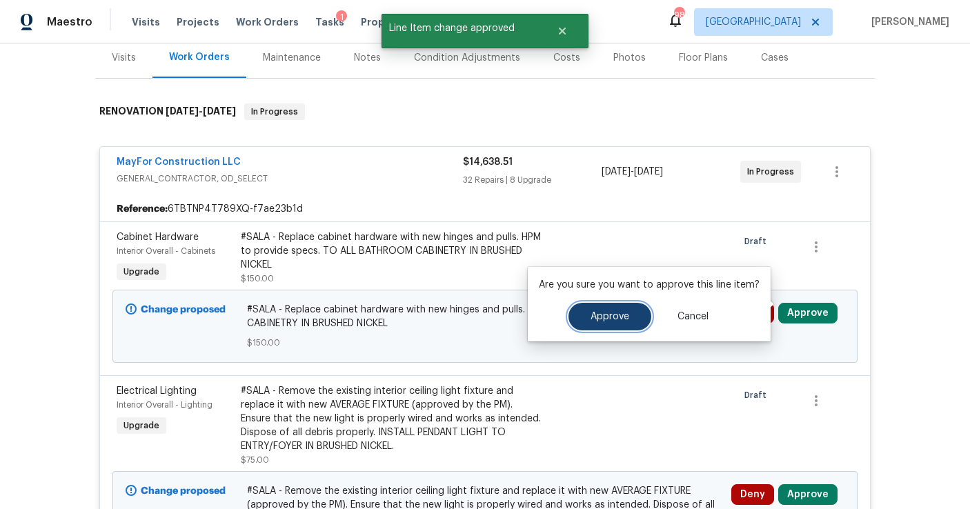
click at [620, 314] on span "Approve" at bounding box center [610, 317] width 39 height 10
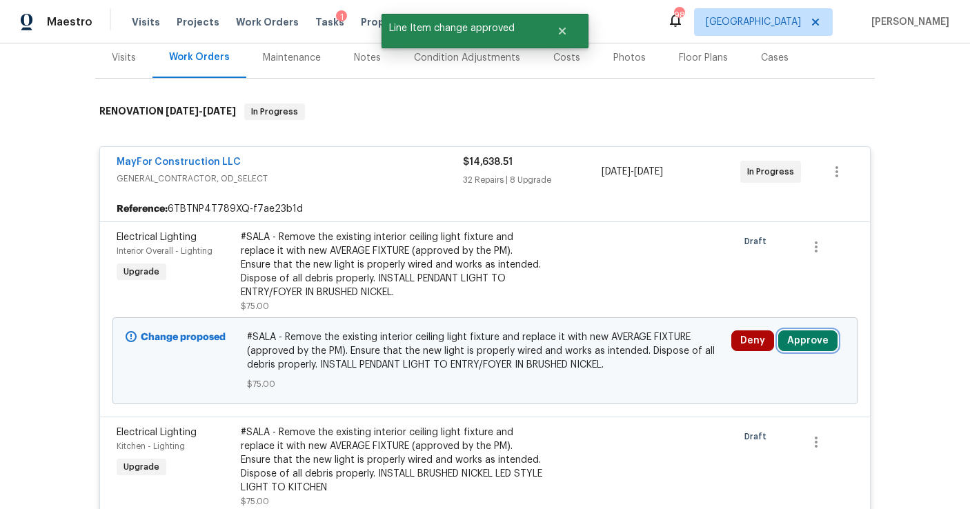
click at [800, 331] on button "Approve" at bounding box center [807, 341] width 59 height 21
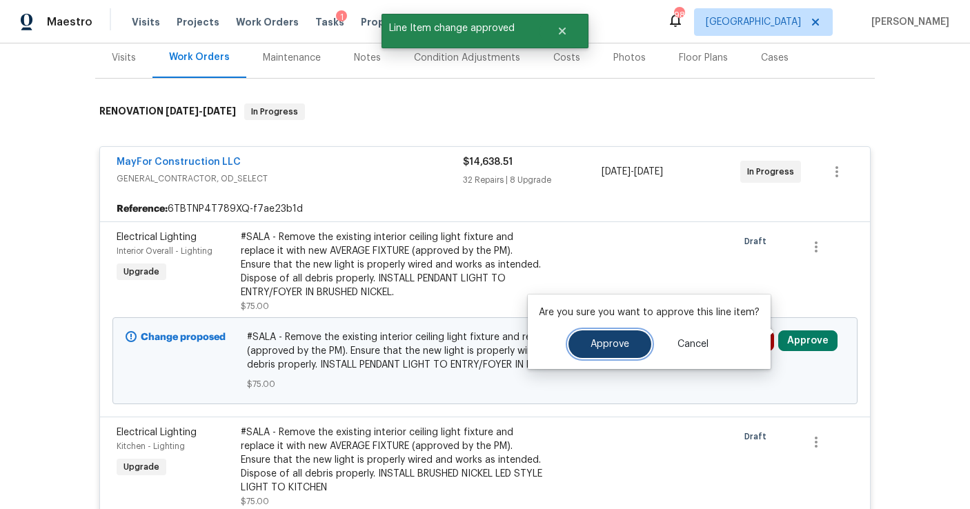
click at [611, 340] on span "Approve" at bounding box center [610, 344] width 39 height 10
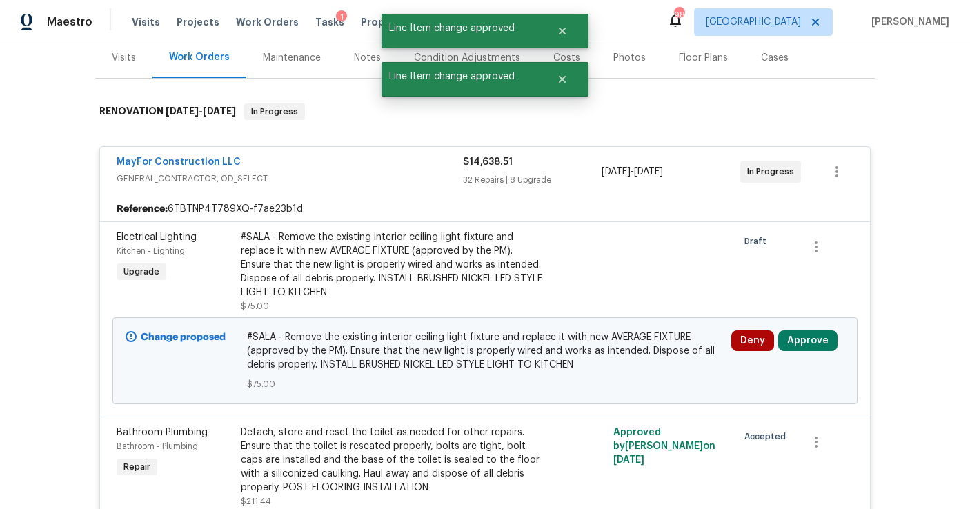
scroll to position [227, 0]
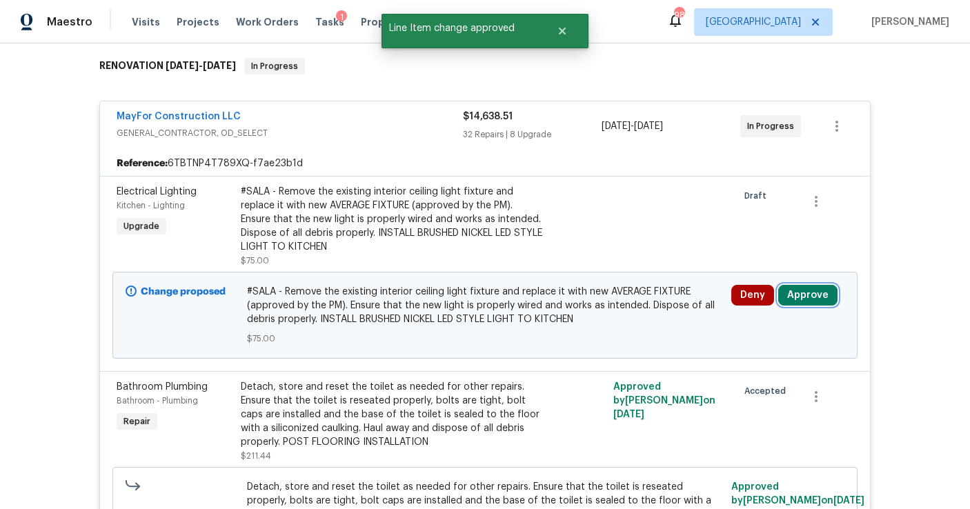
click at [798, 285] on button "Approve" at bounding box center [807, 295] width 59 height 21
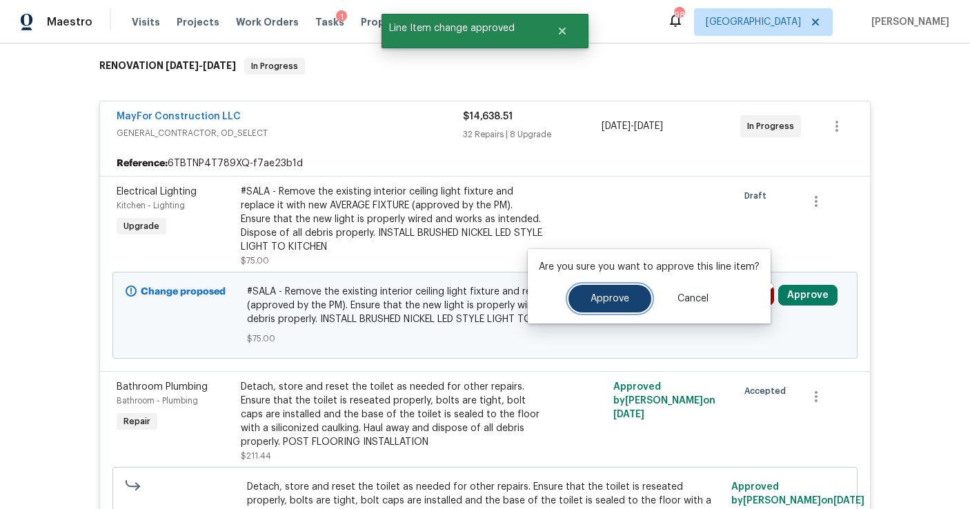
click at [619, 301] on span "Approve" at bounding box center [610, 299] width 39 height 10
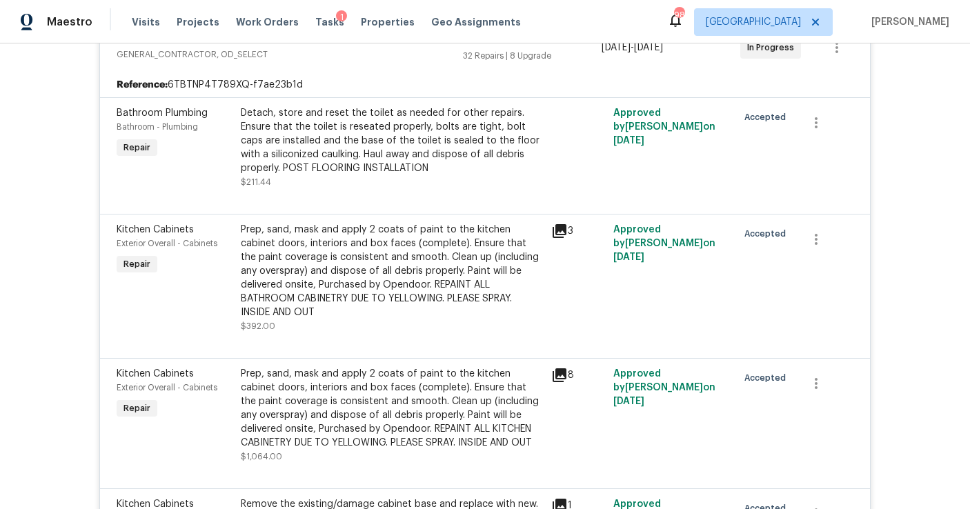
scroll to position [0, 0]
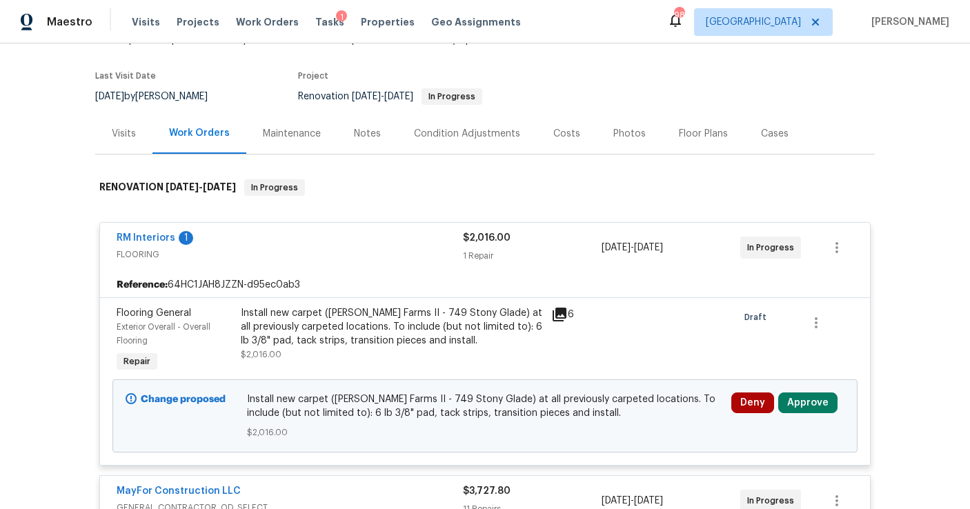
scroll to position [124, 0]
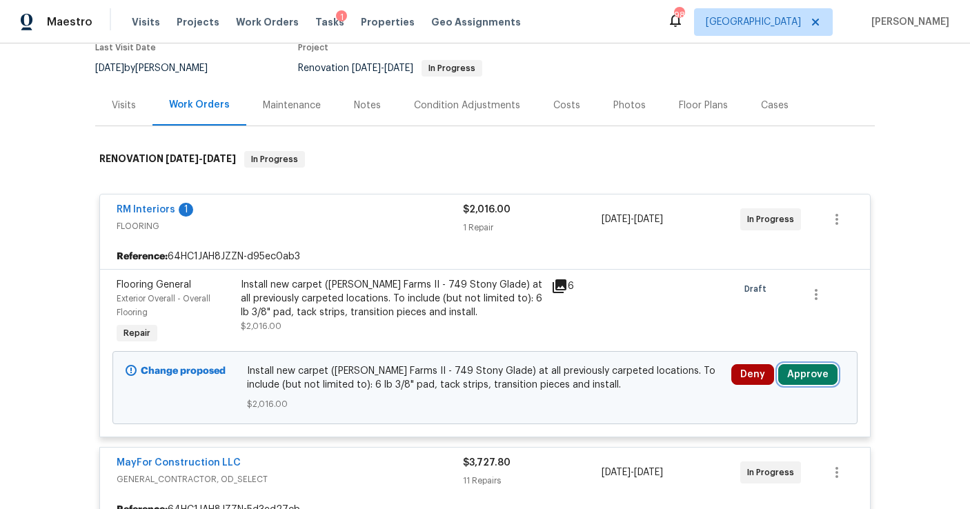
click at [799, 378] on button "Approve" at bounding box center [807, 374] width 59 height 21
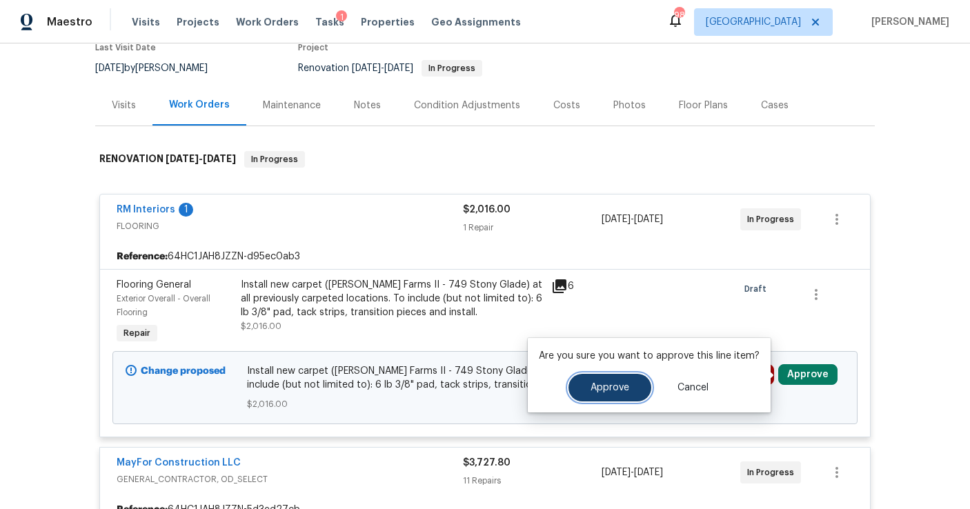
click at [604, 384] on span "Approve" at bounding box center [610, 388] width 39 height 10
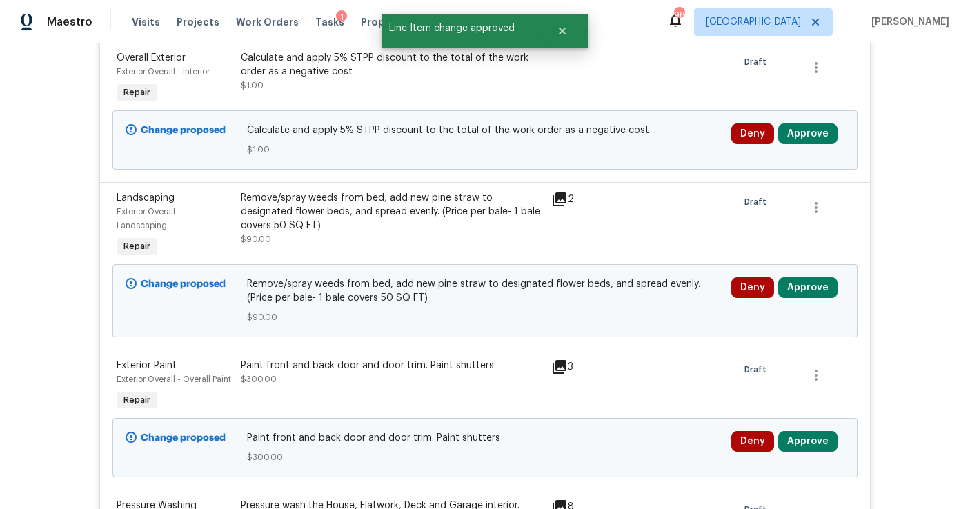
scroll to position [607, 0]
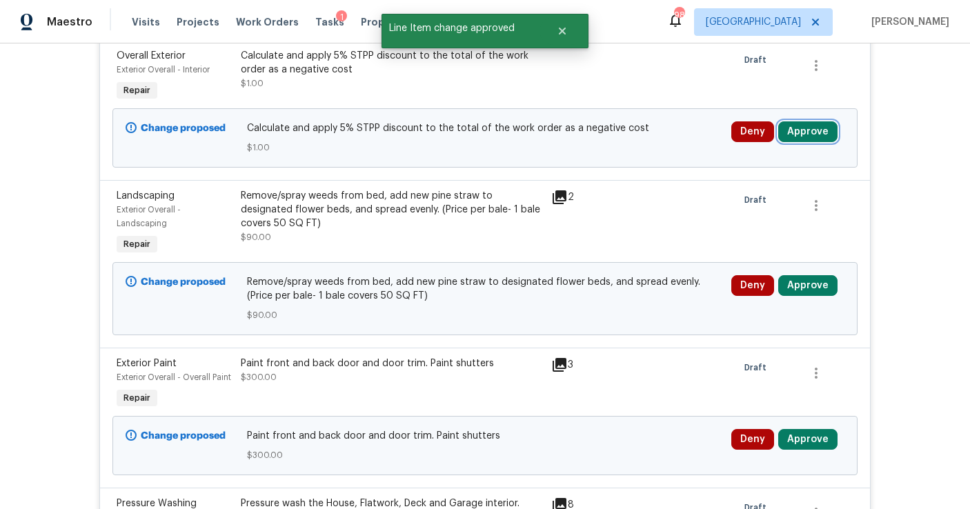
click at [813, 128] on button "Approve" at bounding box center [807, 131] width 59 height 21
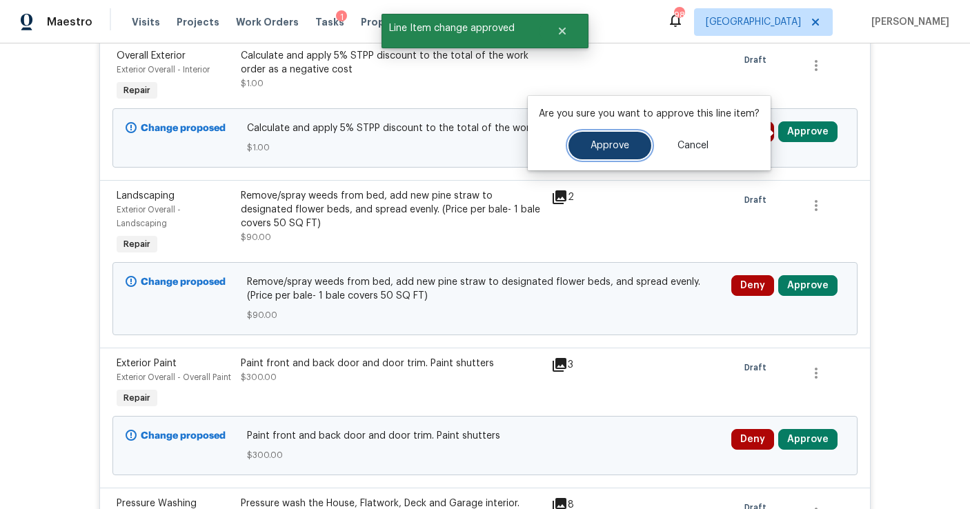
click at [627, 150] on button "Approve" at bounding box center [610, 146] width 83 height 28
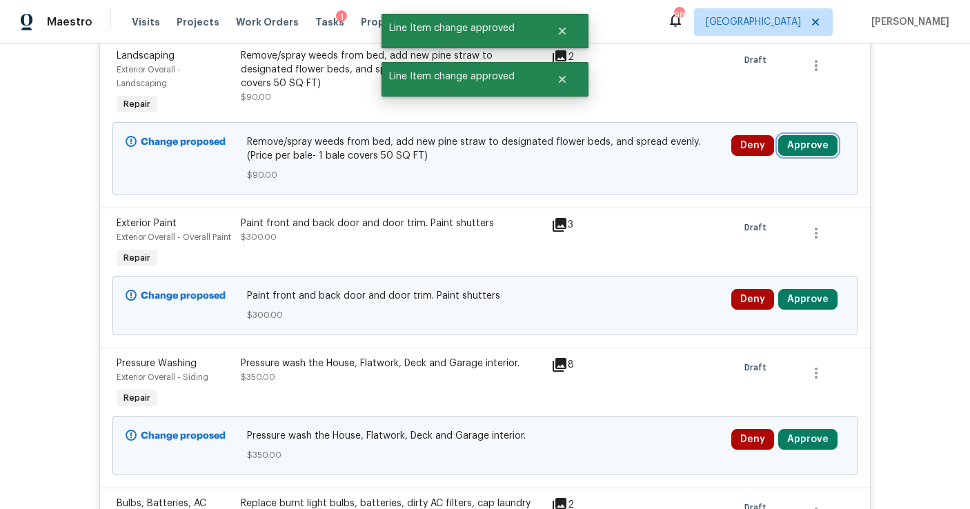
click at [801, 144] on button "Approve" at bounding box center [807, 145] width 59 height 21
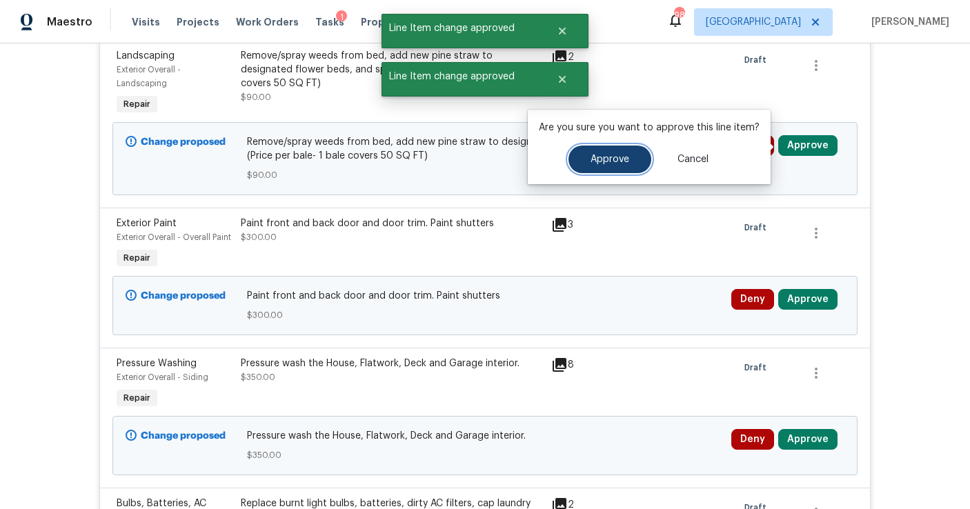
click at [615, 160] on span "Approve" at bounding box center [610, 160] width 39 height 10
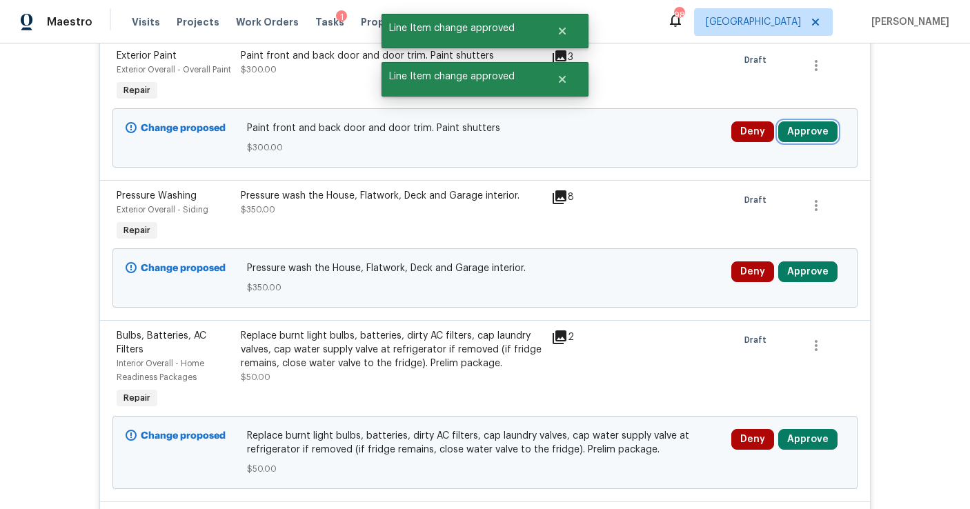
click at [805, 135] on button "Approve" at bounding box center [807, 131] width 59 height 21
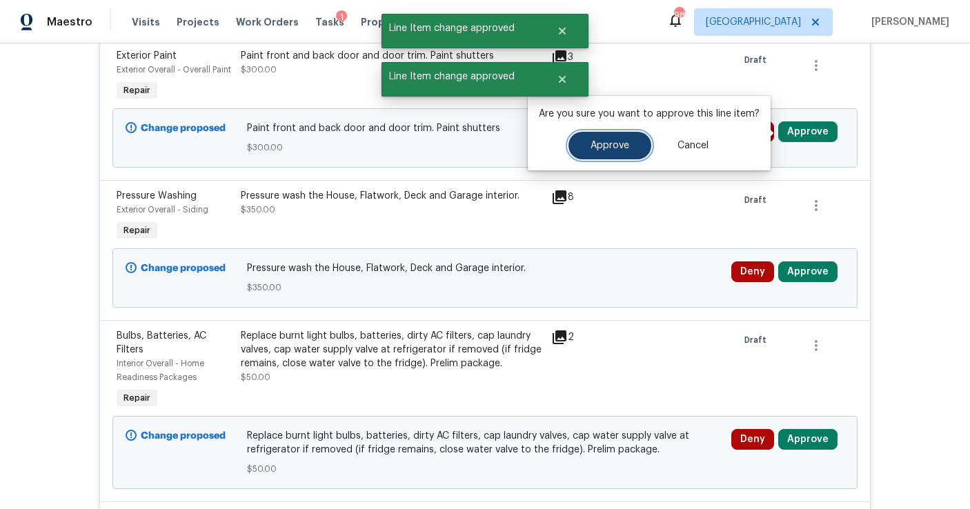
click at [625, 149] on span "Approve" at bounding box center [610, 146] width 39 height 10
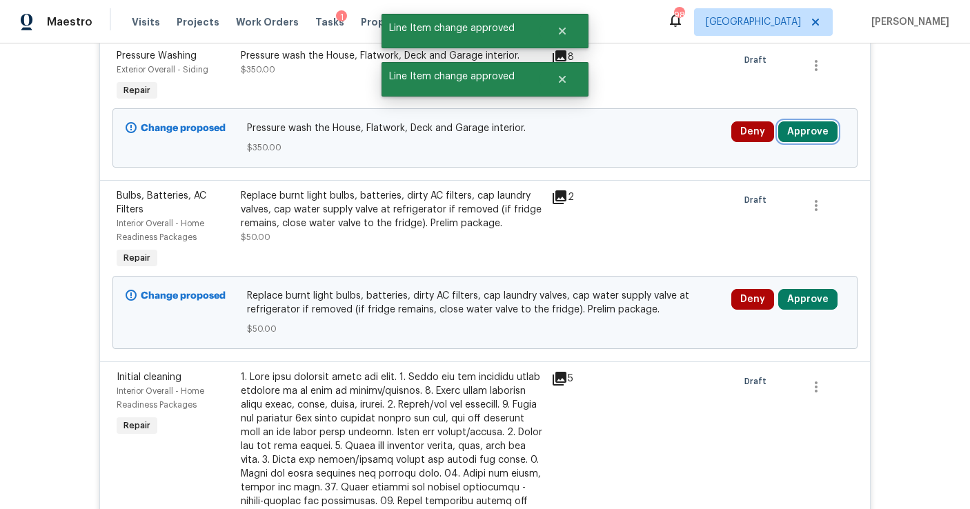
click at [789, 135] on button "Approve" at bounding box center [807, 131] width 59 height 21
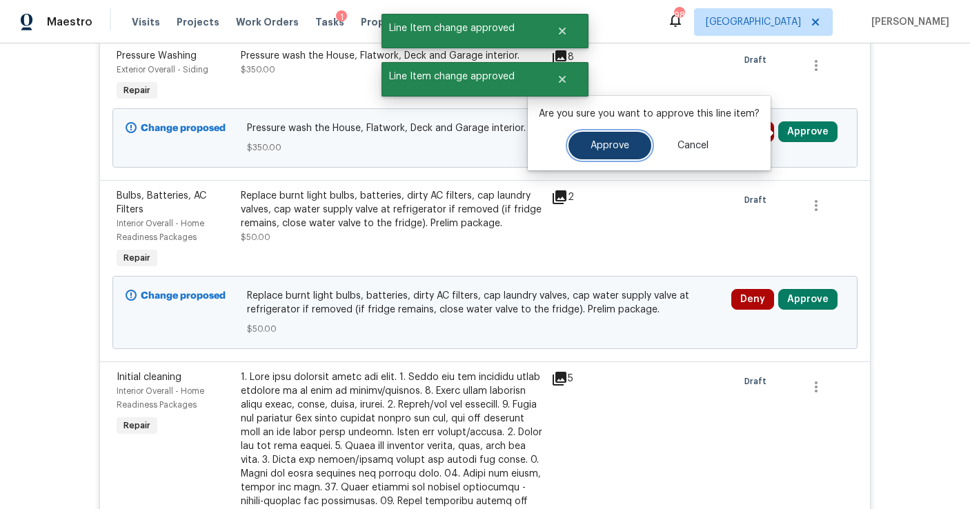
click at [631, 146] on button "Approve" at bounding box center [610, 146] width 83 height 28
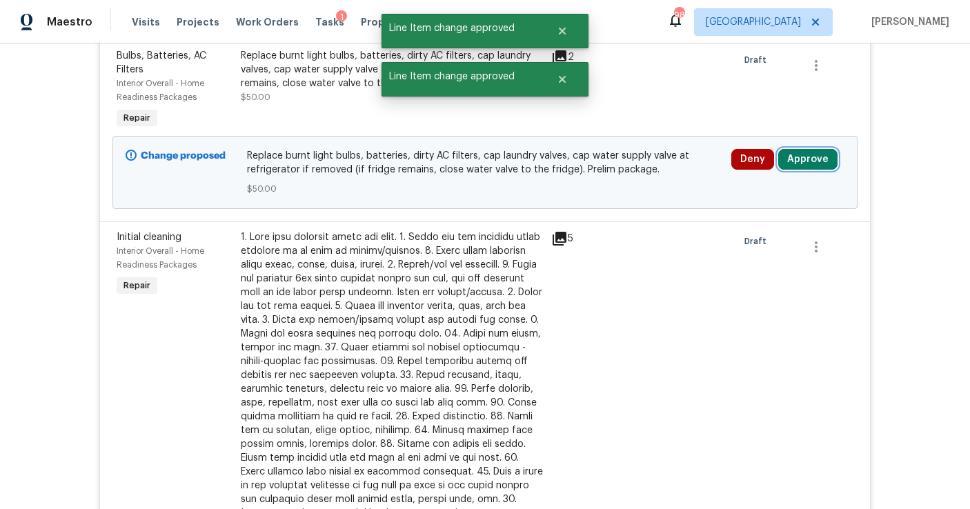
click at [809, 163] on button "Approve" at bounding box center [807, 159] width 59 height 21
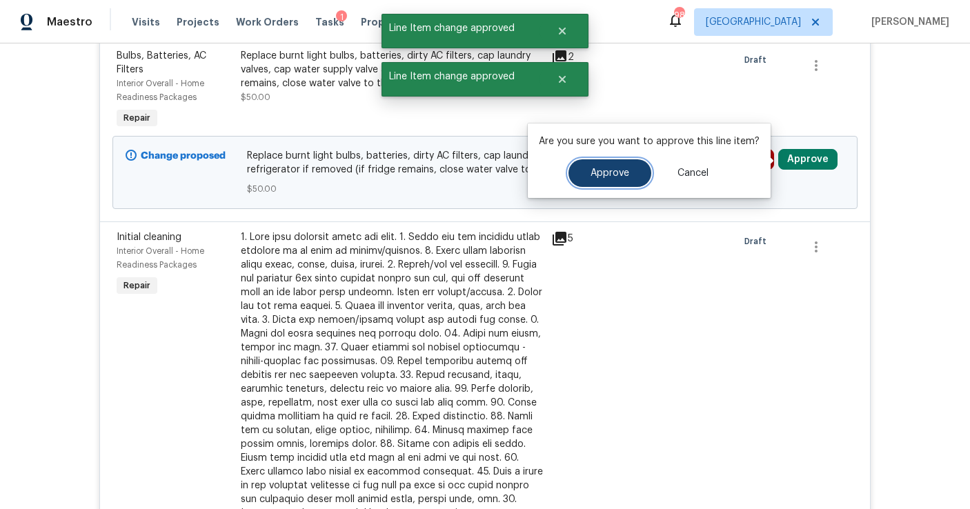
click at [627, 172] on button "Approve" at bounding box center [610, 173] width 83 height 28
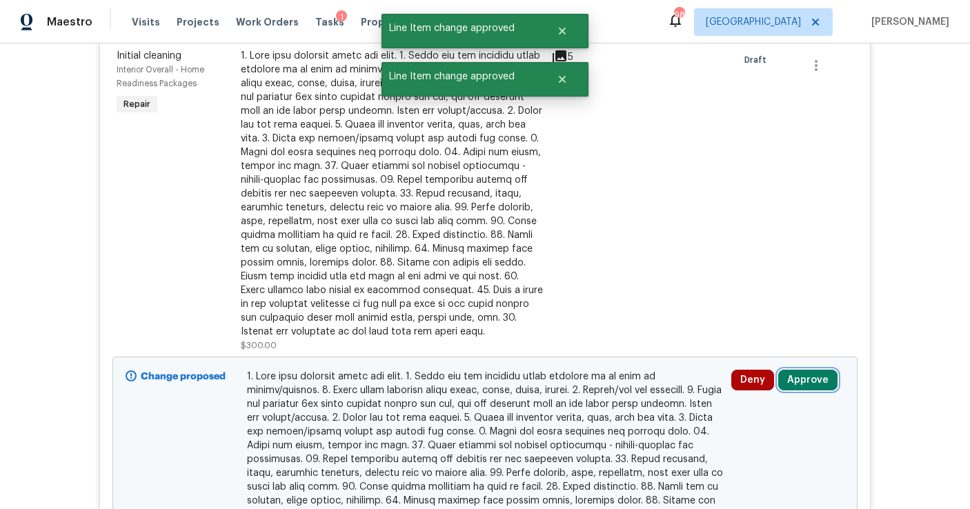
click at [795, 382] on button "Approve" at bounding box center [807, 380] width 59 height 21
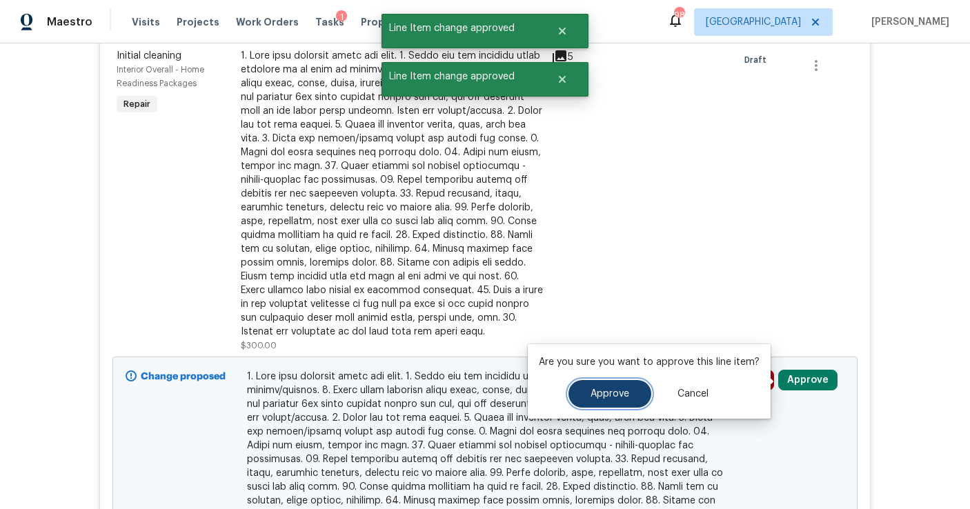
click at [628, 382] on button "Approve" at bounding box center [610, 394] width 83 height 28
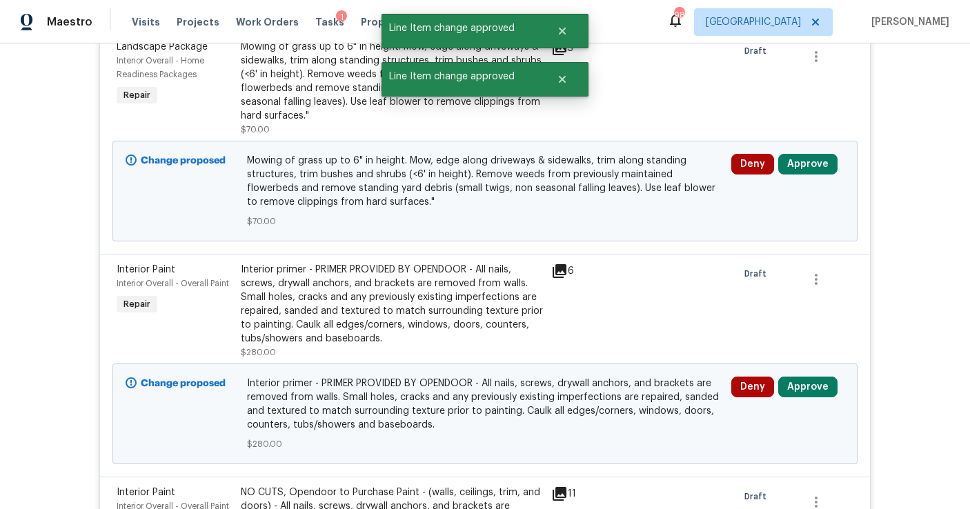
scroll to position [620, 0]
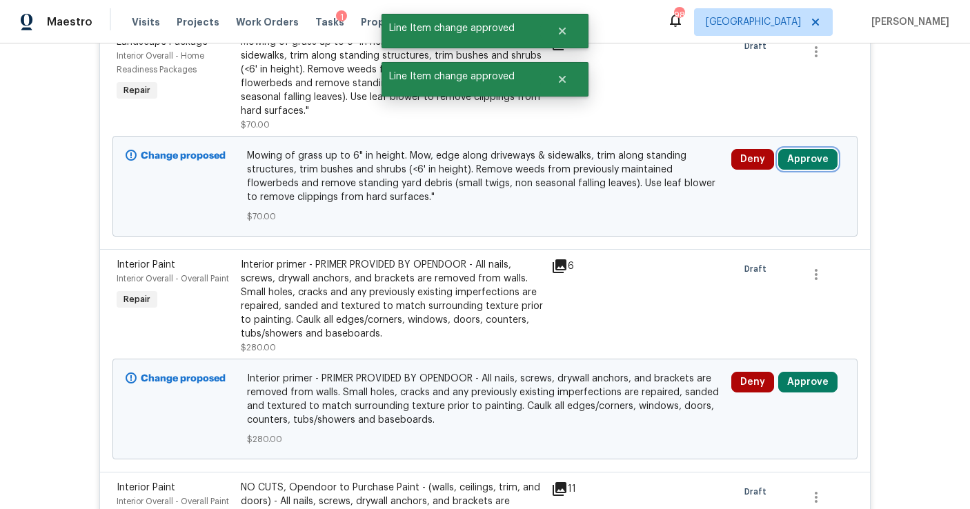
click at [815, 164] on button "Approve" at bounding box center [807, 159] width 59 height 21
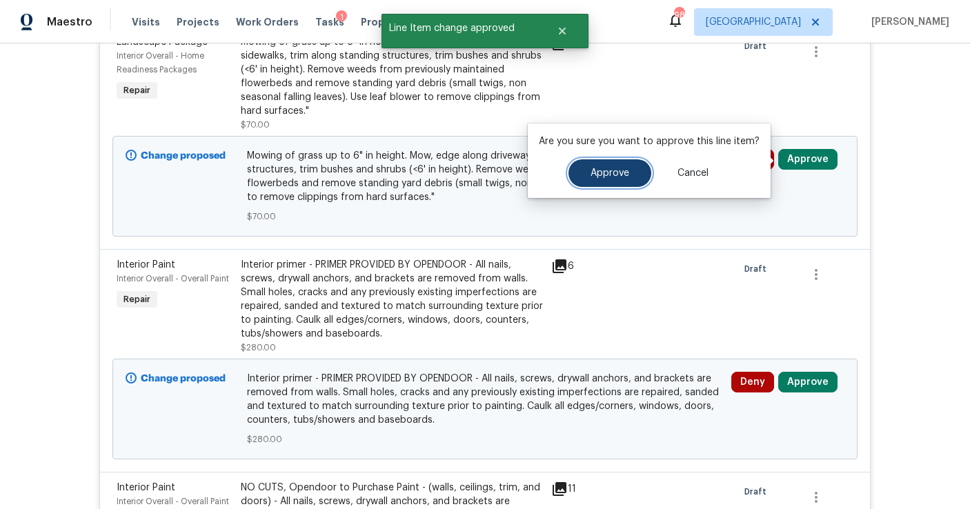
click at [634, 172] on button "Approve" at bounding box center [610, 173] width 83 height 28
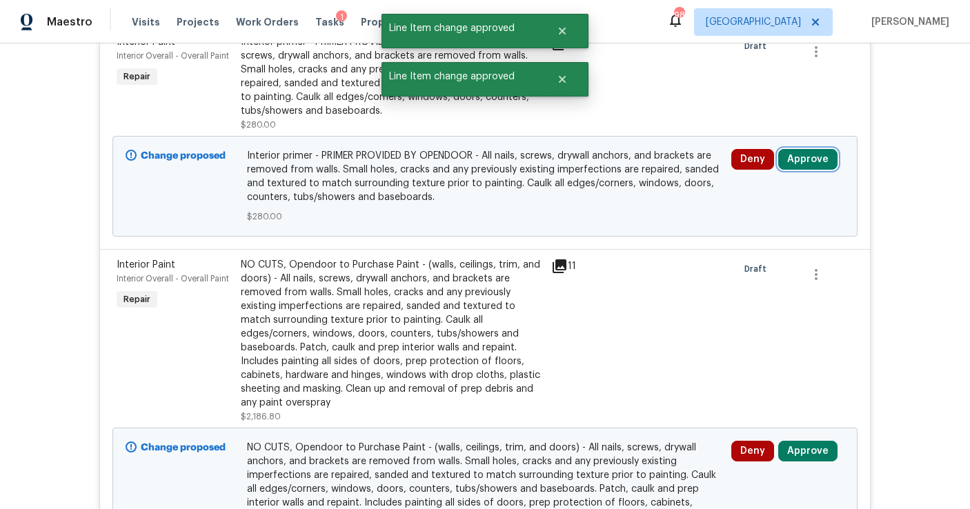
click at [791, 158] on button "Approve" at bounding box center [807, 159] width 59 height 21
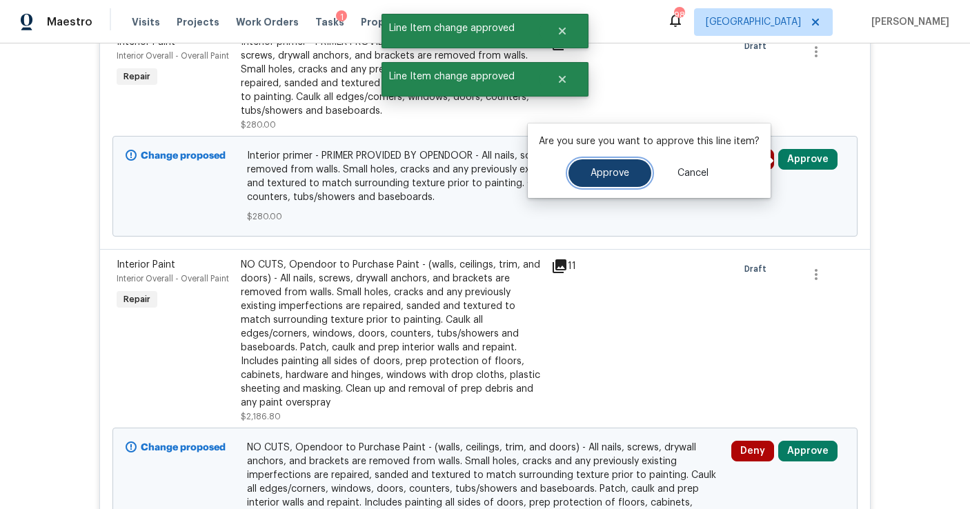
click at [617, 171] on span "Approve" at bounding box center [610, 173] width 39 height 10
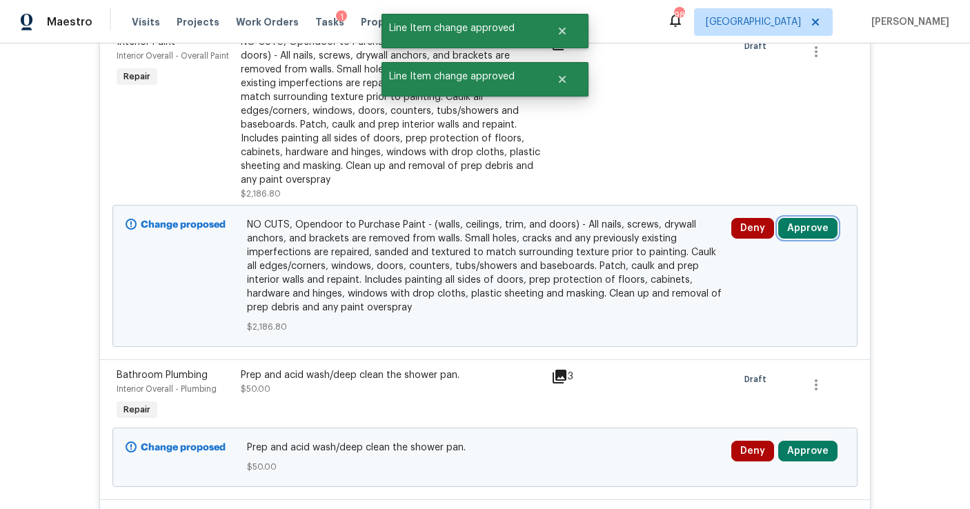
click at [798, 218] on button "Approve" at bounding box center [807, 228] width 59 height 21
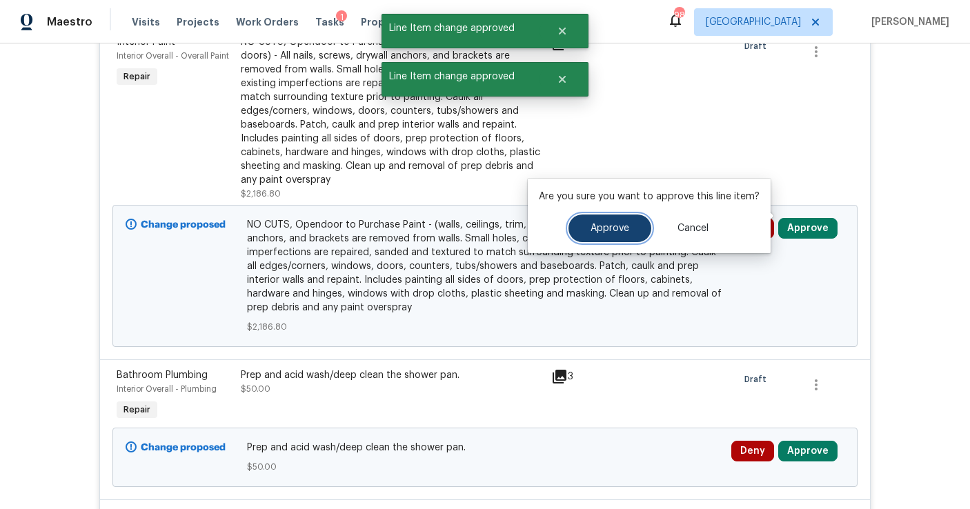
click at [610, 228] on span "Approve" at bounding box center [610, 229] width 39 height 10
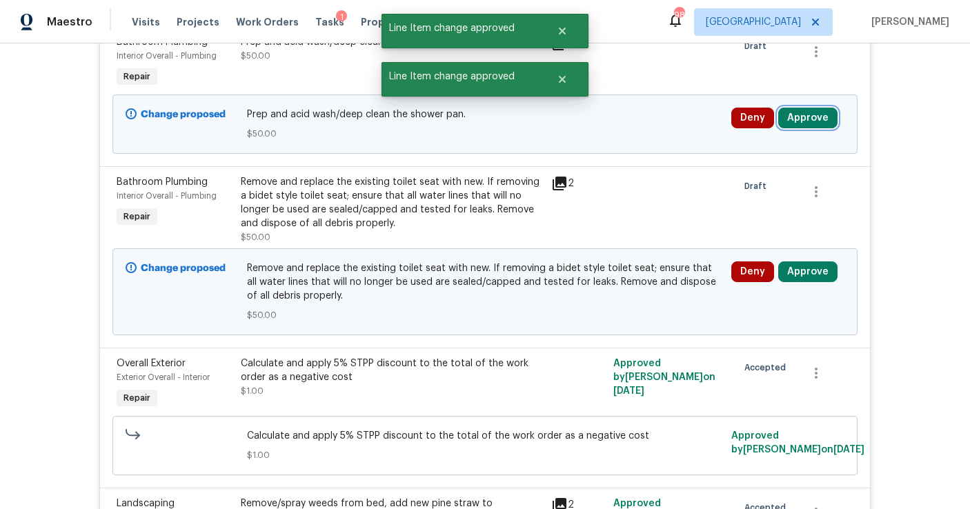
click at [812, 119] on button "Approve" at bounding box center [807, 118] width 59 height 21
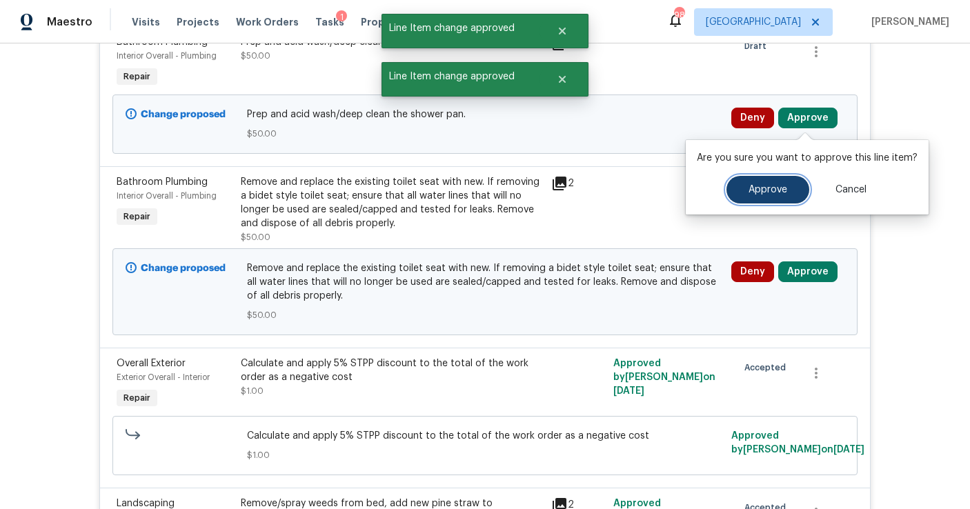
click at [750, 199] on button "Approve" at bounding box center [768, 190] width 83 height 28
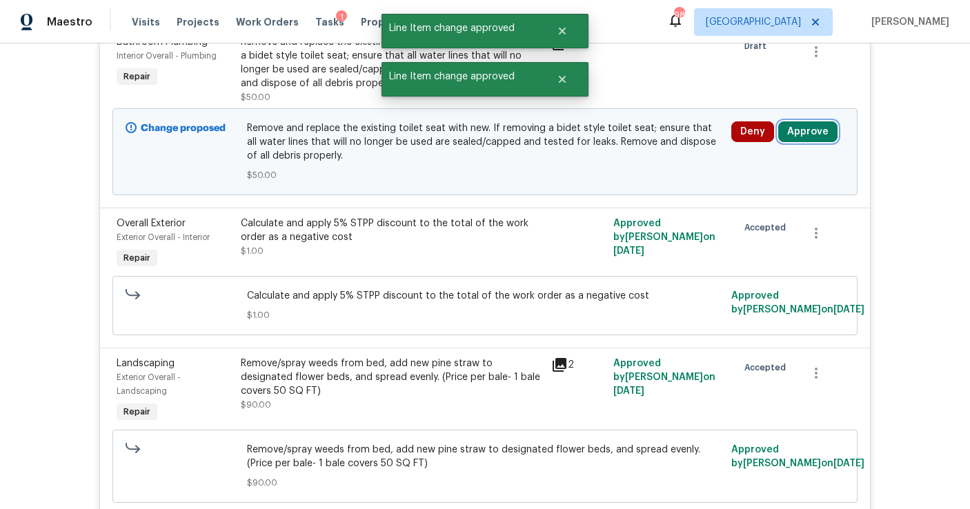
click at [794, 135] on button "Approve" at bounding box center [807, 131] width 59 height 21
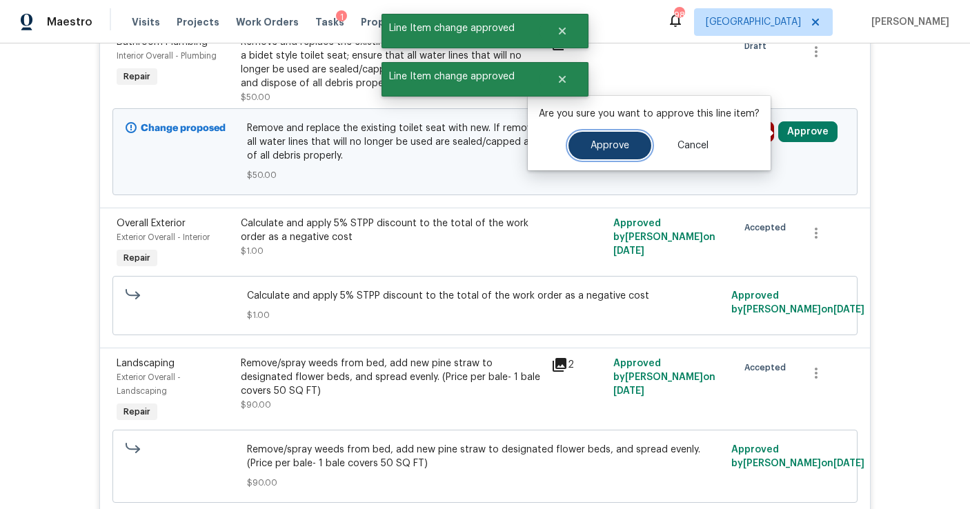
click at [619, 149] on span "Approve" at bounding box center [610, 146] width 39 height 10
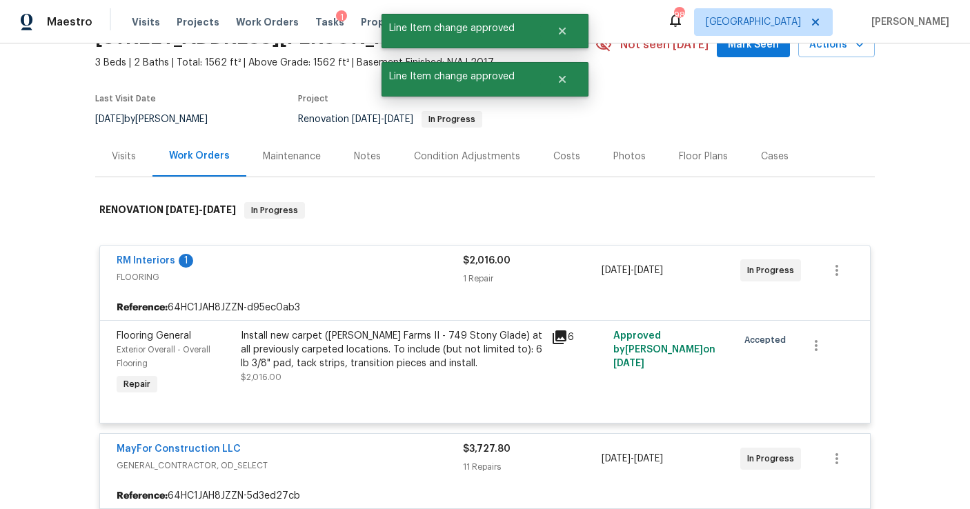
scroll to position [0, 0]
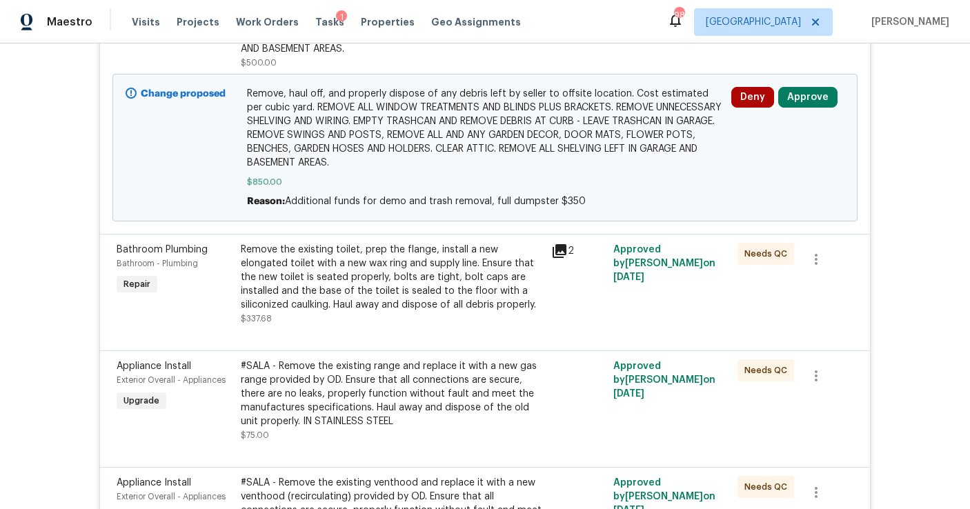
scroll to position [562, 0]
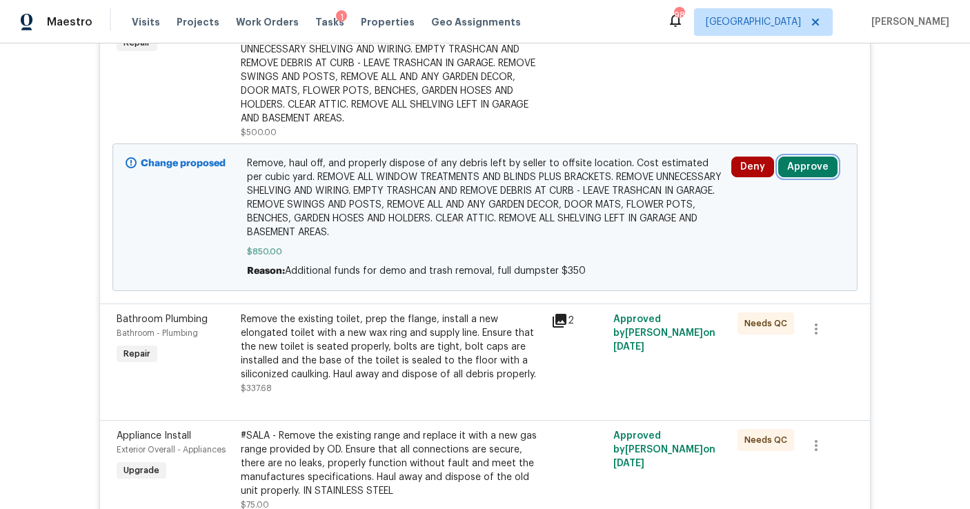
click at [806, 157] on button "Approve" at bounding box center [807, 167] width 59 height 21
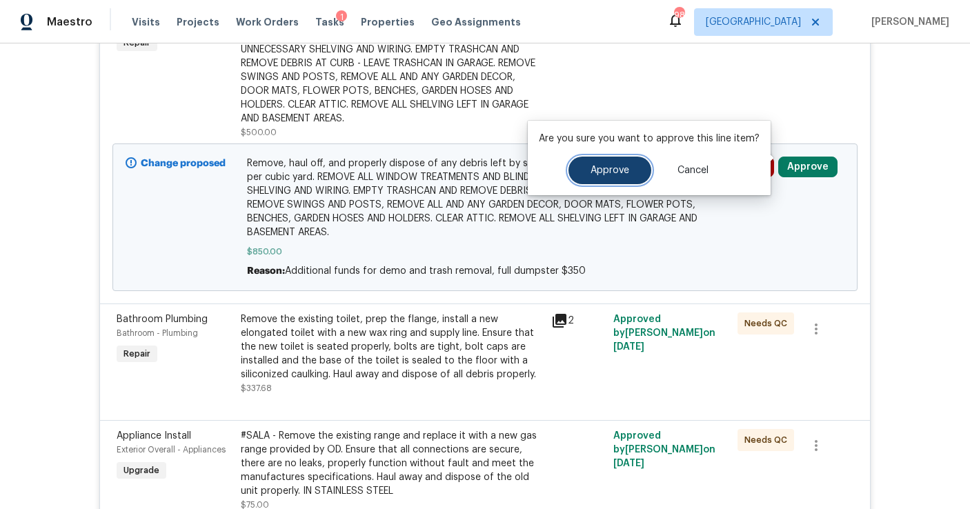
click at [619, 166] on span "Approve" at bounding box center [610, 171] width 39 height 10
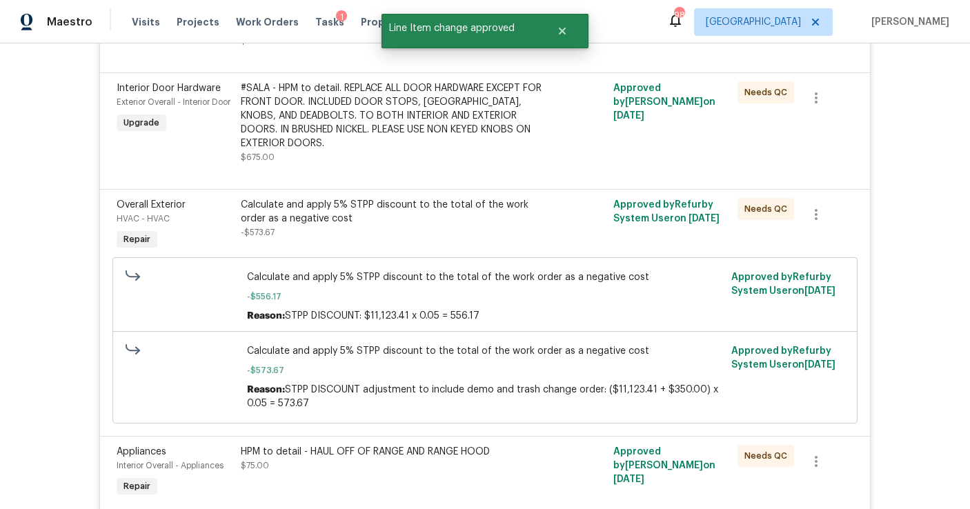
scroll to position [0, 0]
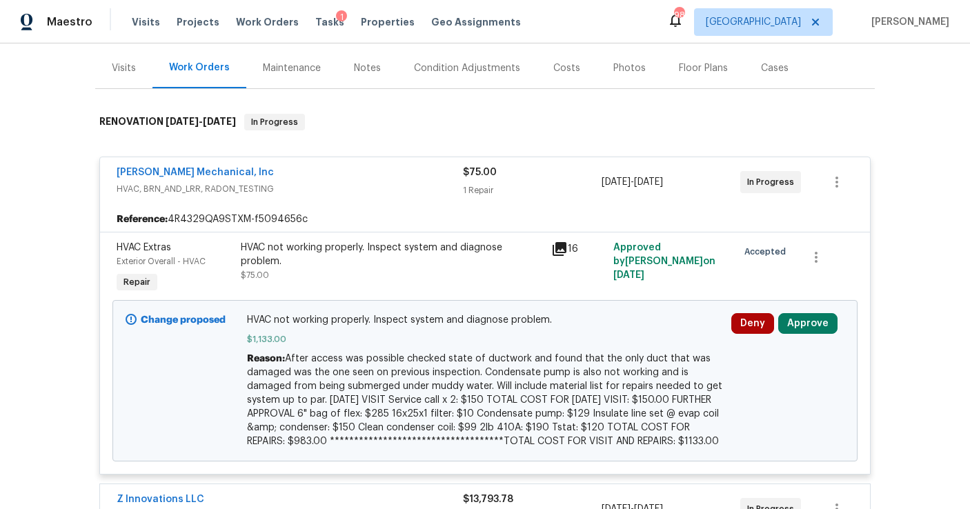
scroll to position [182, 0]
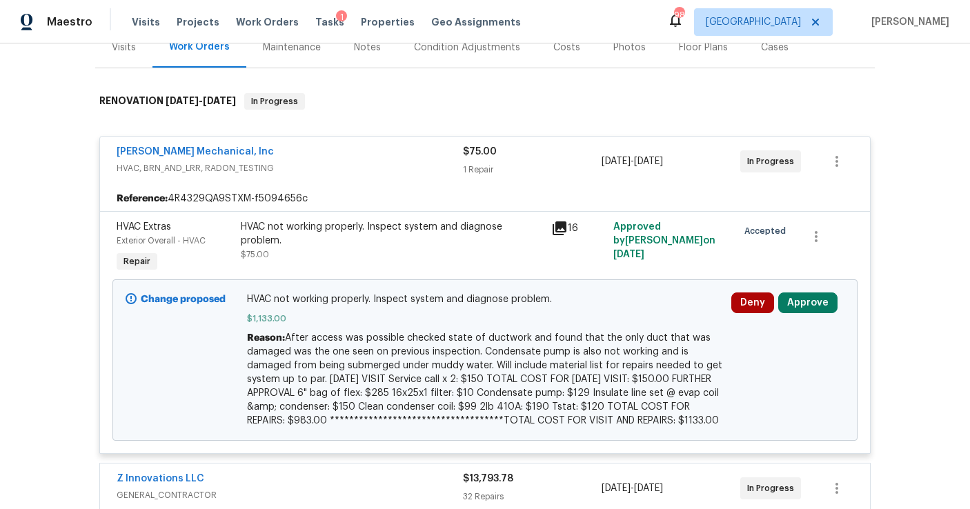
click at [809, 291] on div "Deny Approve" at bounding box center [787, 360] width 121 height 144
click at [807, 301] on button "Approve" at bounding box center [807, 303] width 59 height 21
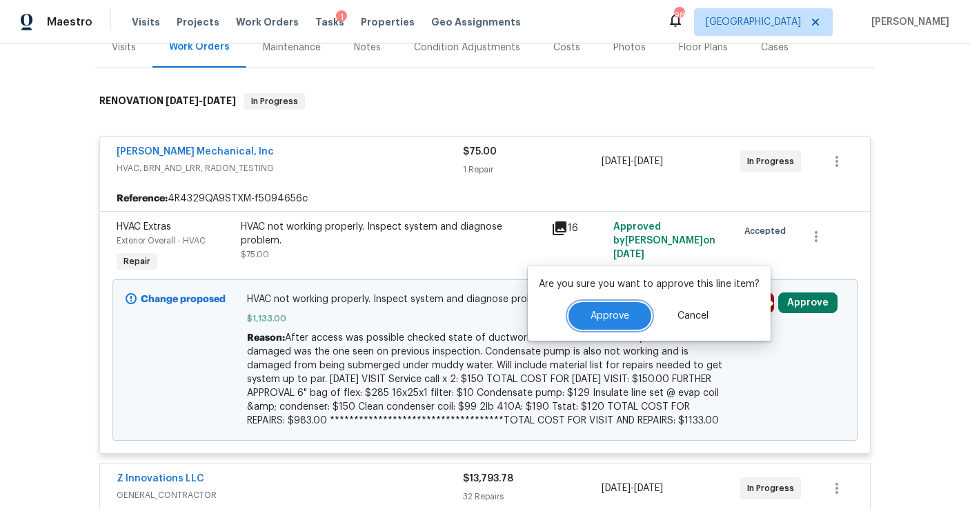
click at [644, 311] on button "Approve" at bounding box center [610, 316] width 83 height 28
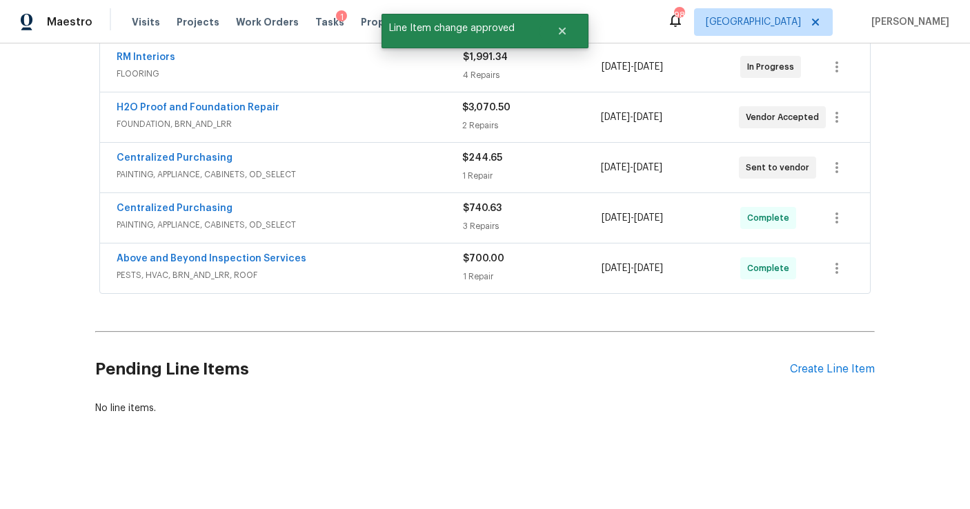
scroll to position [0, 0]
